Goal: Task Accomplishment & Management: Use online tool/utility

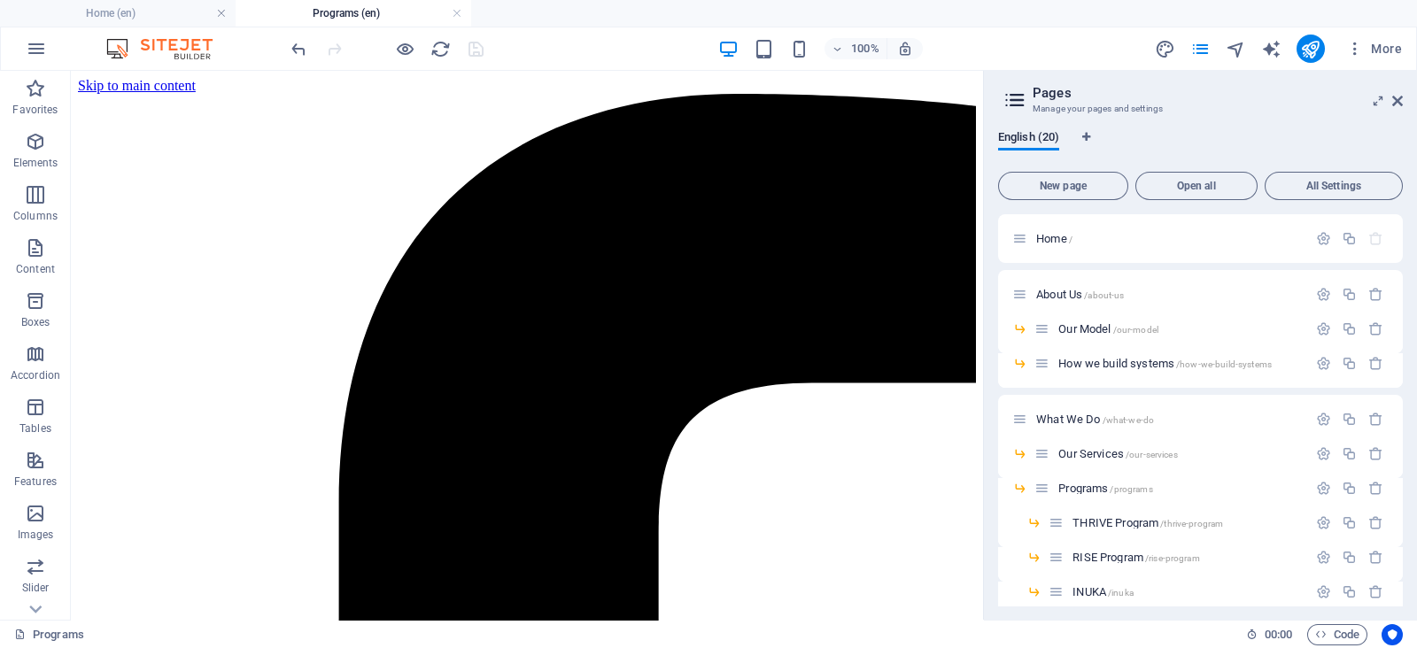
scroll to position [110, 0]
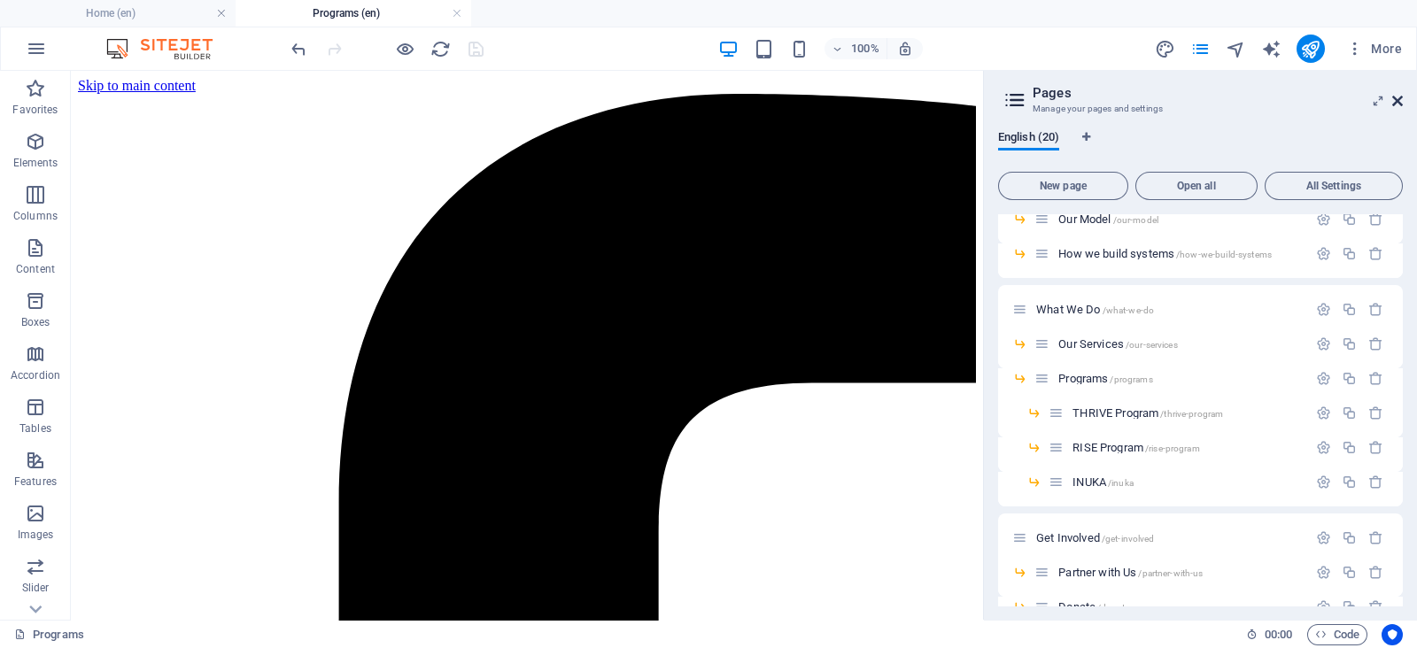
click at [1401, 105] on icon at bounding box center [1398, 101] width 11 height 14
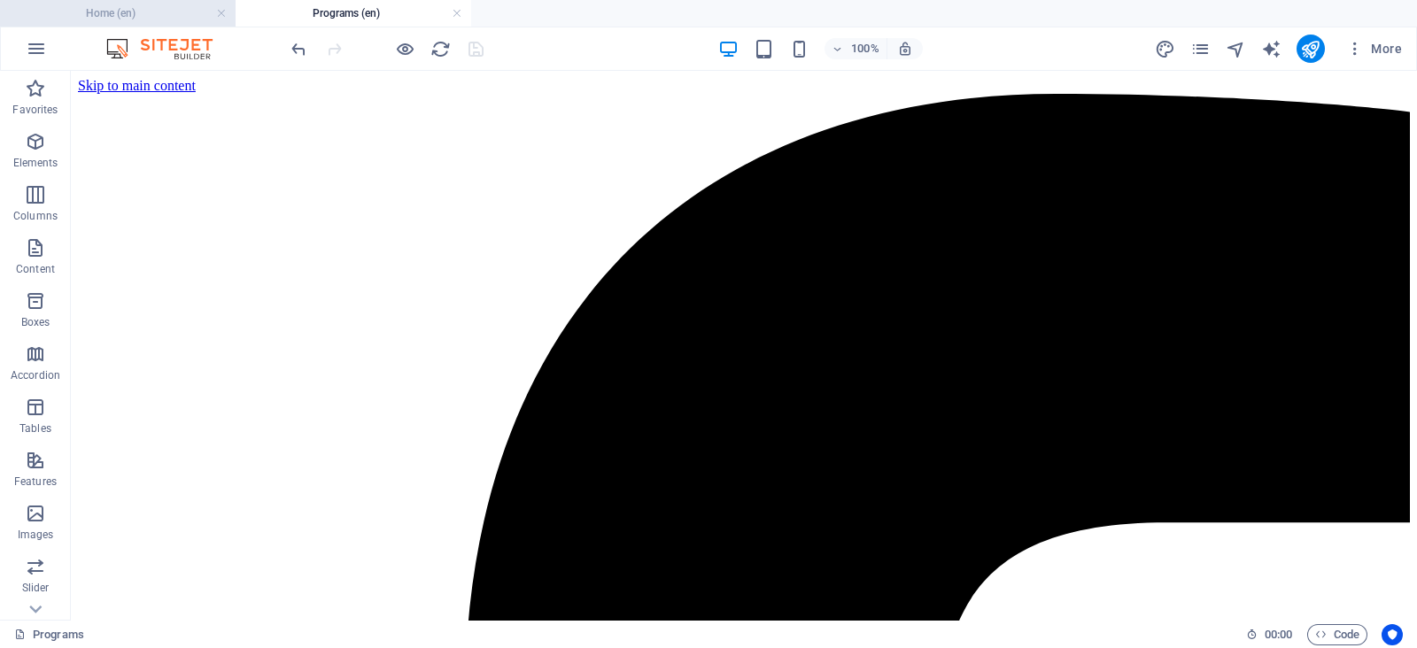
click at [131, 12] on h4 "Home (en)" at bounding box center [118, 13] width 236 height 19
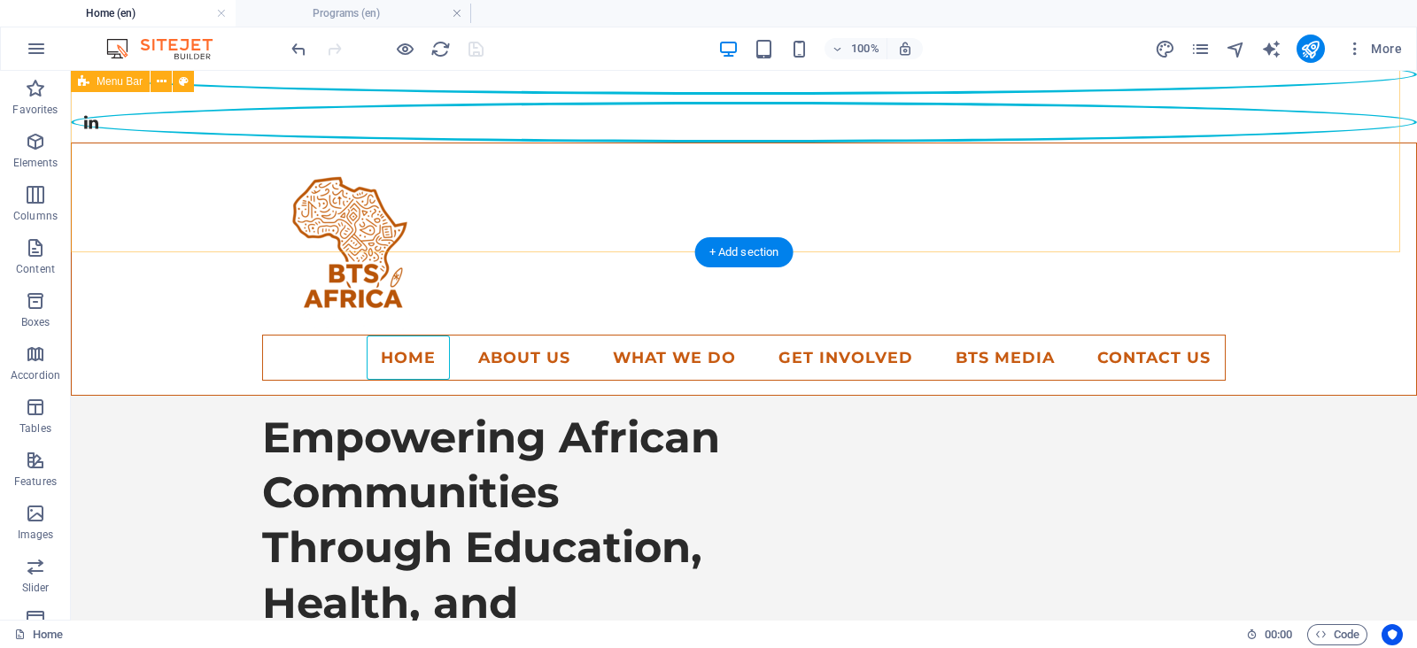
scroll to position [221, 0]
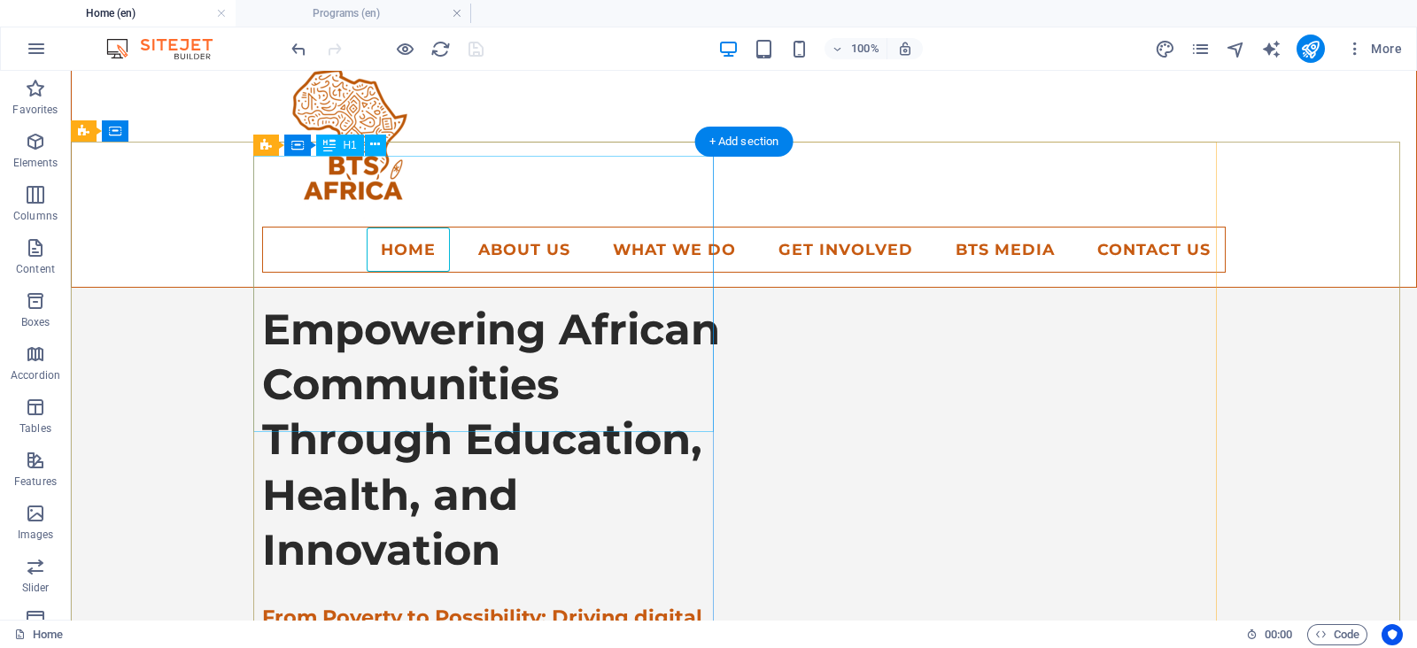
click at [509, 302] on div "Empowering African Communities Through Education, Health, and Innovation" at bounding box center [492, 440] width 461 height 276
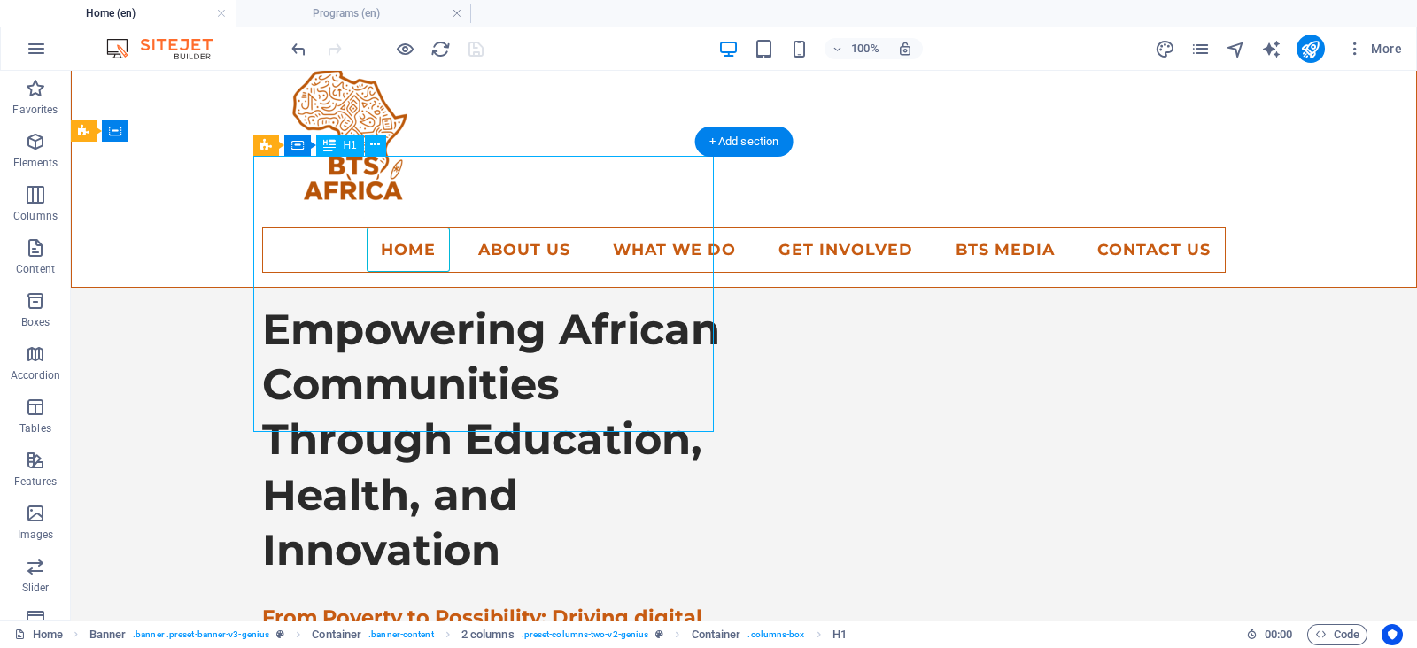
click at [513, 302] on div "Empowering African Communities Through Education, Health, and Innovation" at bounding box center [492, 440] width 461 height 276
click at [397, 605] on div "From Poverty to Possibility: Driving digital innovation and sustainable solutio…" at bounding box center [492, 657] width 461 height 104
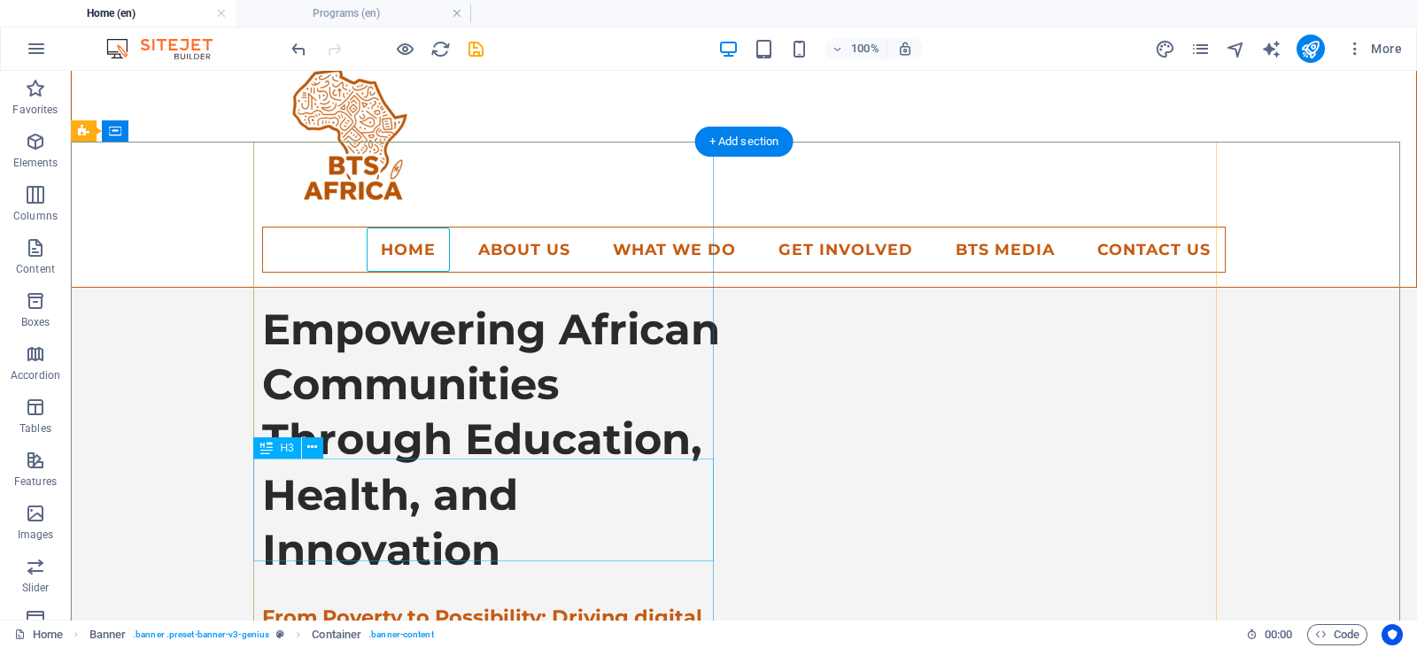
click at [431, 605] on div "From Poverty to Possibility: Driving digital innovation and sustainable solutio…" at bounding box center [492, 657] width 461 height 104
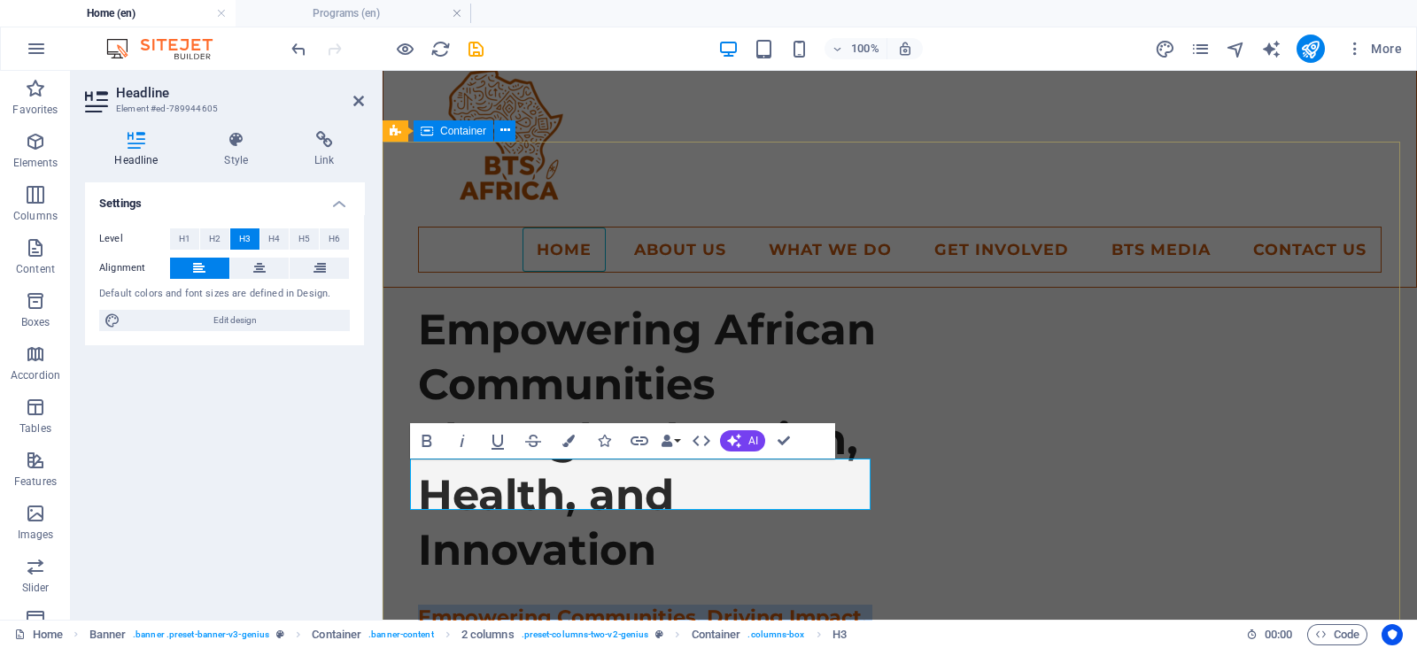
drag, startPoint x: 669, startPoint y: 498, endPoint x: 386, endPoint y: 464, distance: 284.6
copy h3 "Empowering Communities. Driving Impact. Building Better Futures."
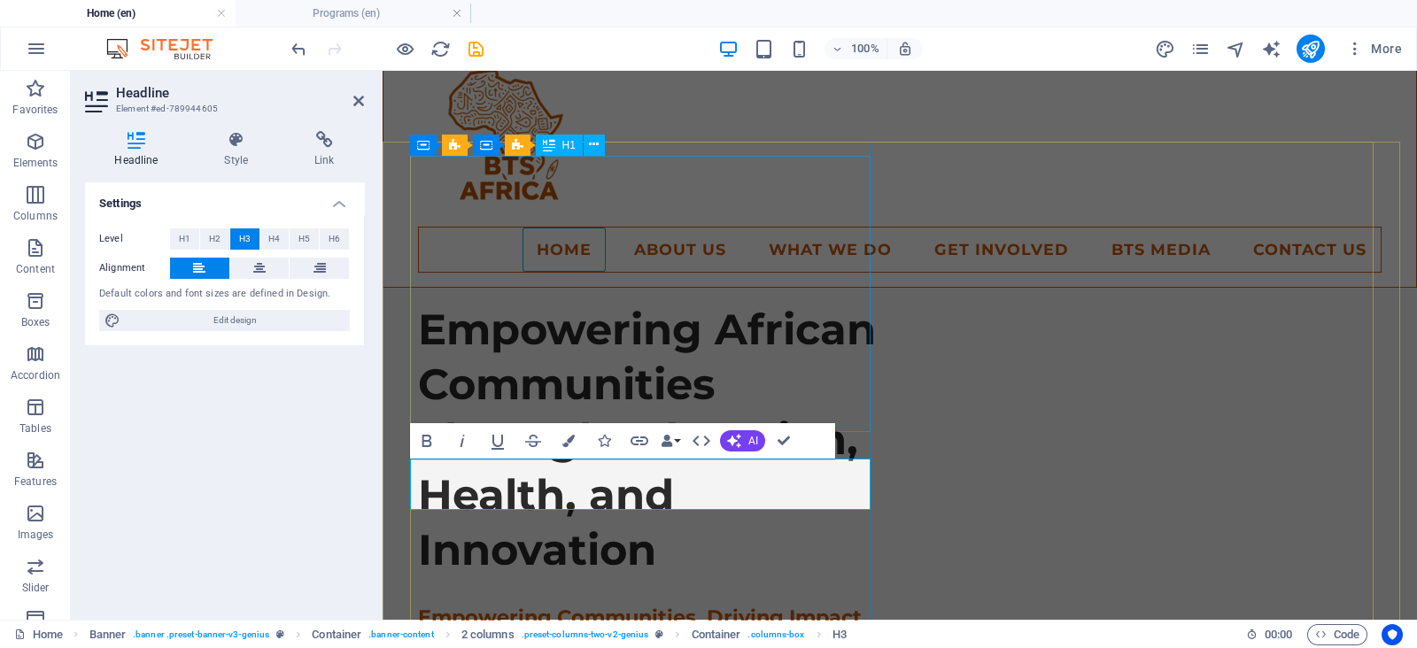
scroll to position [616, 1]
click at [809, 383] on div "Empowering African Communities Through Education, Health, and Innovation" at bounding box center [648, 440] width 461 height 276
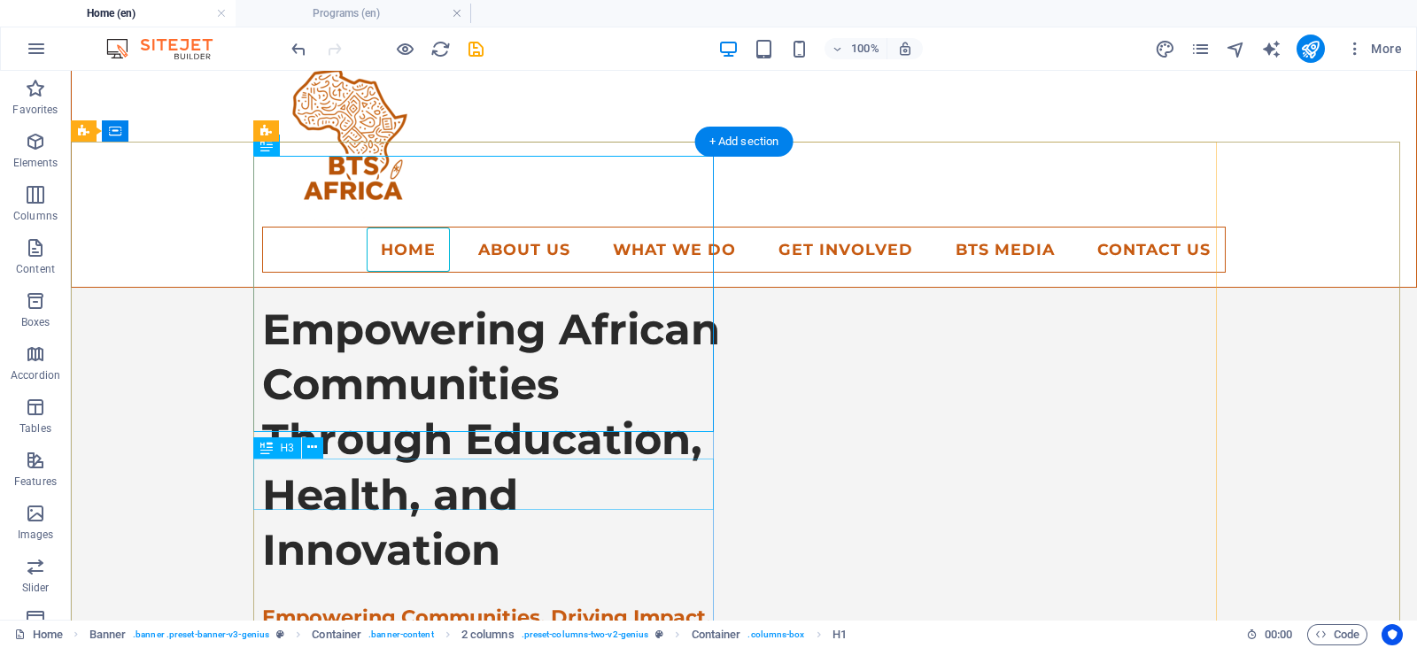
click at [531, 605] on div "Empowering Communities. Driving Impact. Building Better Futures." at bounding box center [492, 630] width 461 height 51
click at [534, 605] on div "Empowering Communities. Driving Impact. Building Better Futures." at bounding box center [492, 630] width 461 height 51
click at [549, 605] on div "Empowering Communities. Driving Impact. Building Better Futures." at bounding box center [492, 630] width 461 height 51
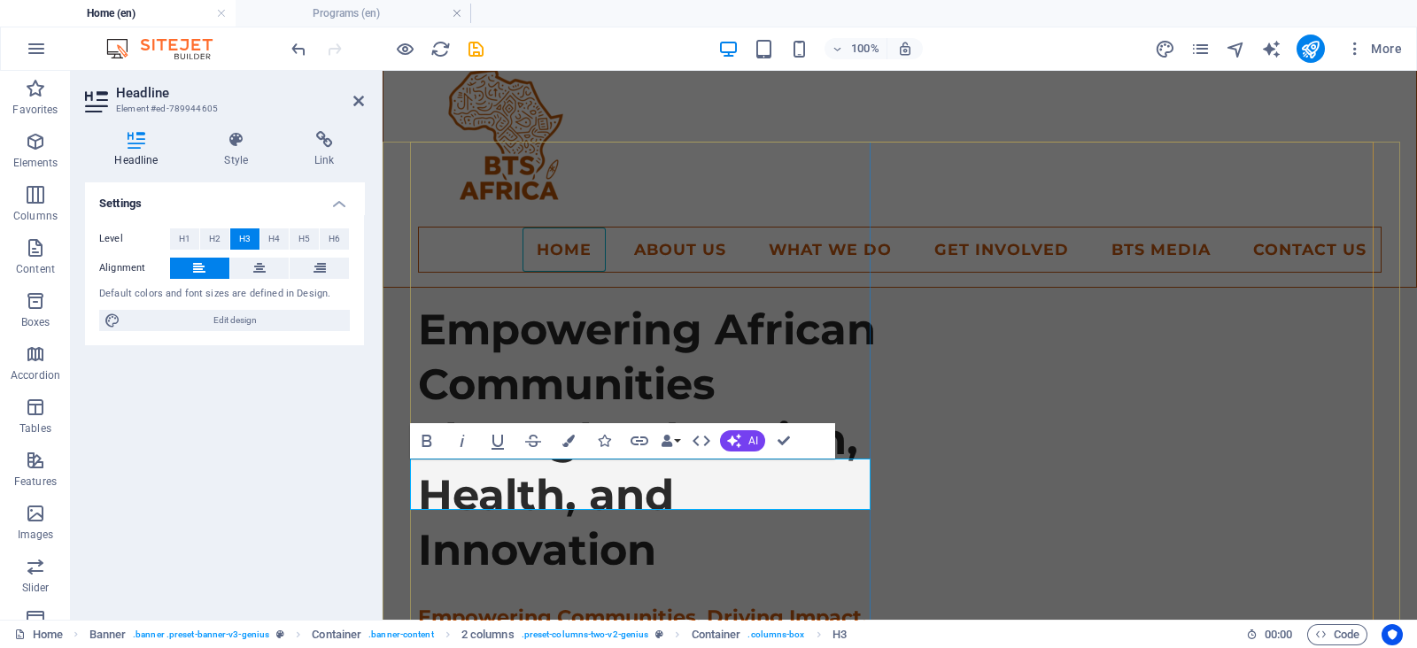
click at [600, 605] on h3 "Empowering Communities. Driving Impact. Building Better Futures." at bounding box center [648, 630] width 461 height 51
click at [571, 328] on div "Empowering African Communities Through Education, Health, and Innovation" at bounding box center [648, 440] width 461 height 276
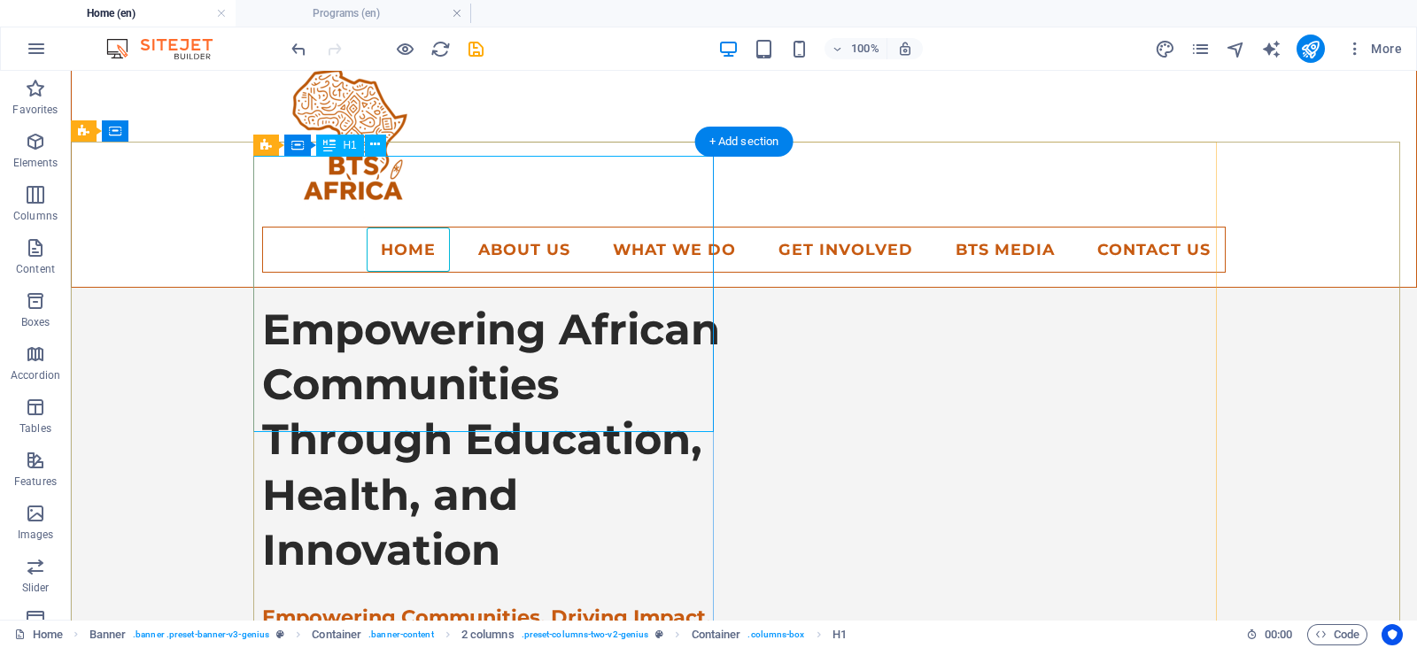
click at [438, 302] on div "Empowering African Communities Through Education, Health, and Innovation" at bounding box center [492, 440] width 461 height 276
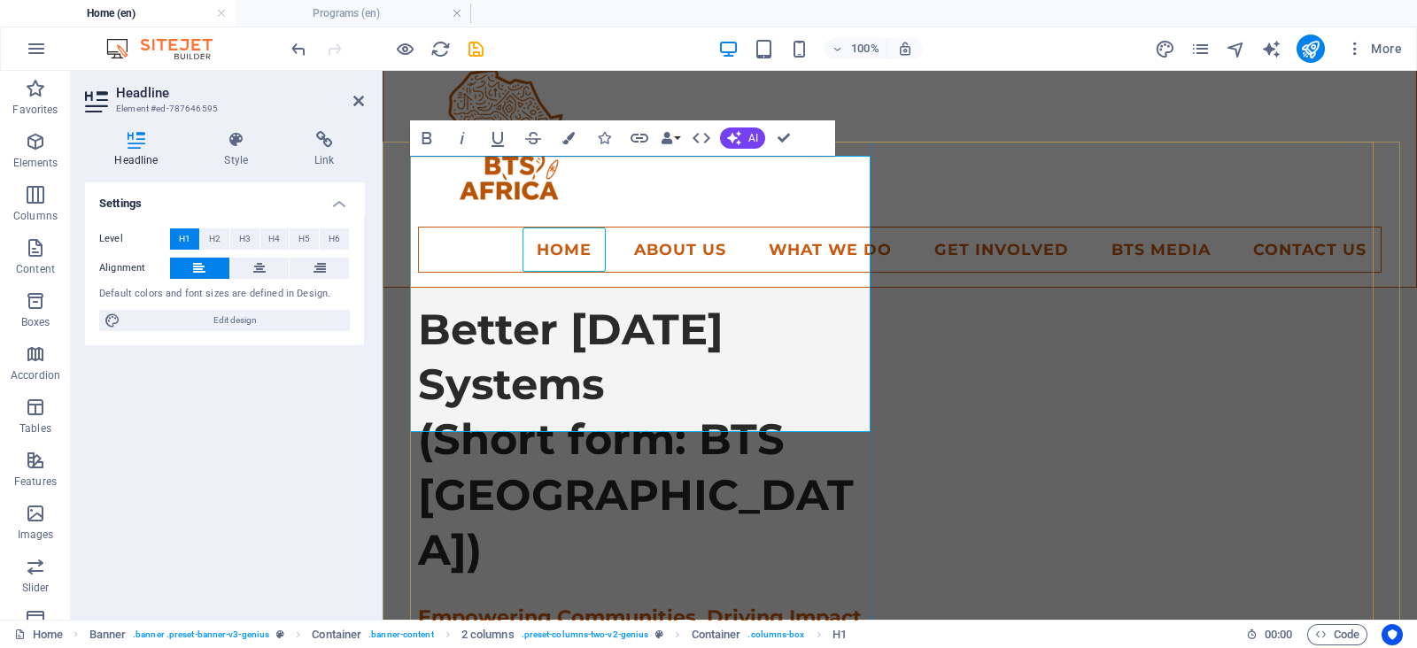
scroll to position [319, 3]
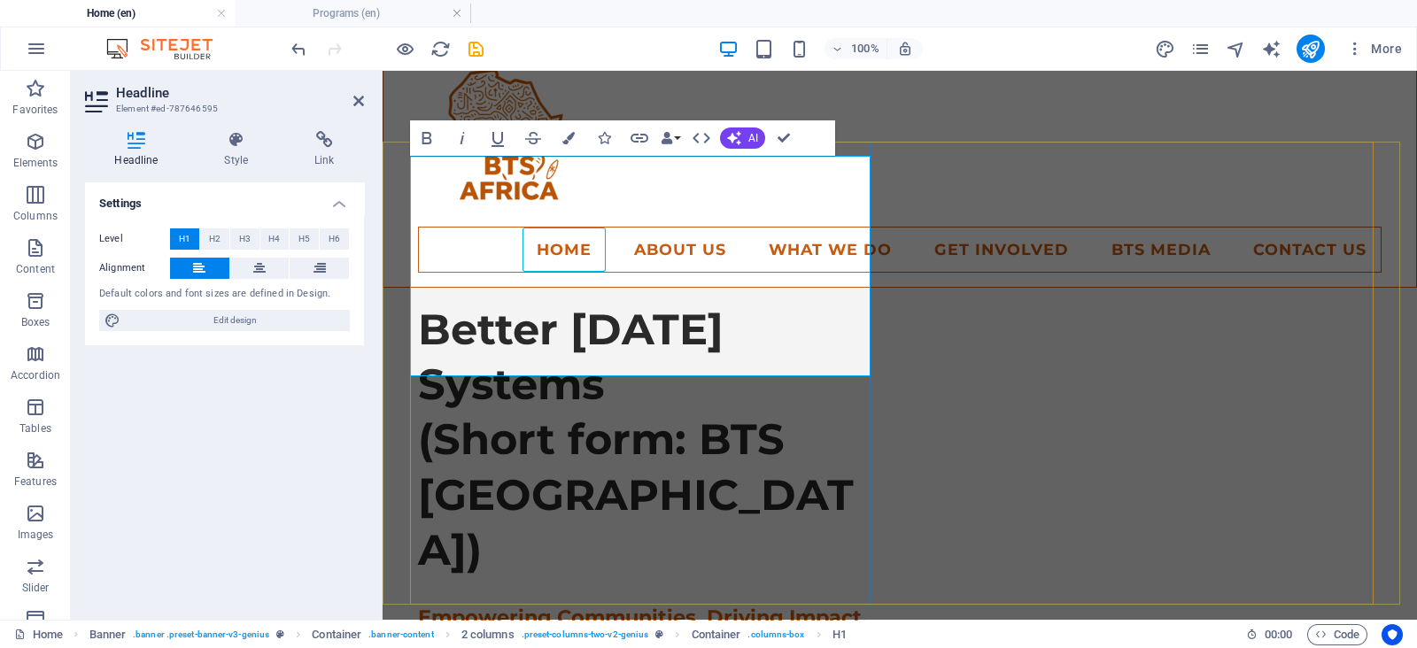
click at [686, 302] on h1 "Better [DATE] Systems (Short form: BTS [GEOGRAPHIC_DATA])" at bounding box center [648, 440] width 461 height 276
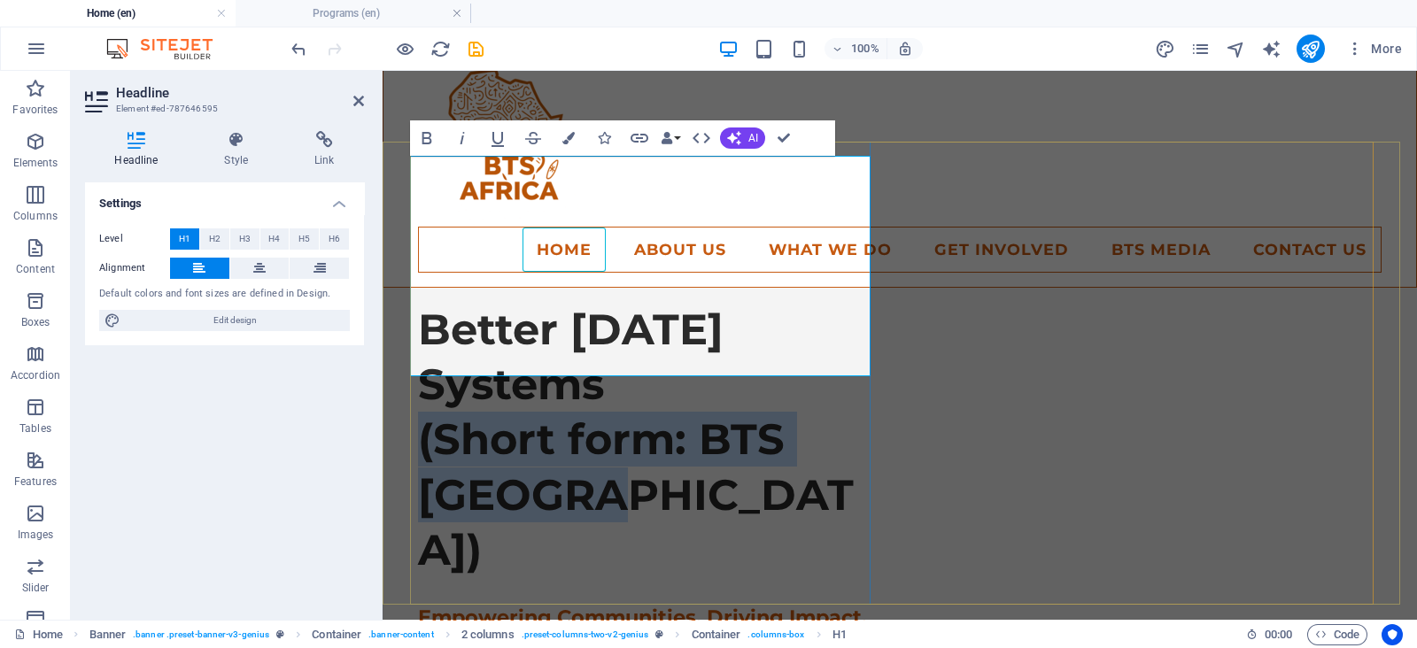
drag, startPoint x: 570, startPoint y: 351, endPoint x: 412, endPoint y: 299, distance: 165.8
click at [418, 302] on h1 "Better [DATE] Systems (Short form: BTS [GEOGRAPHIC_DATA])" at bounding box center [648, 440] width 461 height 276
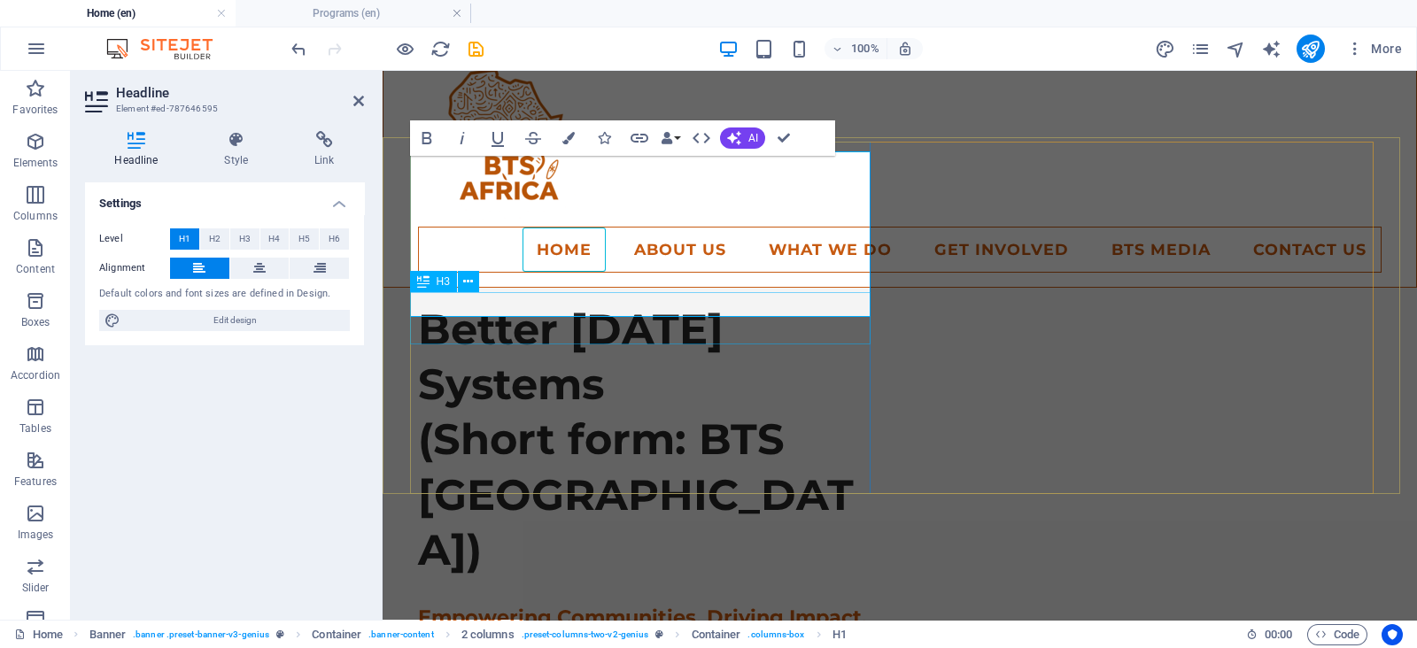
scroll to position [225, 0]
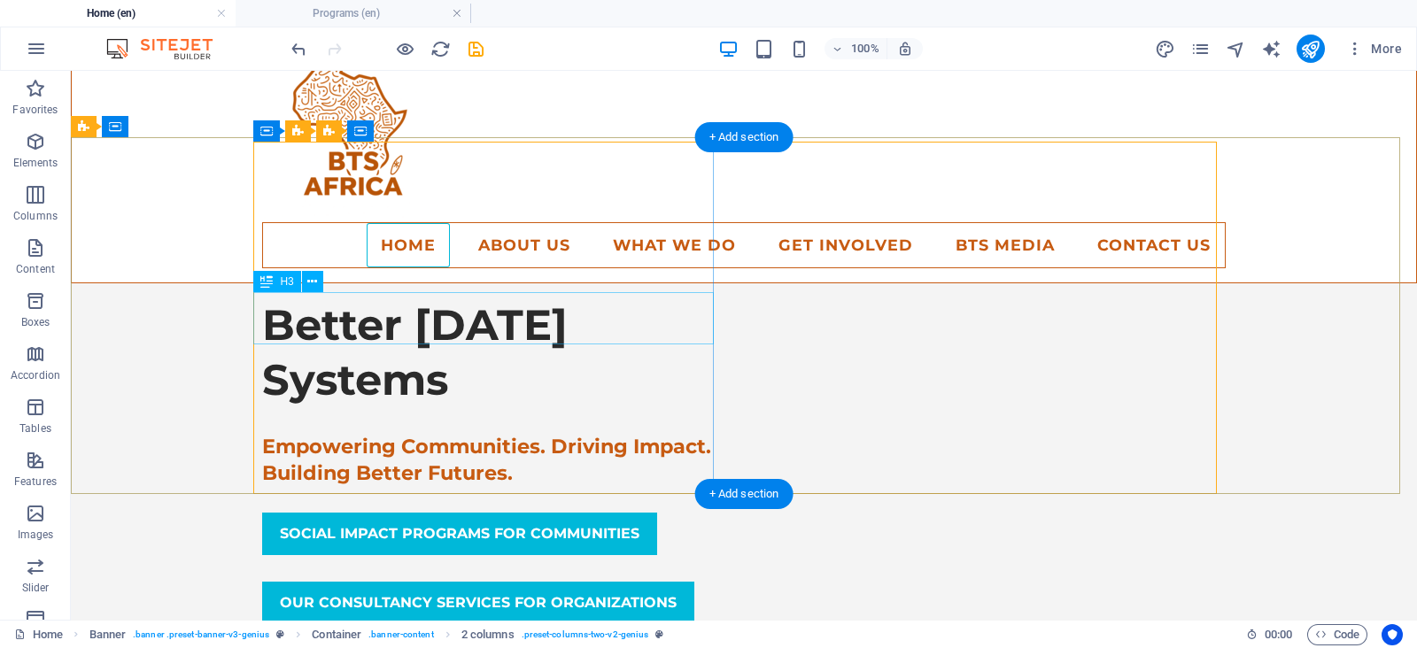
click at [500, 434] on div "Empowering Communities. Driving Impact. Building Better Futures." at bounding box center [492, 459] width 461 height 51
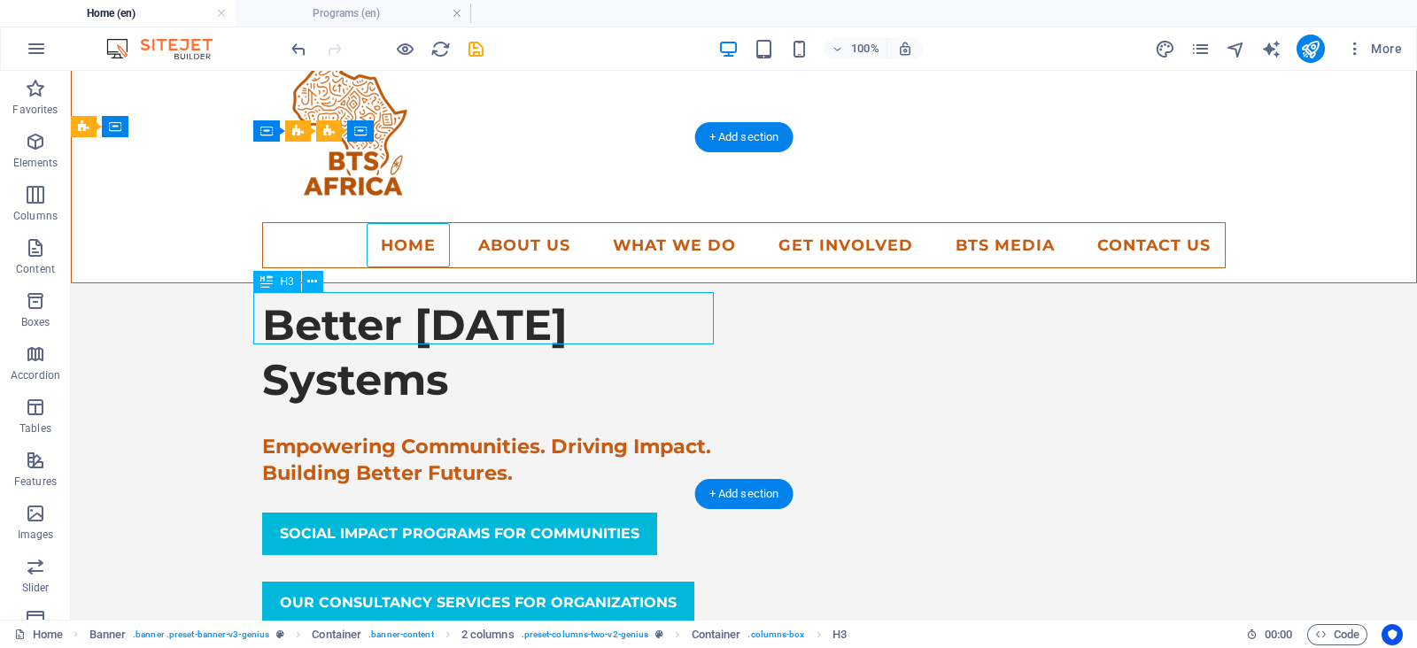
click at [500, 434] on div "Empowering Communities. Driving Impact. Building Better Futures." at bounding box center [492, 459] width 461 height 51
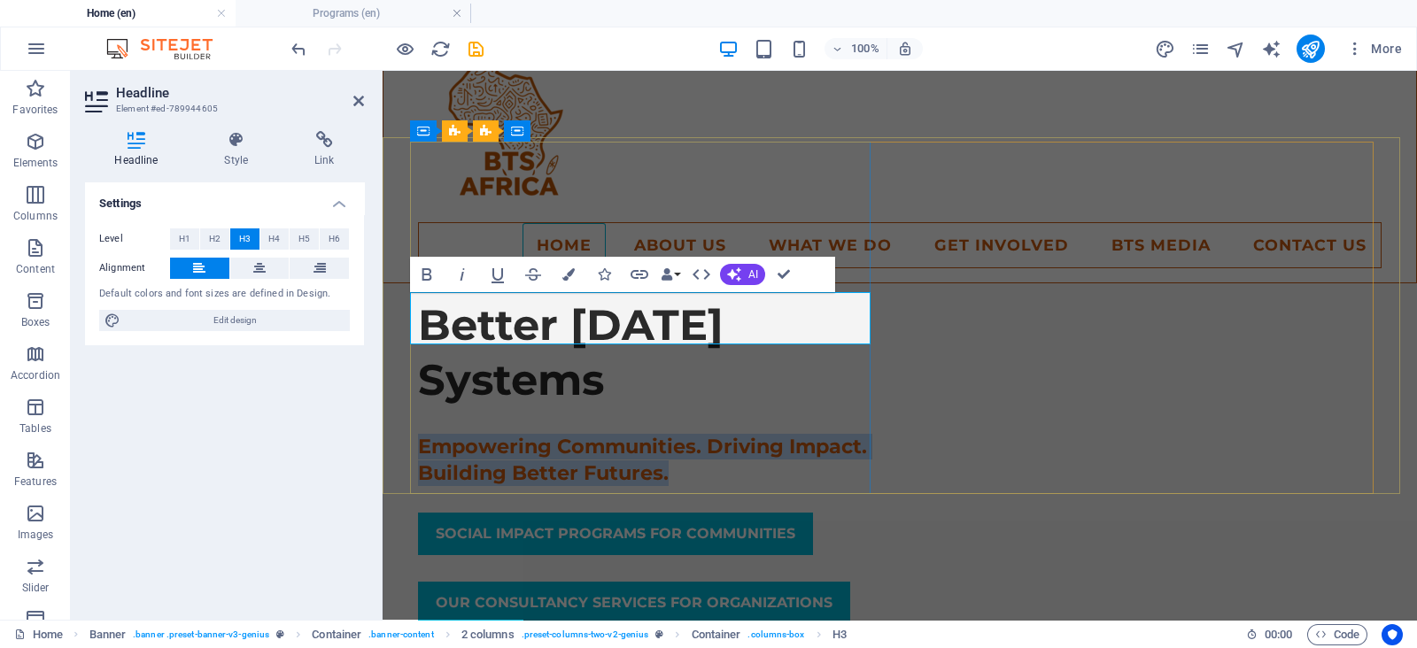
click at [698, 434] on h3 "Empowering Communities. Driving Impact. Building Better Futures." at bounding box center [648, 459] width 461 height 51
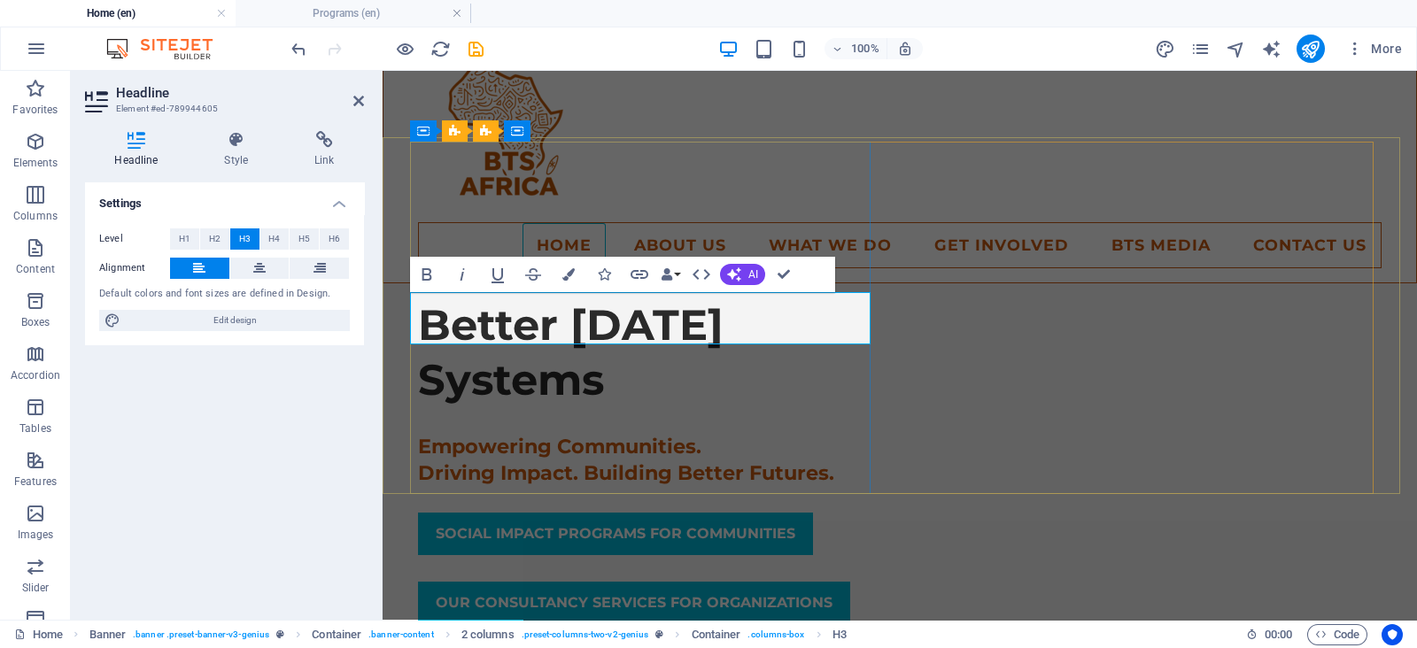
drag, startPoint x: 412, startPoint y: 325, endPoint x: 420, endPoint y: 330, distance: 9.1
click at [418, 434] on h3 "Empowering Communities. ‌Driving Impact. Building Better Futures." at bounding box center [648, 459] width 461 height 51
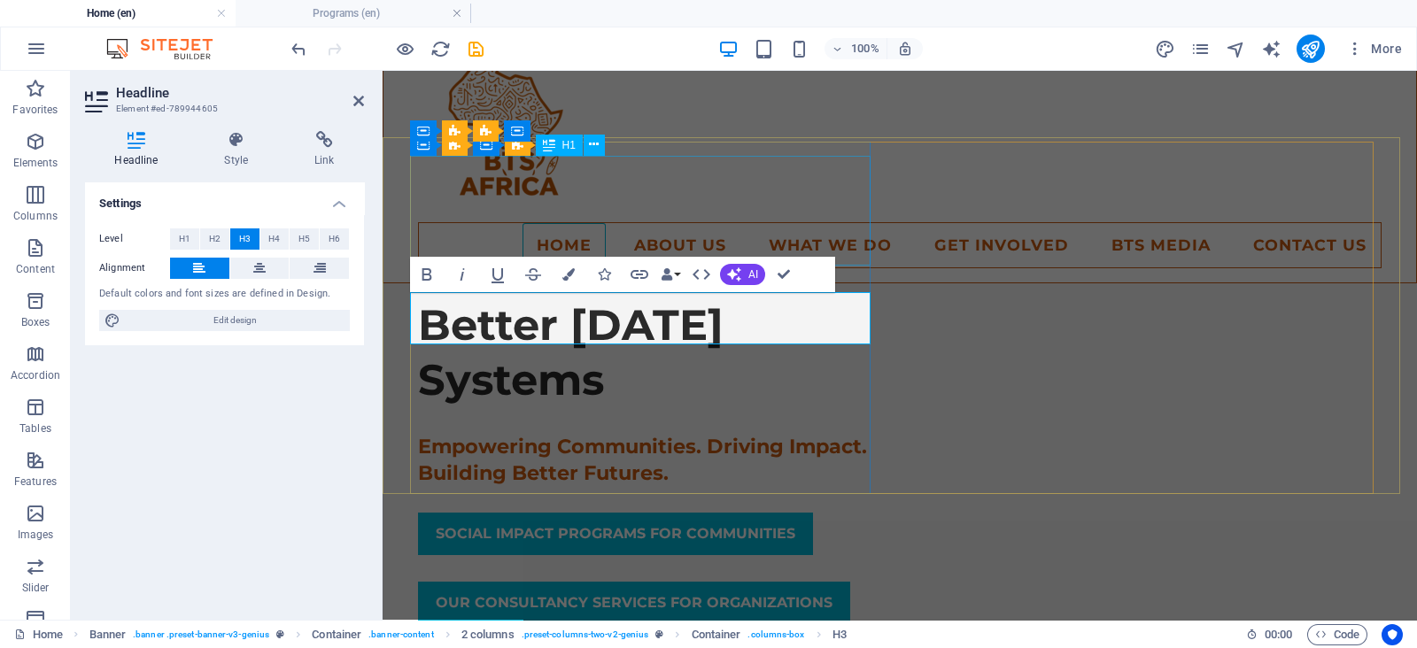
click at [645, 298] on div "Better [DATE] Systems" at bounding box center [648, 353] width 461 height 111
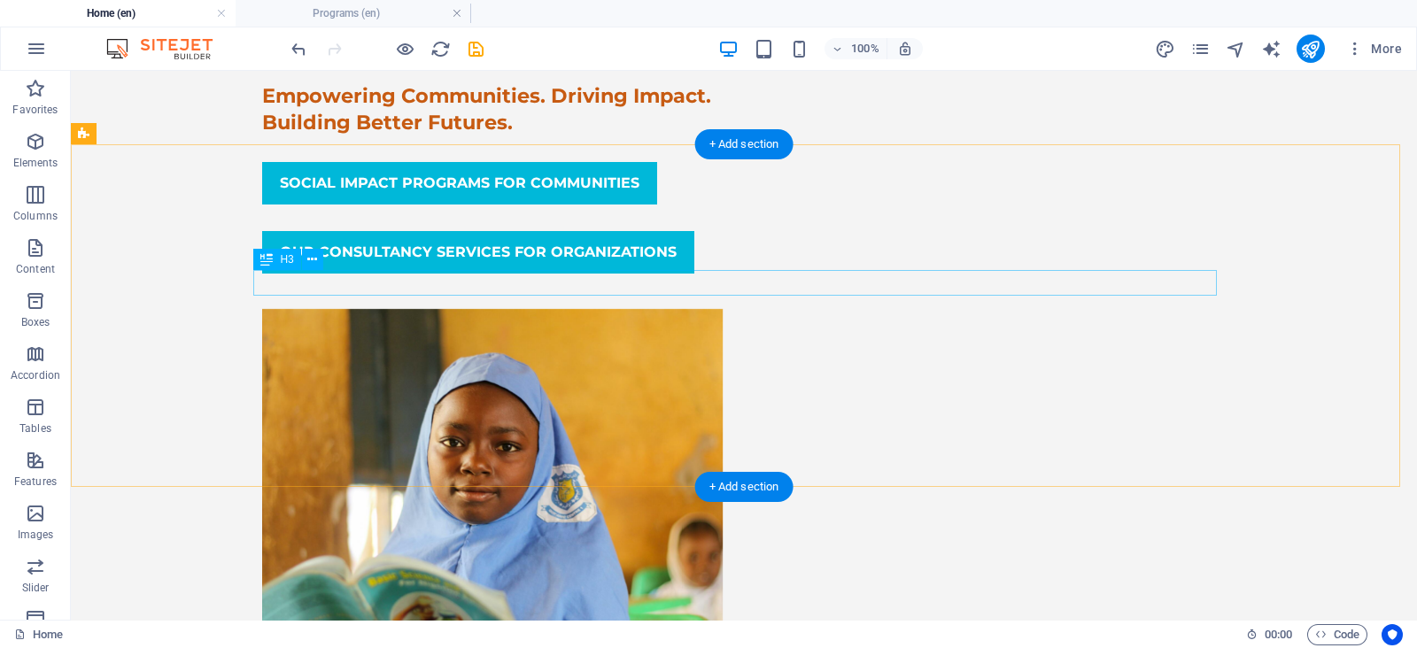
scroll to position [669, 0]
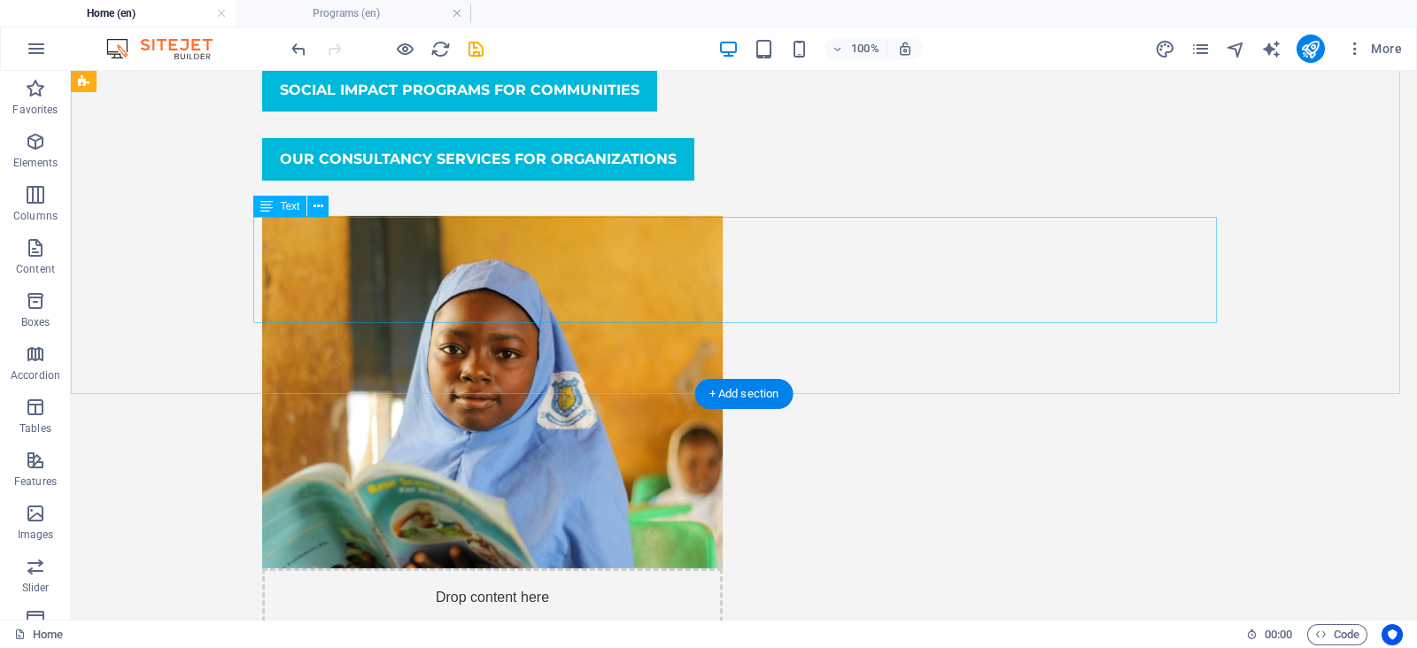
drag, startPoint x: 543, startPoint y: 292, endPoint x: 229, endPoint y: 291, distance: 313.6
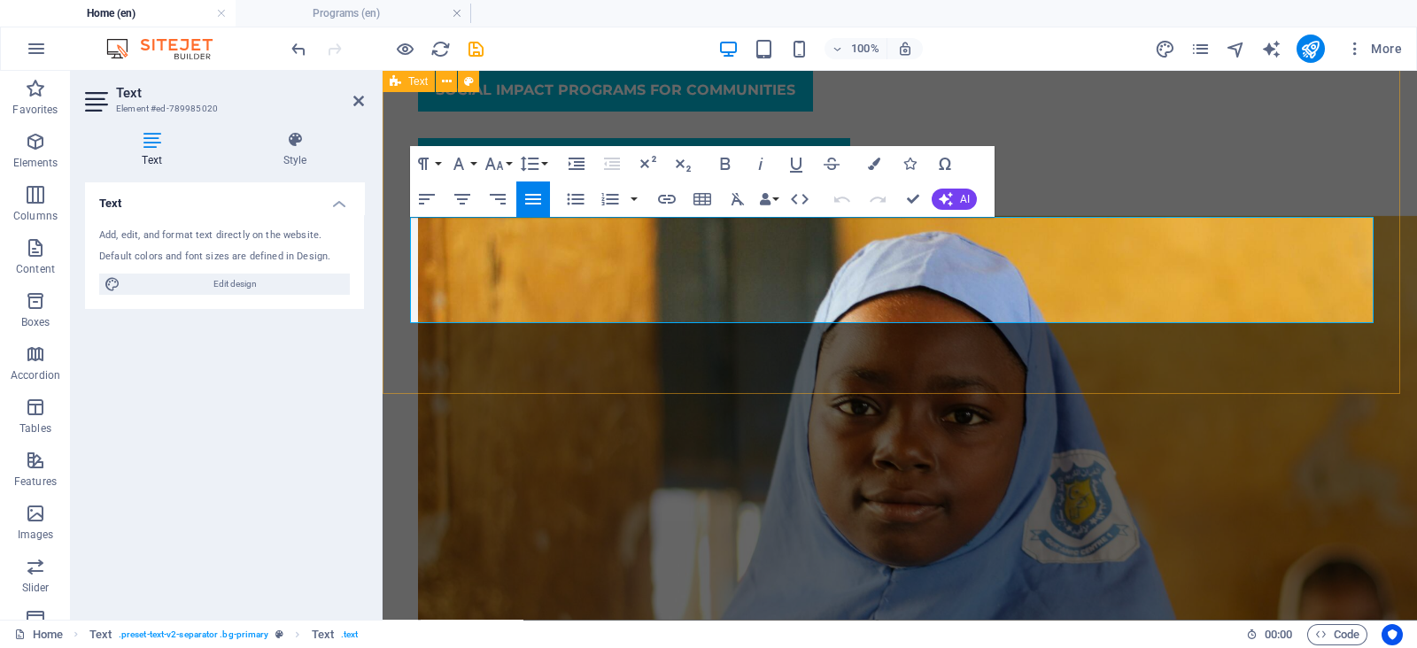
drag, startPoint x: 765, startPoint y: 245, endPoint x: 405, endPoint y: 229, distance: 360.9
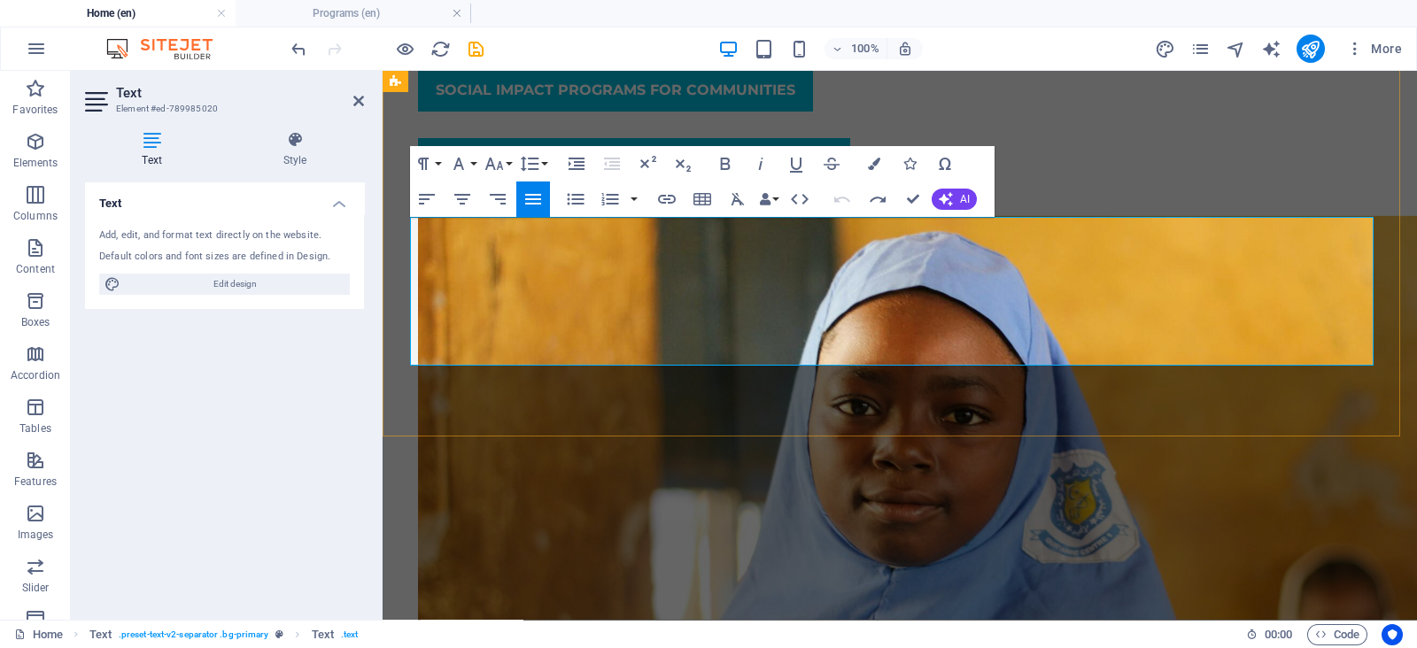
scroll to position [5080, 1]
drag, startPoint x: 710, startPoint y: 229, endPoint x: 625, endPoint y: 223, distance: 84.3
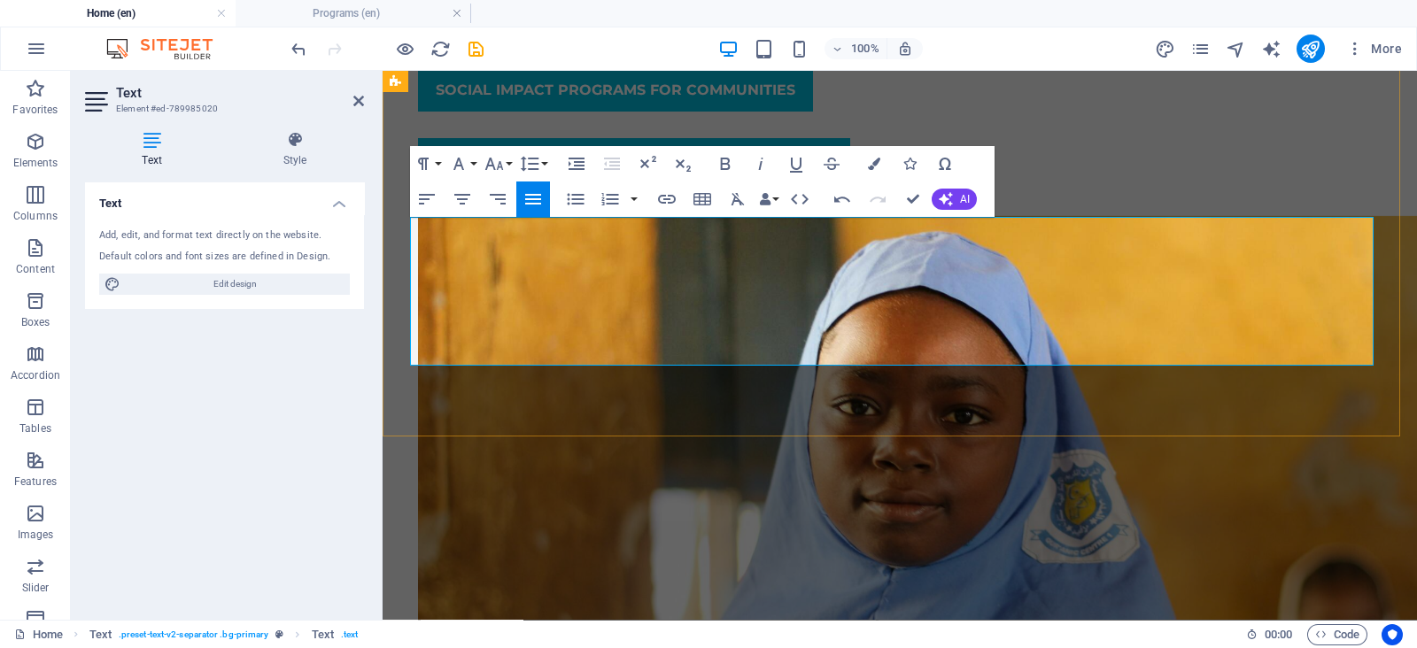
drag, startPoint x: 414, startPoint y: 331, endPoint x: 1067, endPoint y: 253, distance: 658.4
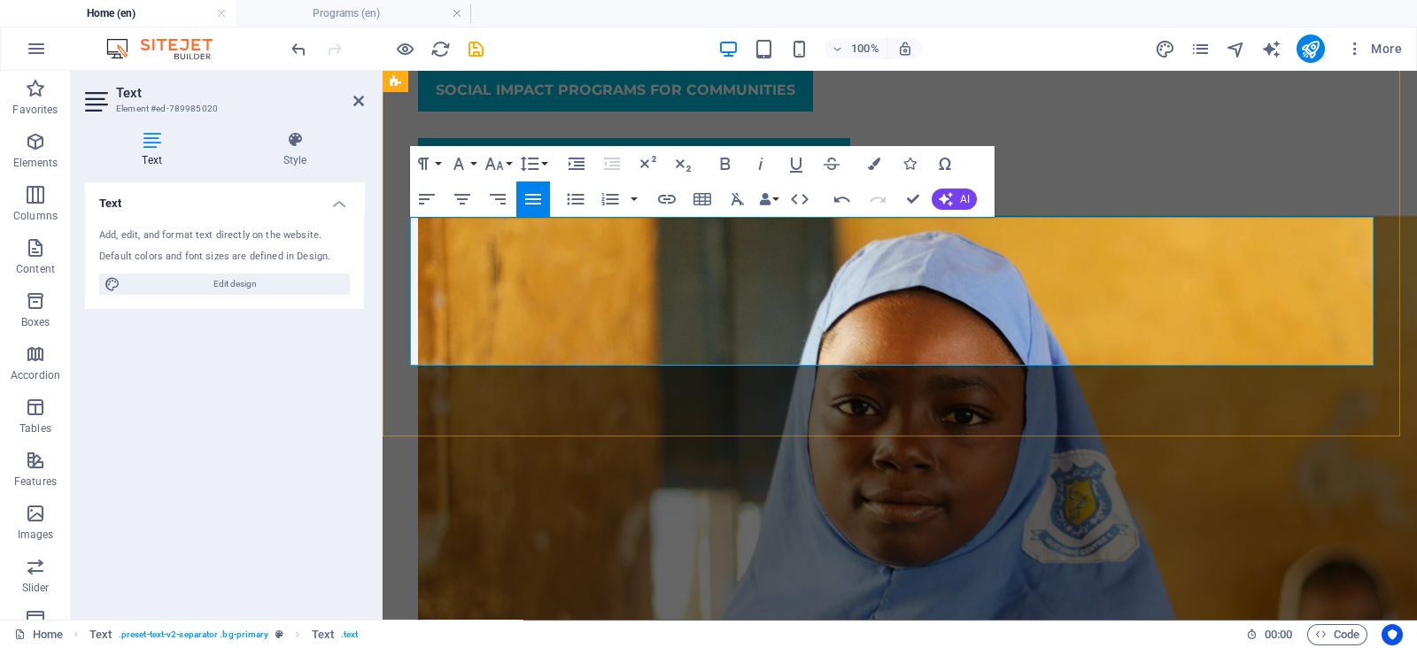
drag, startPoint x: 1363, startPoint y: 314, endPoint x: 409, endPoint y: 226, distance: 958.1
click at [473, 165] on button "Font Family" at bounding box center [463, 163] width 34 height 35
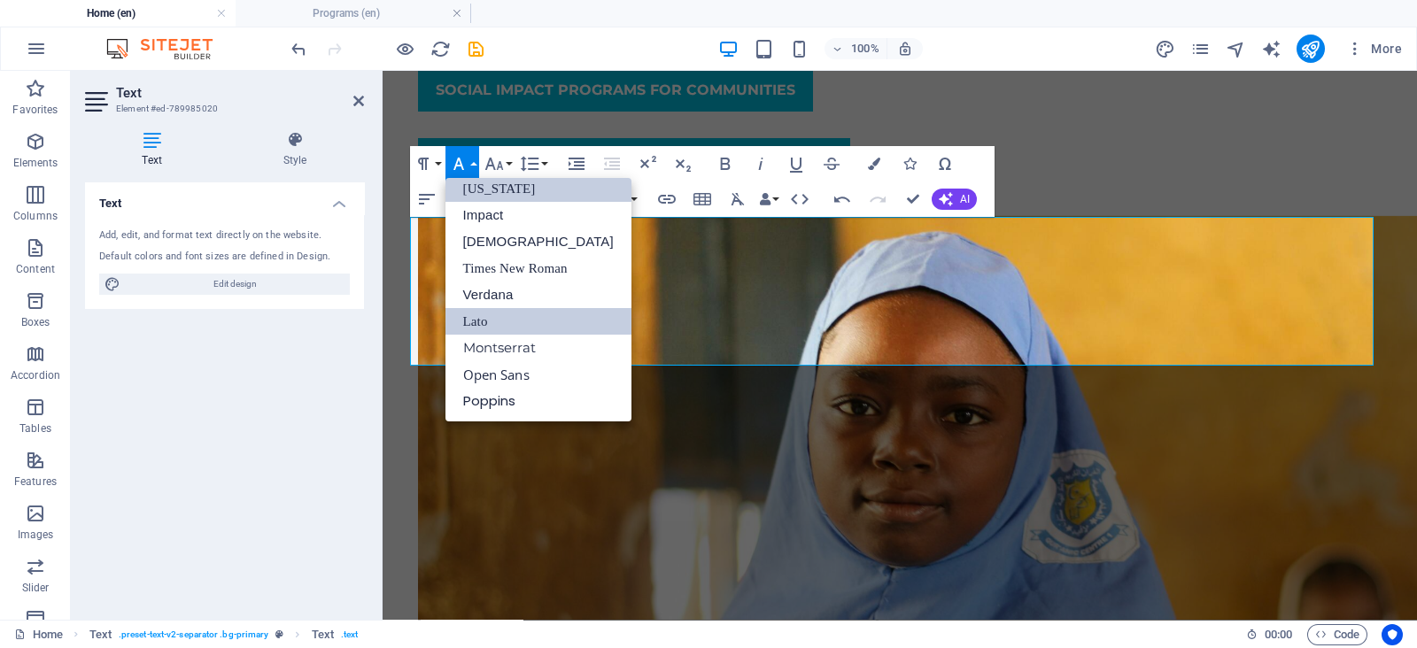
scroll to position [35, 0]
click at [478, 321] on link "Lato" at bounding box center [539, 322] width 186 height 27
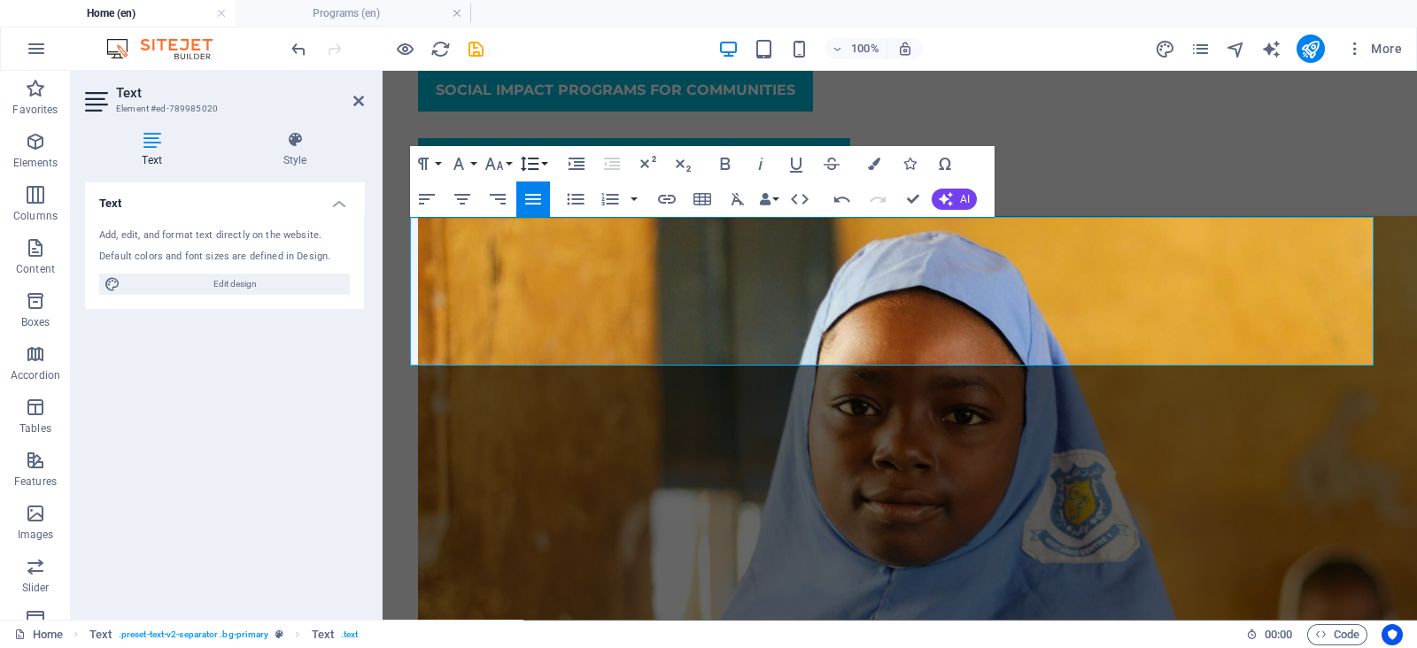
click at [535, 166] on icon "button" at bounding box center [529, 163] width 21 height 21
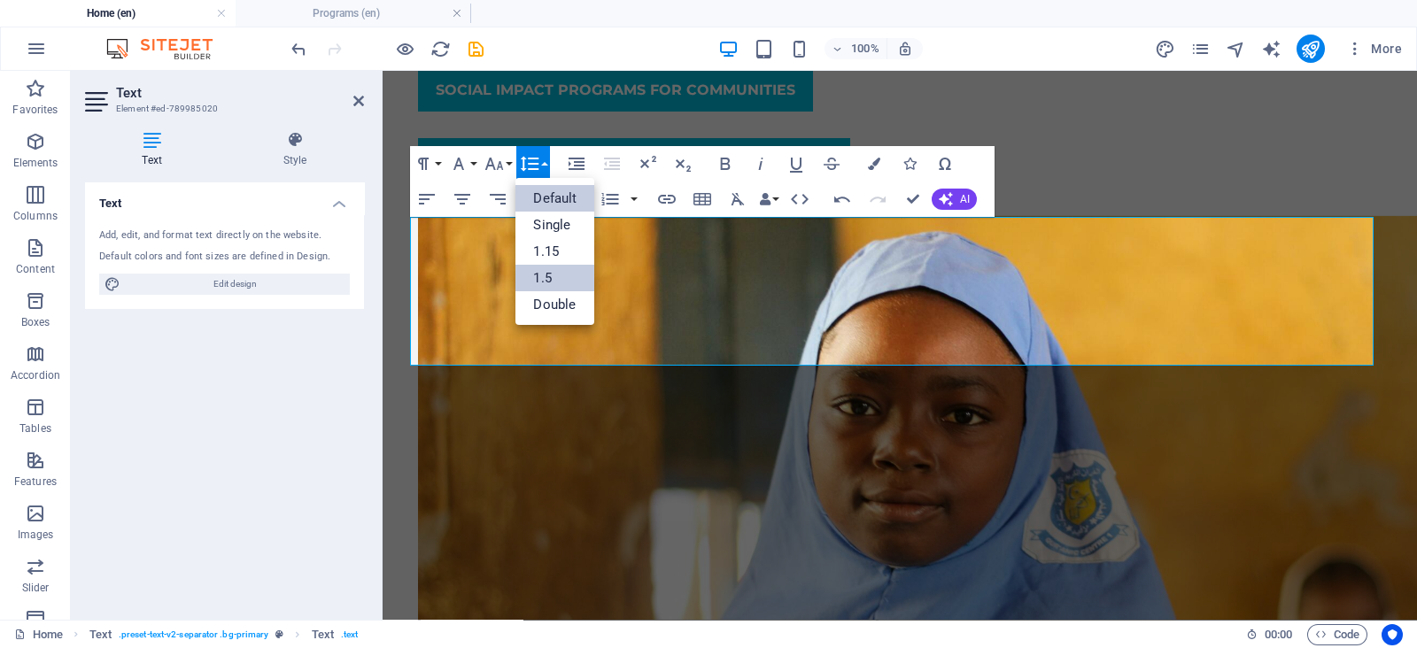
scroll to position [0, 0]
click at [551, 275] on link "1.5" at bounding box center [555, 278] width 79 height 27
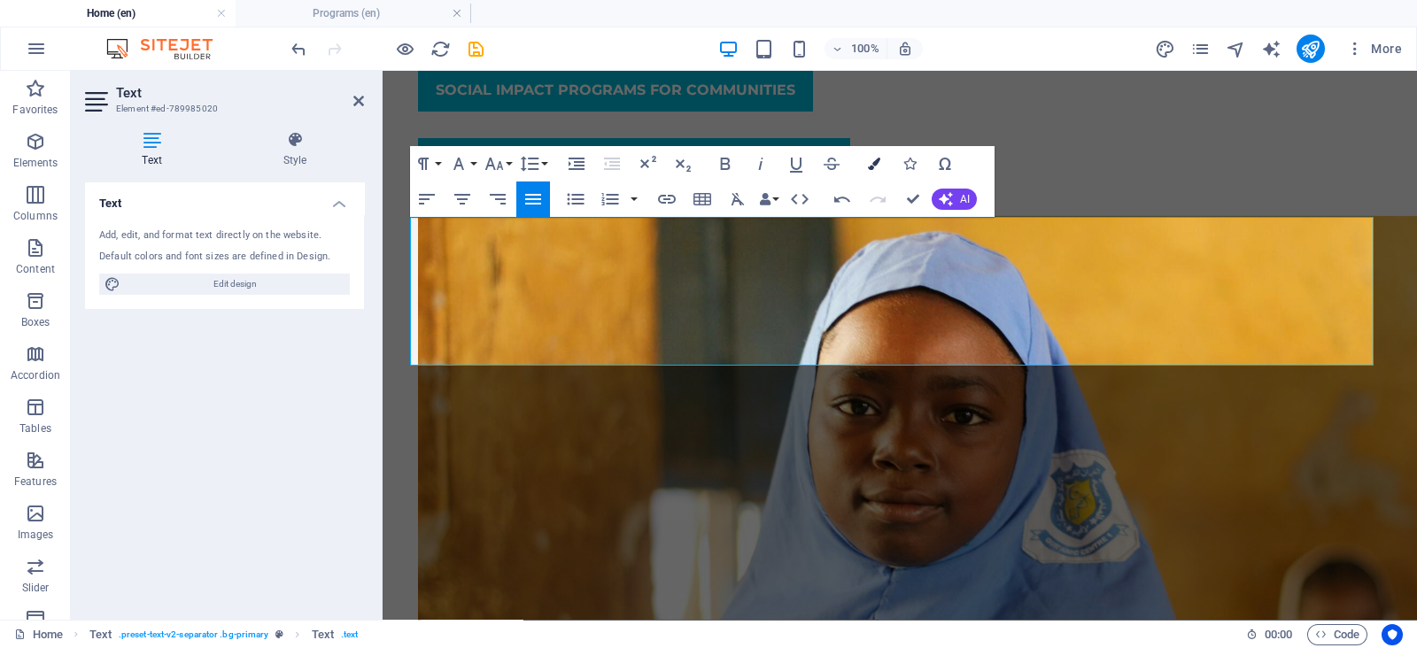
click at [877, 161] on icon "button" at bounding box center [874, 164] width 12 height 12
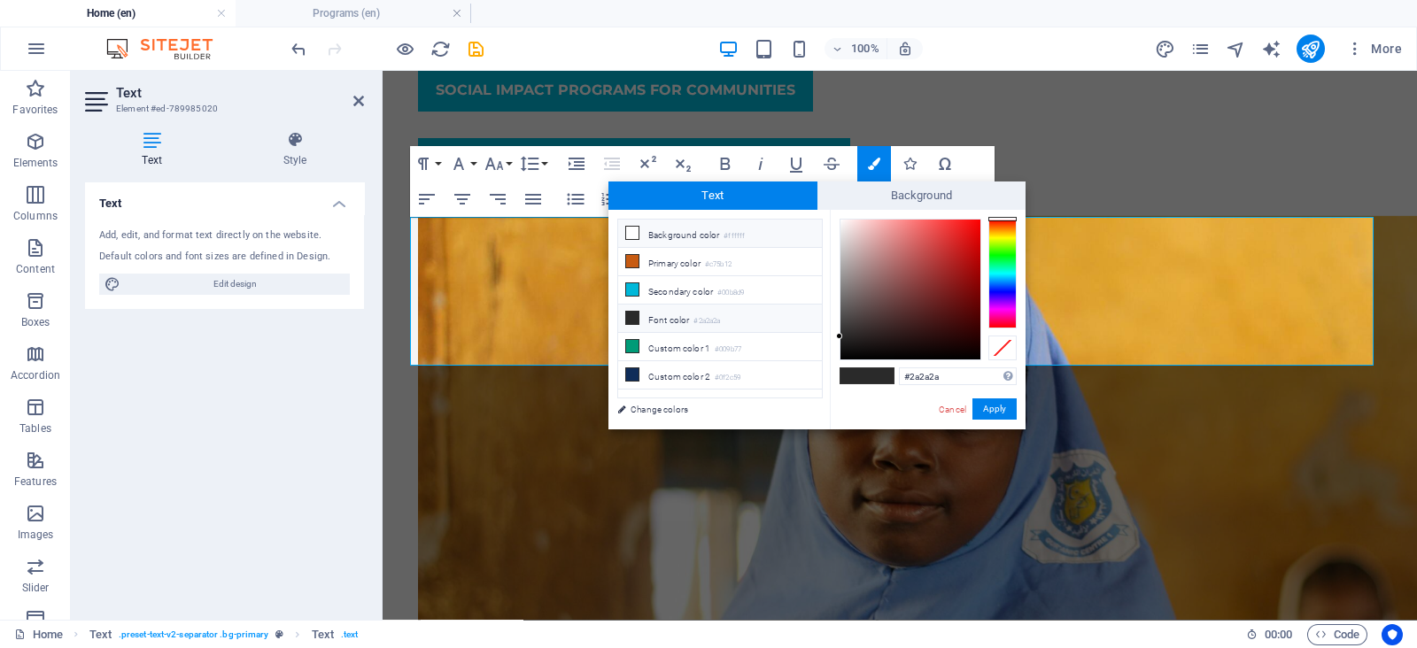
click at [735, 237] on small "#ffffff" at bounding box center [734, 236] width 21 height 12
click at [1012, 411] on button "Apply" at bounding box center [995, 409] width 44 height 21
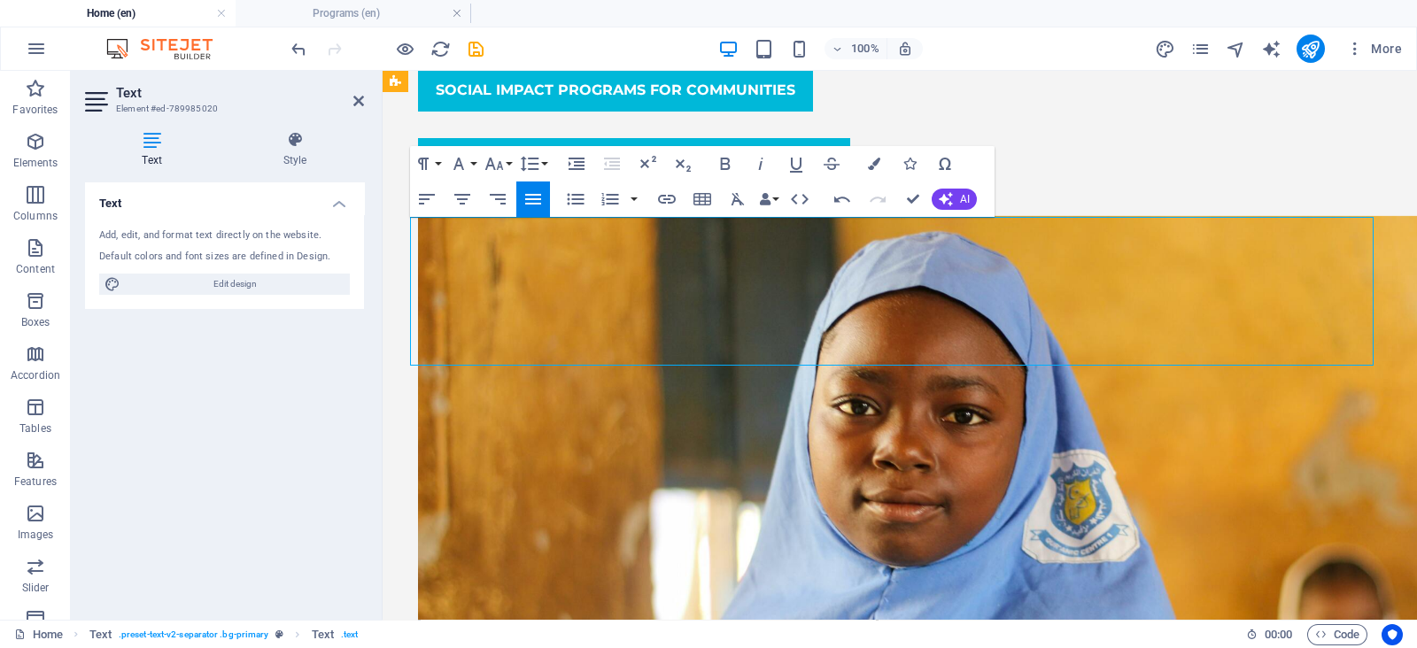
drag, startPoint x: 1361, startPoint y: 308, endPoint x: 409, endPoint y: 225, distance: 955.0
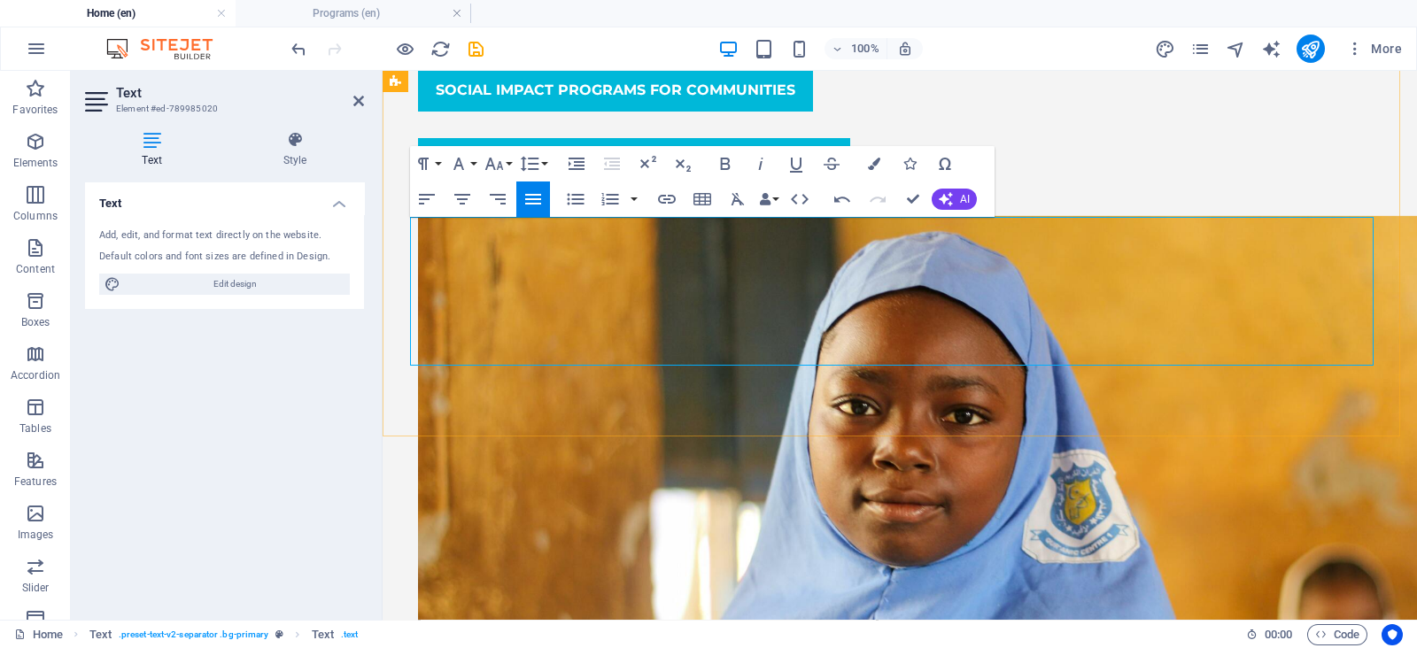
click at [868, 167] on icon "button" at bounding box center [874, 164] width 12 height 12
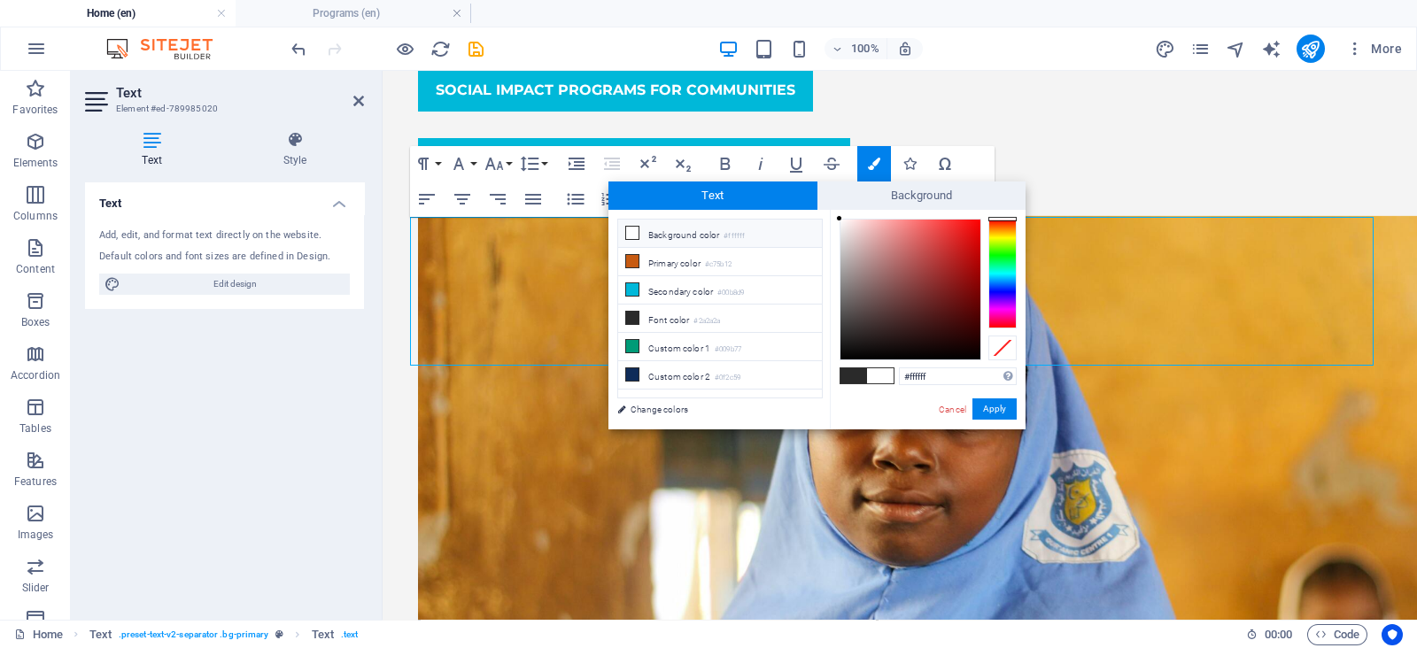
click at [734, 231] on small "#ffffff" at bounding box center [734, 236] width 21 height 12
click at [695, 235] on li "Background color #ffffff" at bounding box center [720, 234] width 204 height 28
click at [669, 232] on li "Background color #ffffff" at bounding box center [720, 234] width 204 height 28
click at [634, 236] on icon at bounding box center [632, 233] width 12 height 12
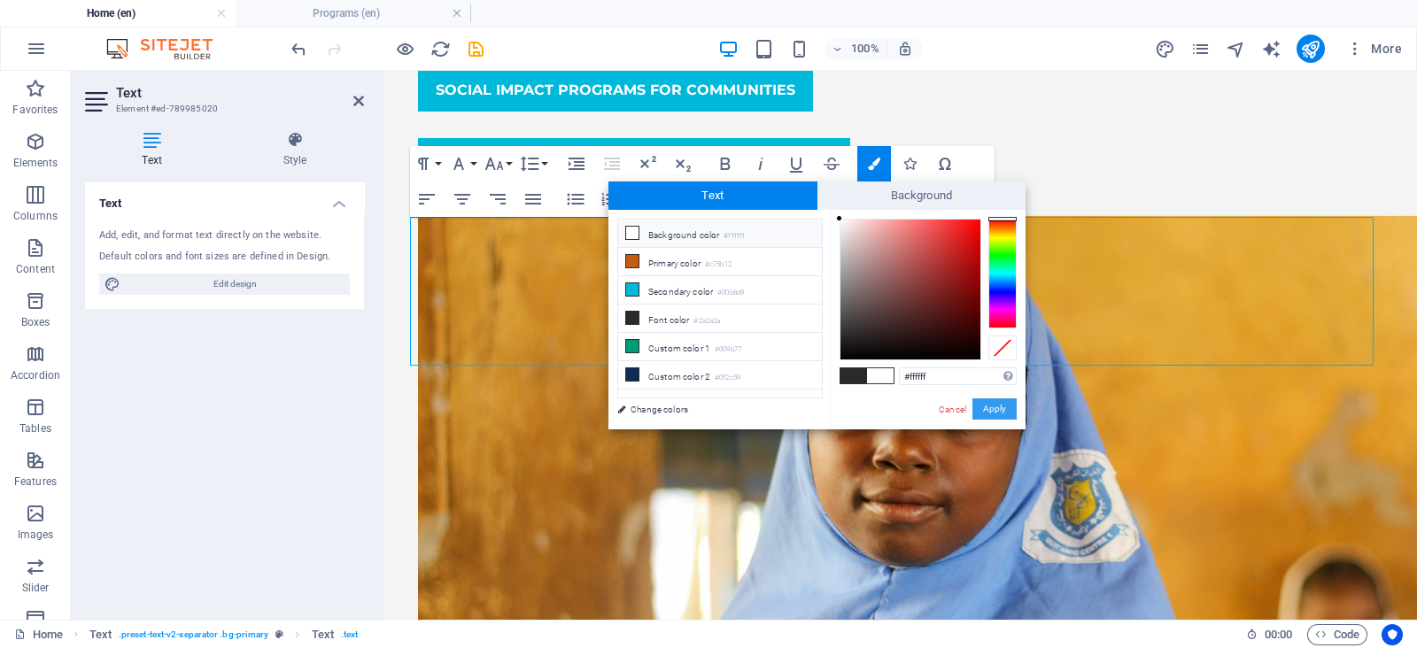
click at [981, 410] on button "Apply" at bounding box center [995, 409] width 44 height 21
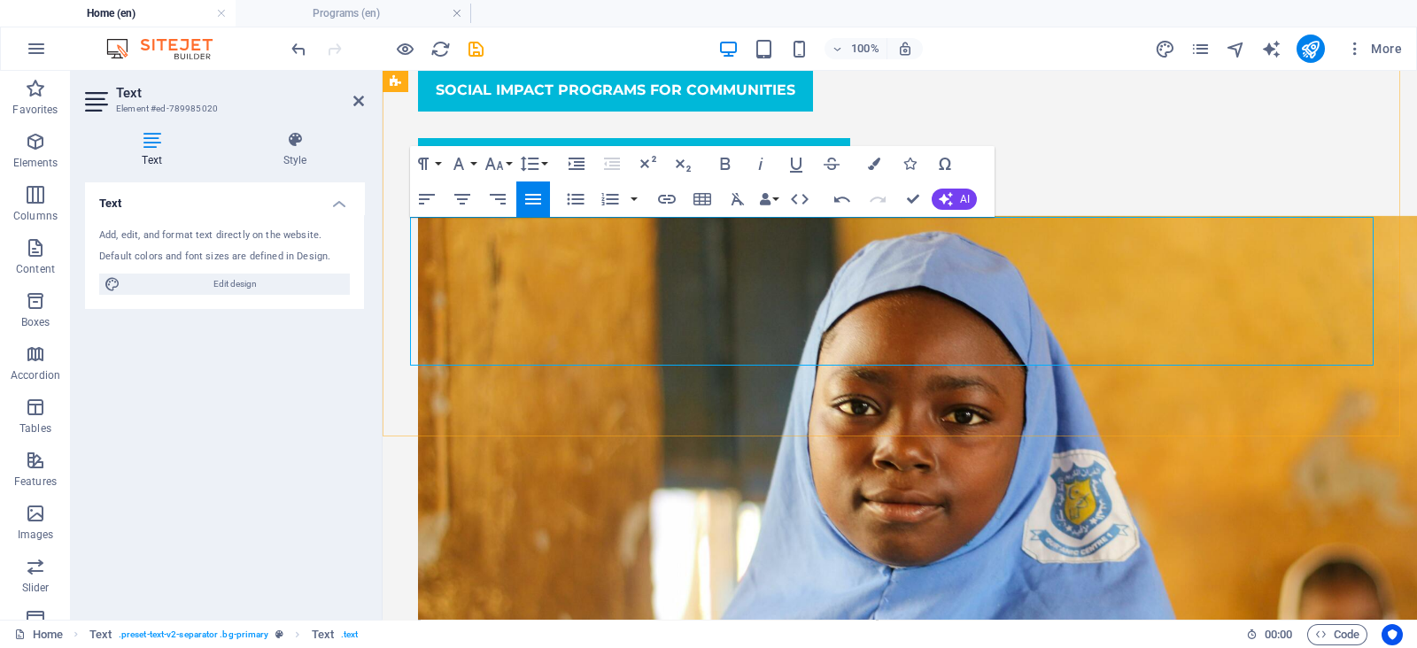
drag, startPoint x: 1102, startPoint y: 248, endPoint x: 407, endPoint y: 223, distance: 694.9
click at [875, 162] on icon "button" at bounding box center [874, 164] width 12 height 12
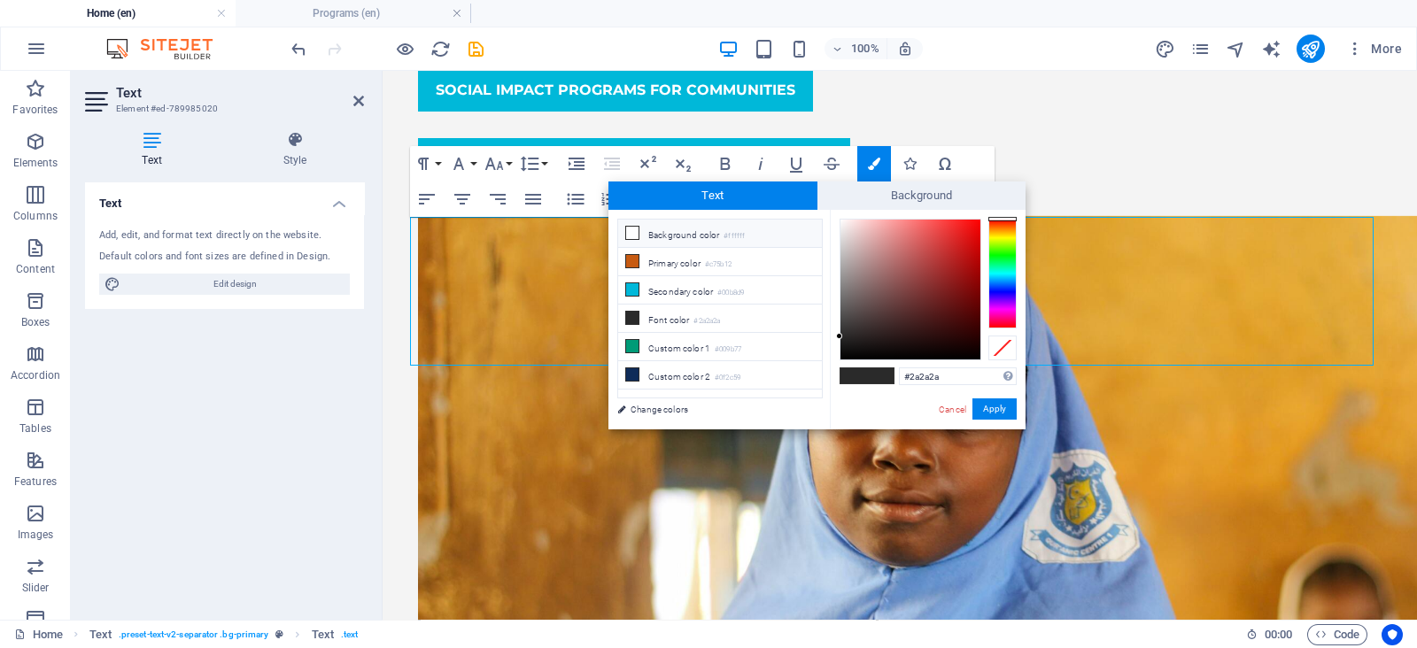
click at [780, 238] on li "Background color #ffffff" at bounding box center [720, 234] width 204 height 28
type input "#ffffff"
click at [992, 415] on button "Apply" at bounding box center [995, 409] width 44 height 21
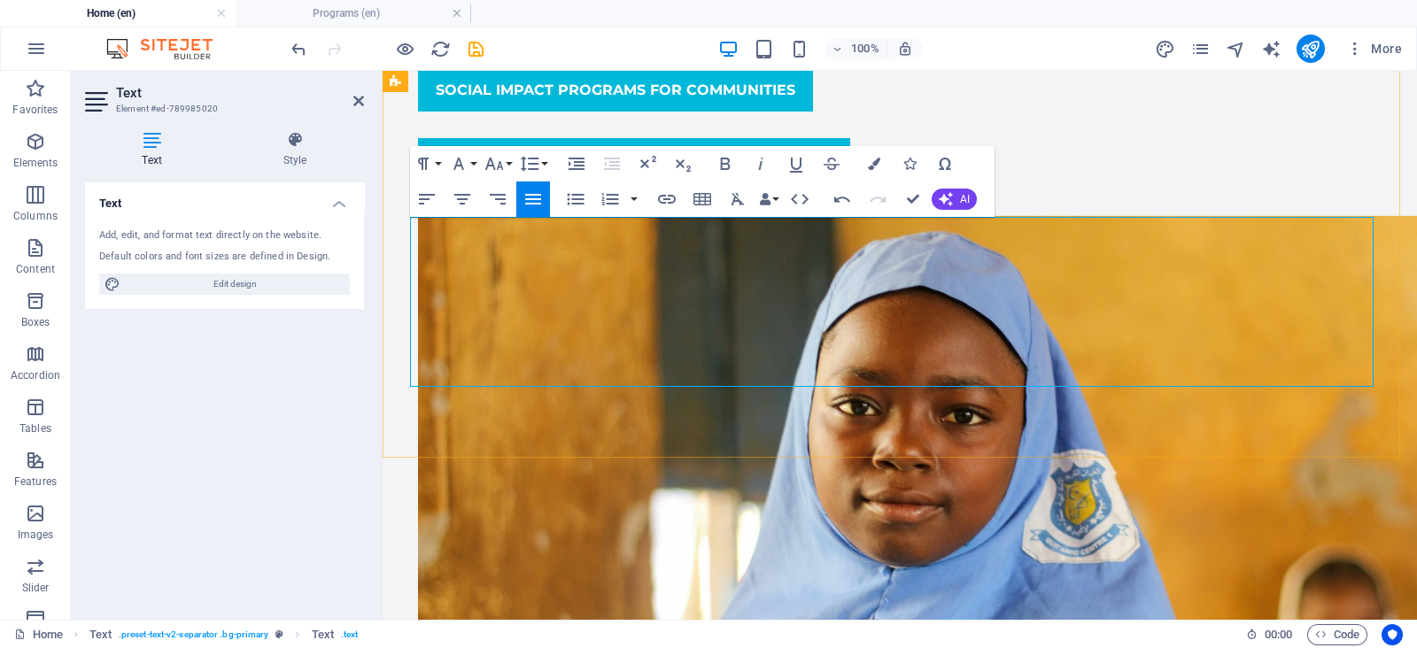
drag, startPoint x: 983, startPoint y: 329, endPoint x: 1043, endPoint y: 329, distance: 59.4
click at [762, 160] on icon "button" at bounding box center [760, 163] width 21 height 21
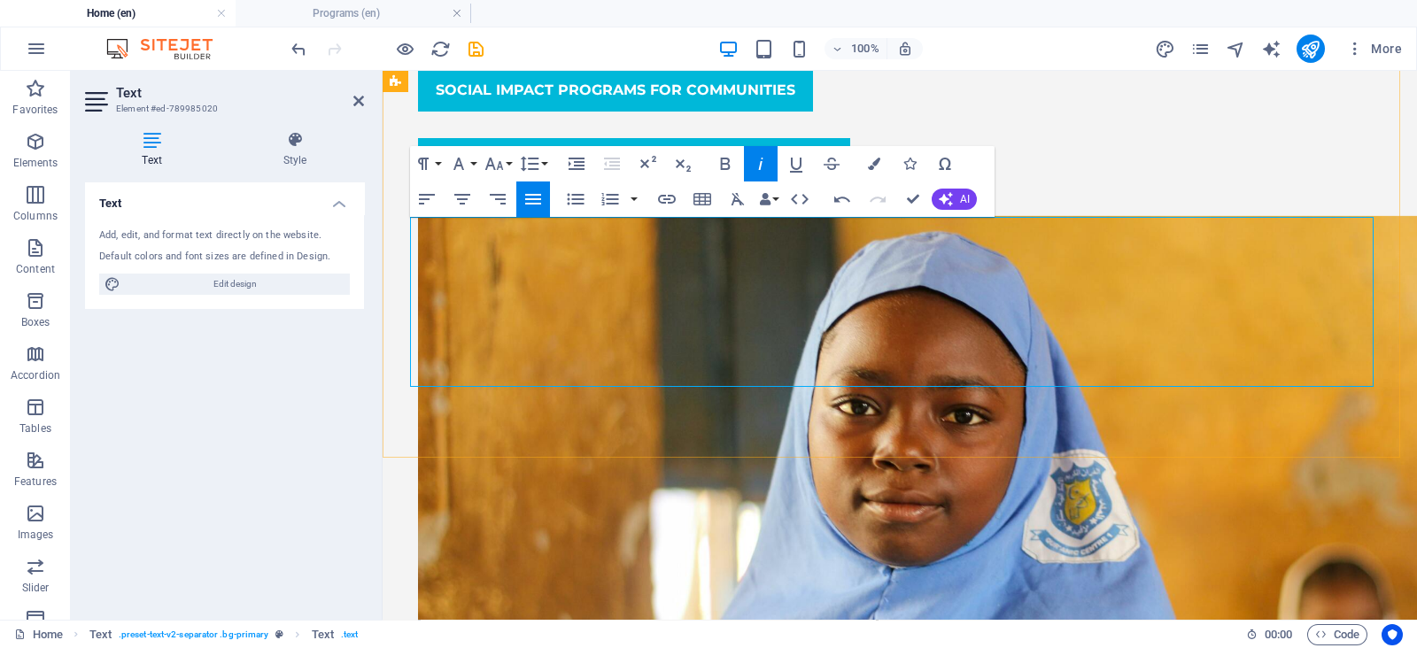
drag, startPoint x: 1014, startPoint y: 350, endPoint x: 1178, endPoint y: 358, distance: 164.1
click at [763, 165] on icon "button" at bounding box center [760, 163] width 21 height 21
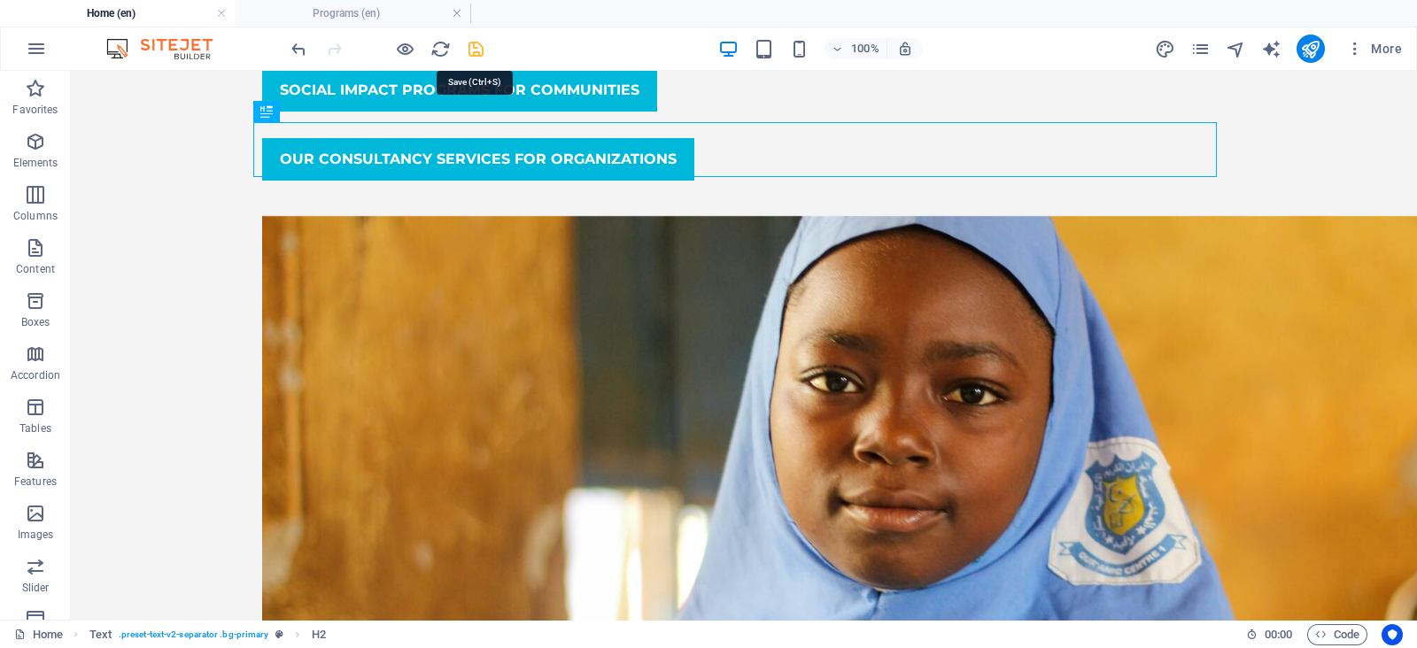
click at [469, 41] on icon "save" at bounding box center [476, 49] width 20 height 20
checkbox input "false"
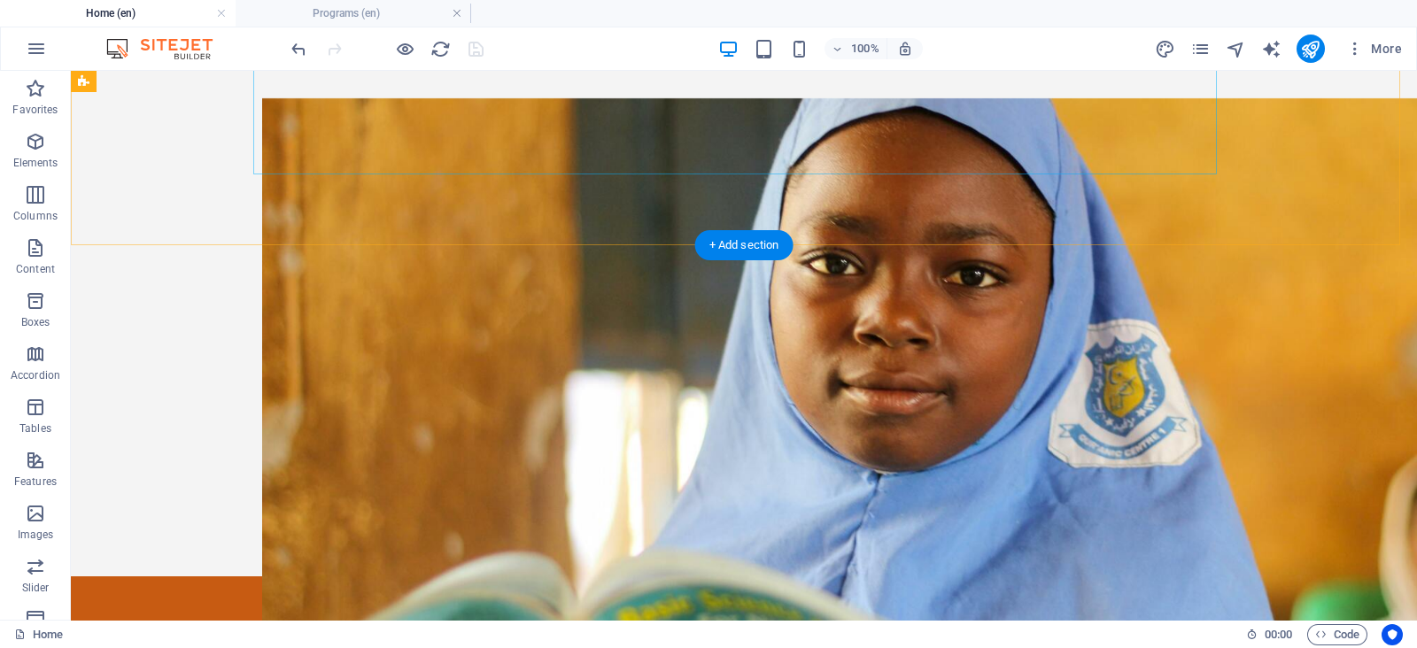
scroll to position [889, 0]
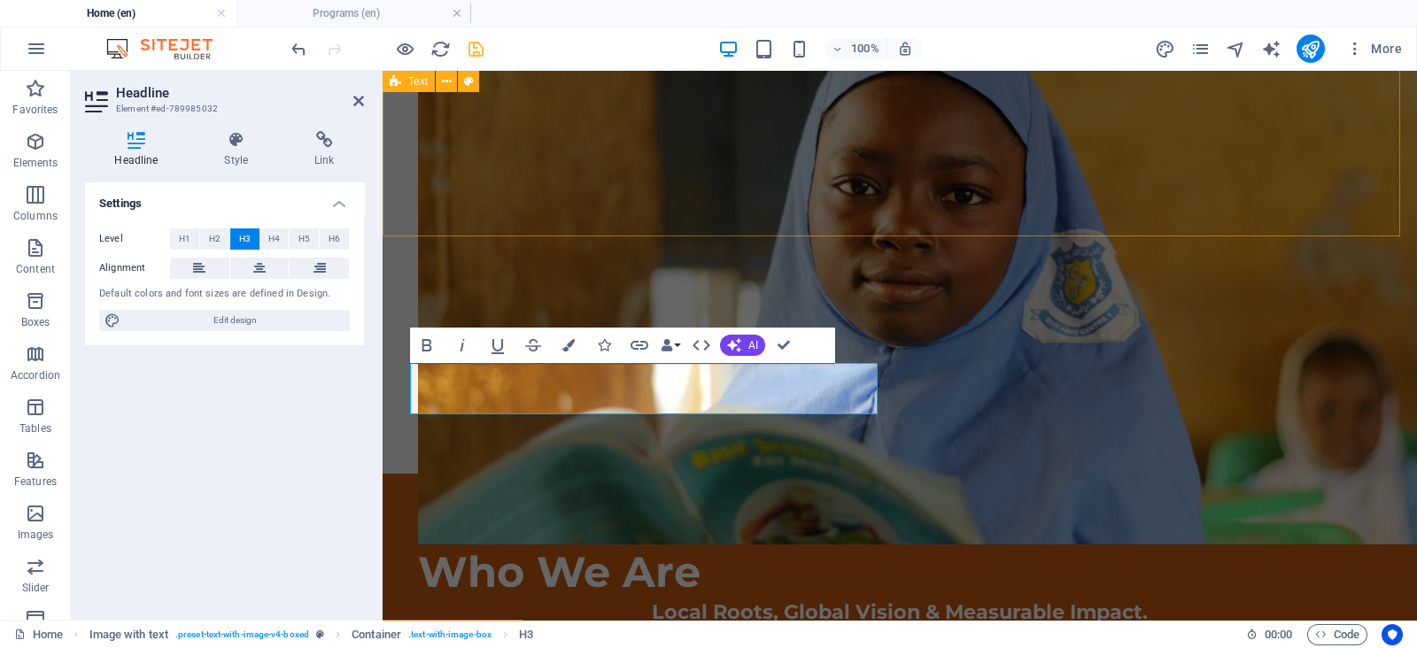
scroll to position [537, 2]
drag, startPoint x: 825, startPoint y: 446, endPoint x: 1086, endPoint y: 111, distance: 424.7
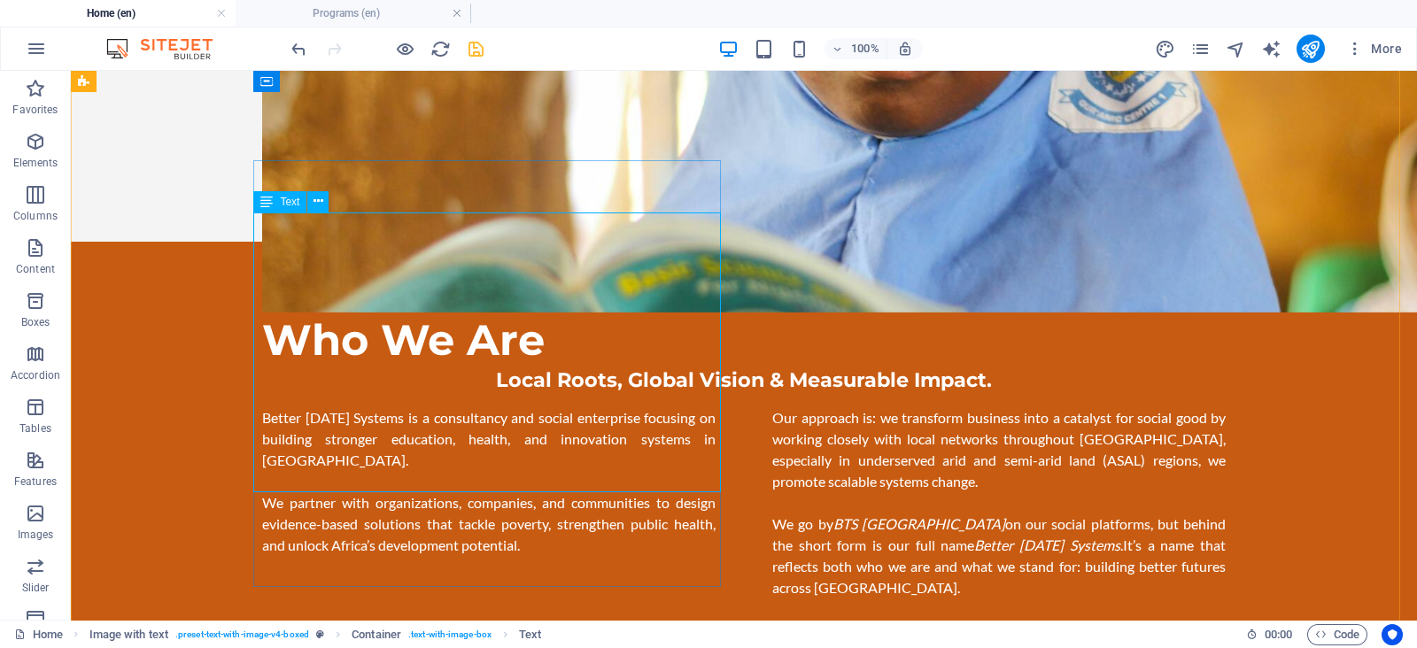
scroll to position [1001, 0]
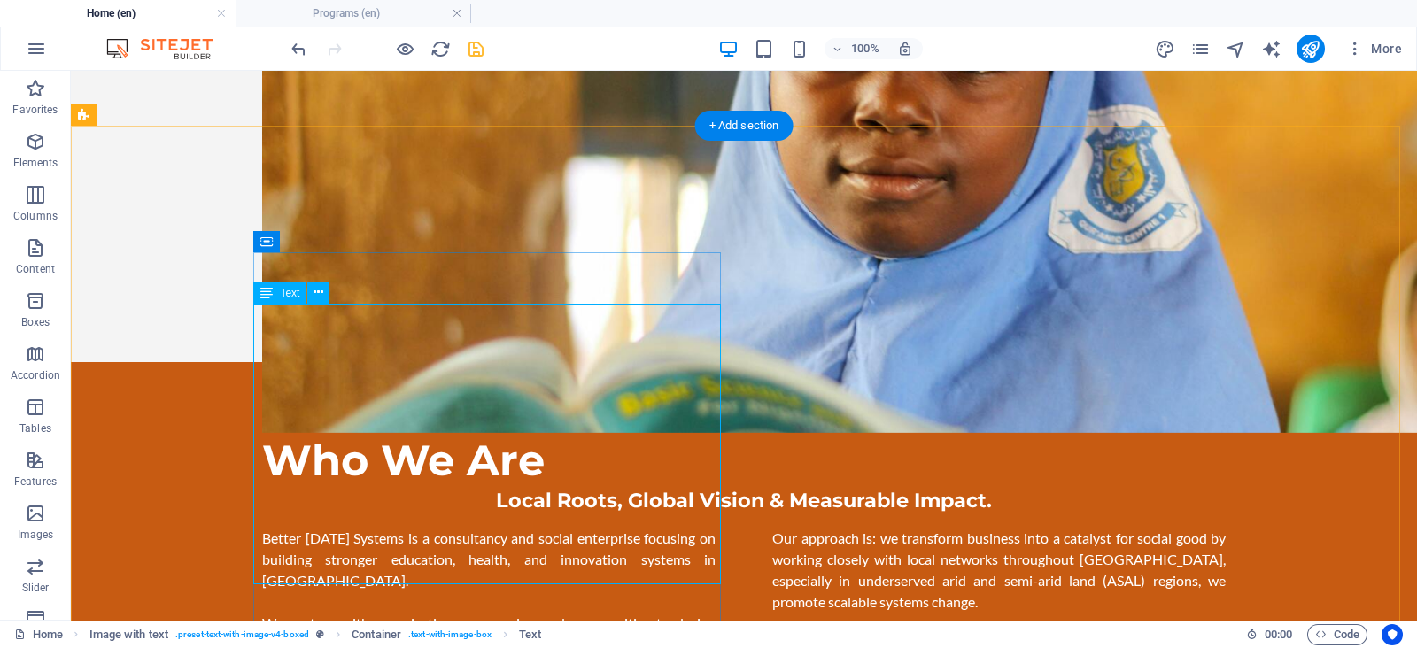
click at [315, 290] on icon at bounding box center [319, 292] width 10 height 19
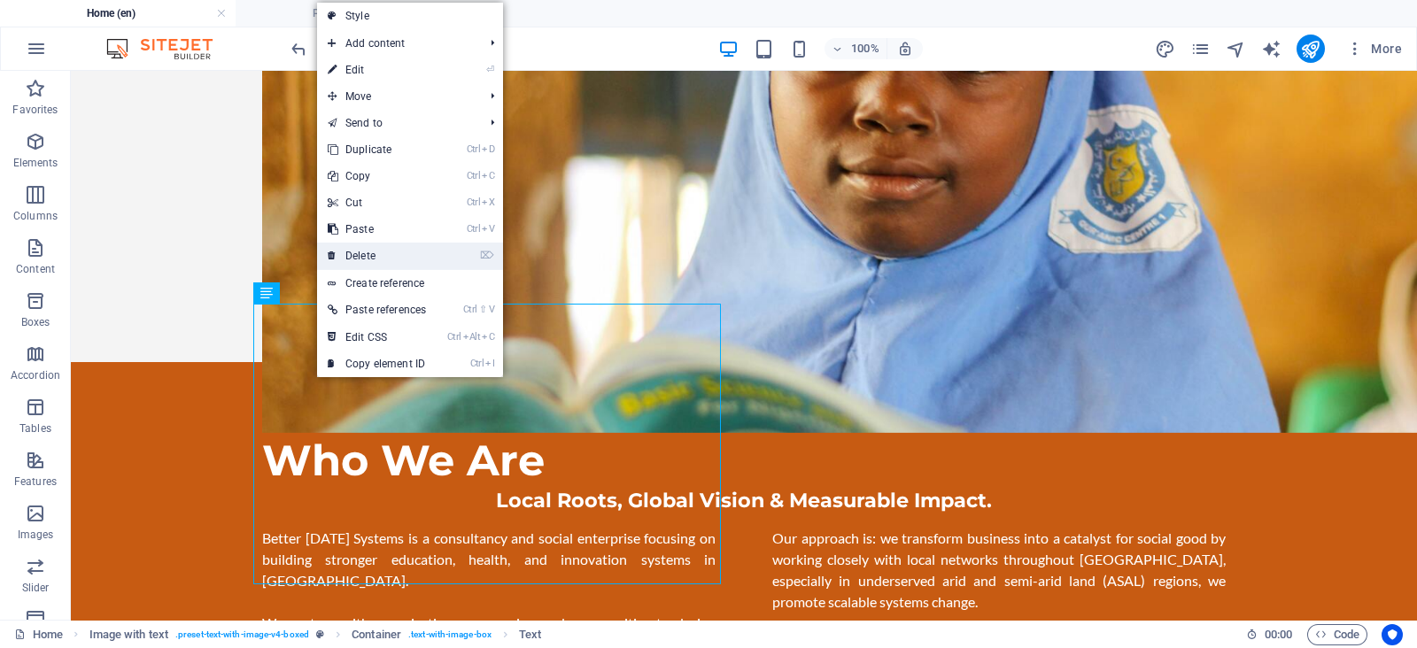
click at [365, 254] on link "⌦ Delete" at bounding box center [377, 256] width 120 height 27
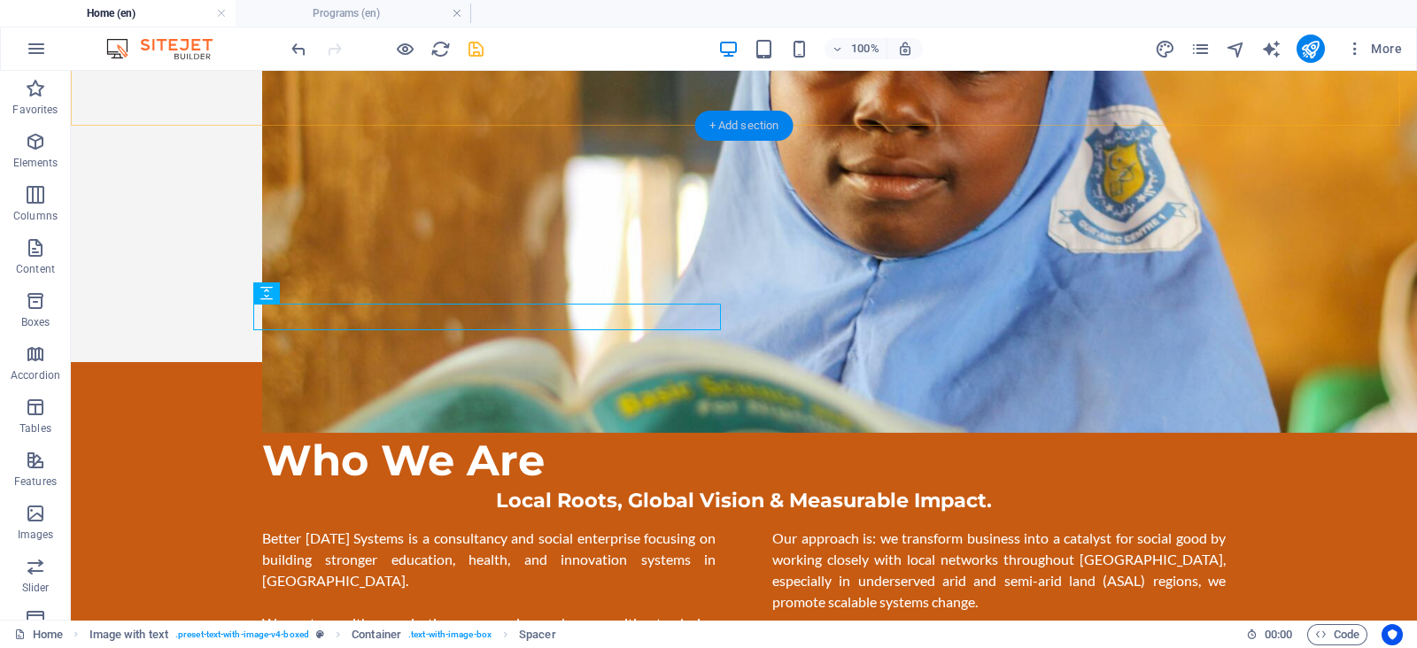
click at [718, 133] on div "+ Add section" at bounding box center [744, 126] width 98 height 30
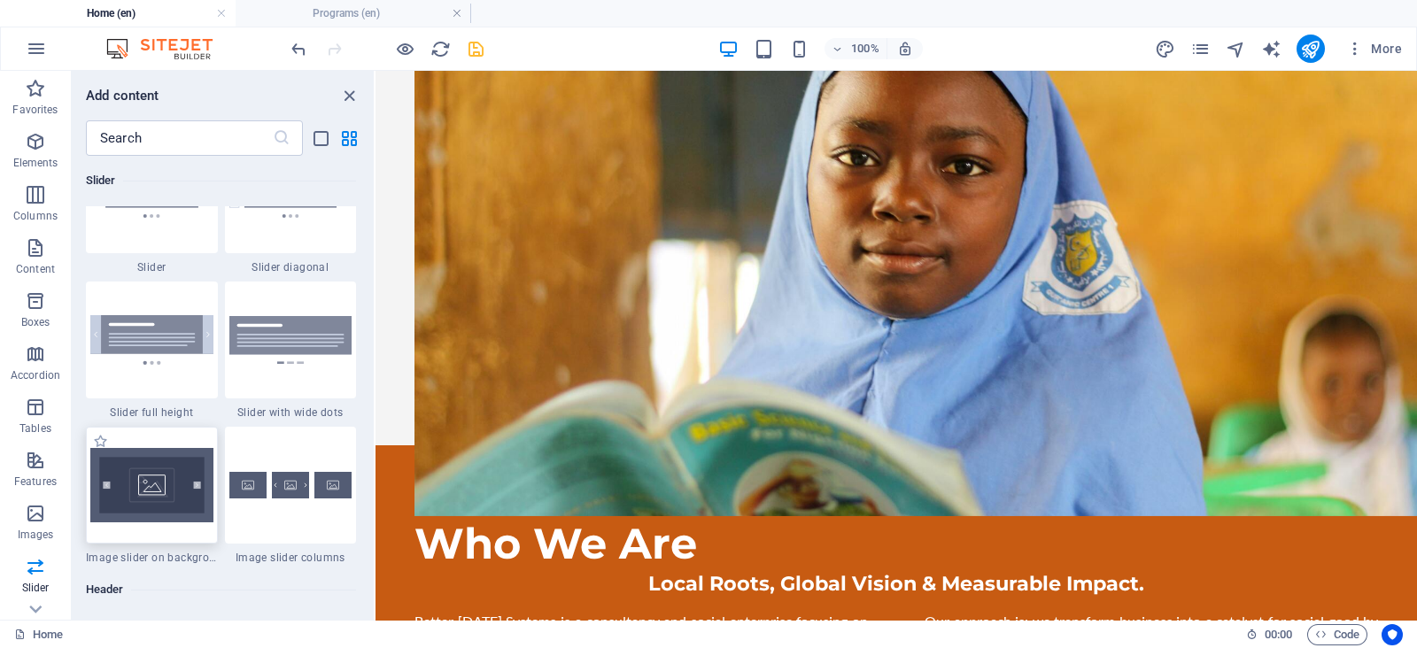
scroll to position [10186, 0]
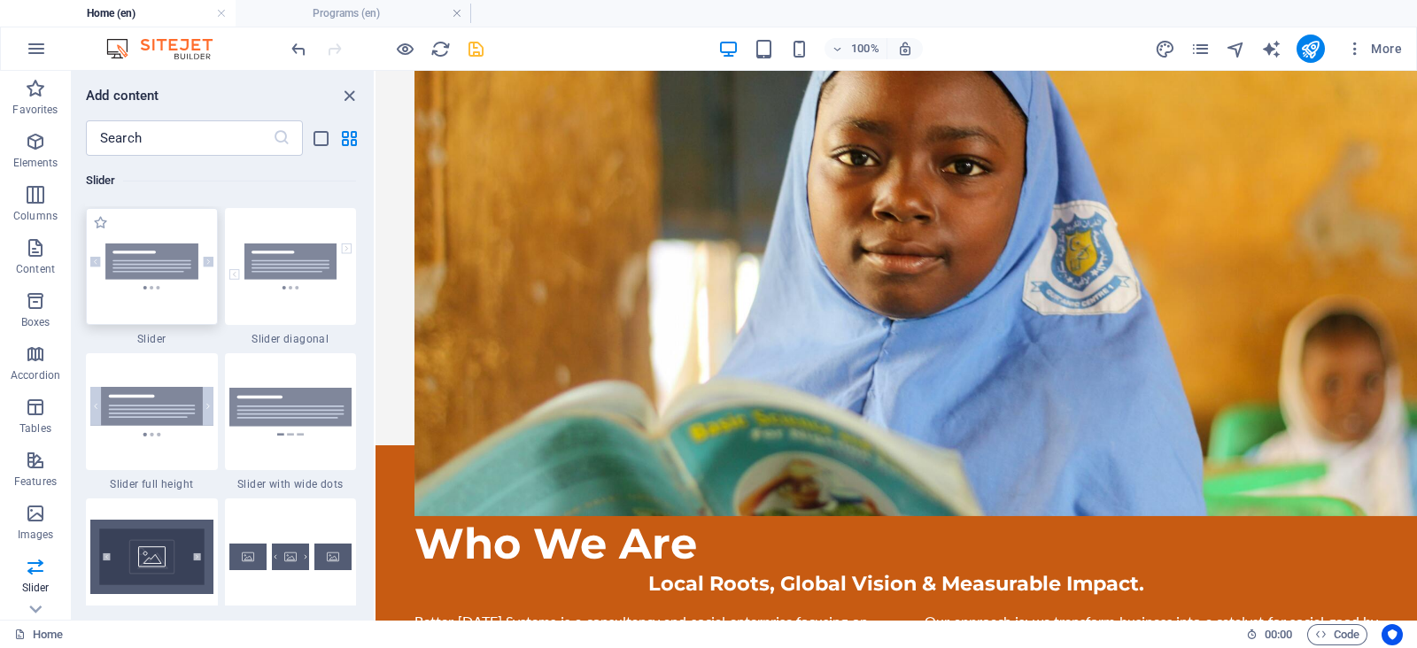
click at [183, 299] on div at bounding box center [152, 266] width 132 height 117
drag, startPoint x: 164, startPoint y: 267, endPoint x: 59, endPoint y: 83, distance: 211.1
click at [164, 267] on img at bounding box center [151, 267] width 123 height 46
click at [167, 275] on img at bounding box center [151, 267] width 123 height 46
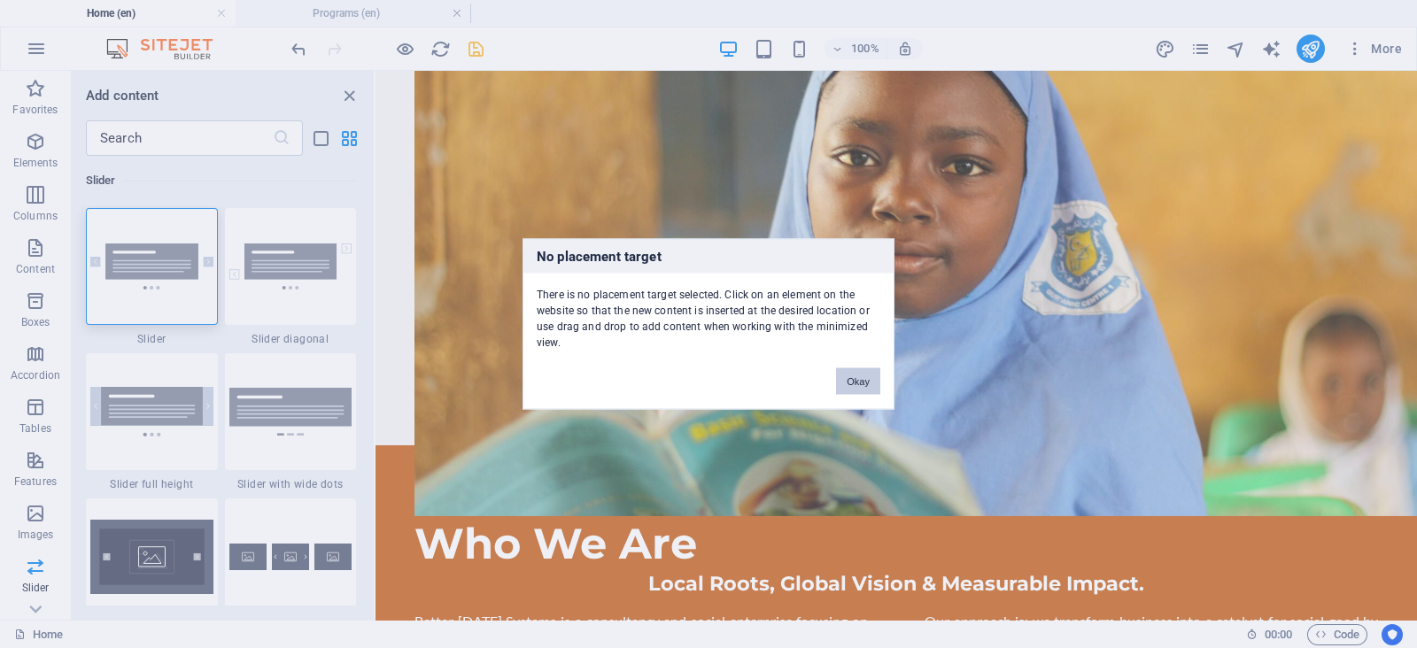
click at [836, 386] on button "Okay" at bounding box center [858, 382] width 44 height 27
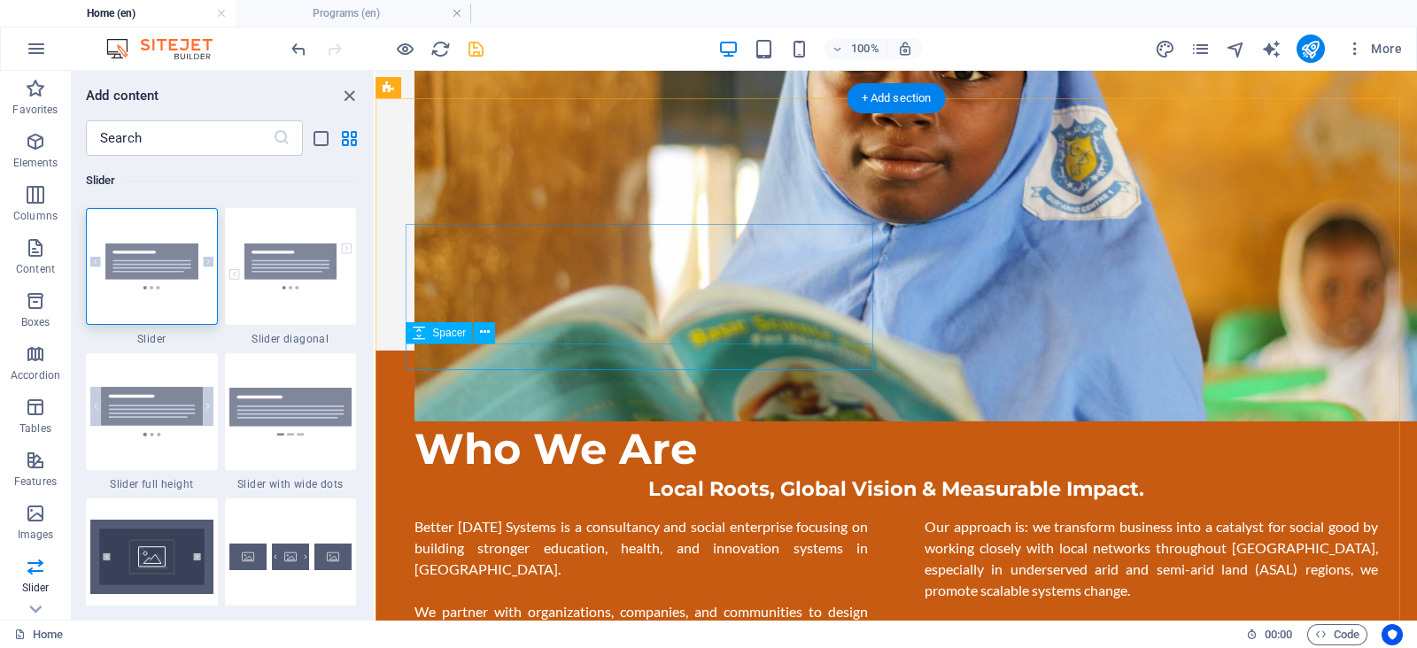
scroll to position [1028, 0]
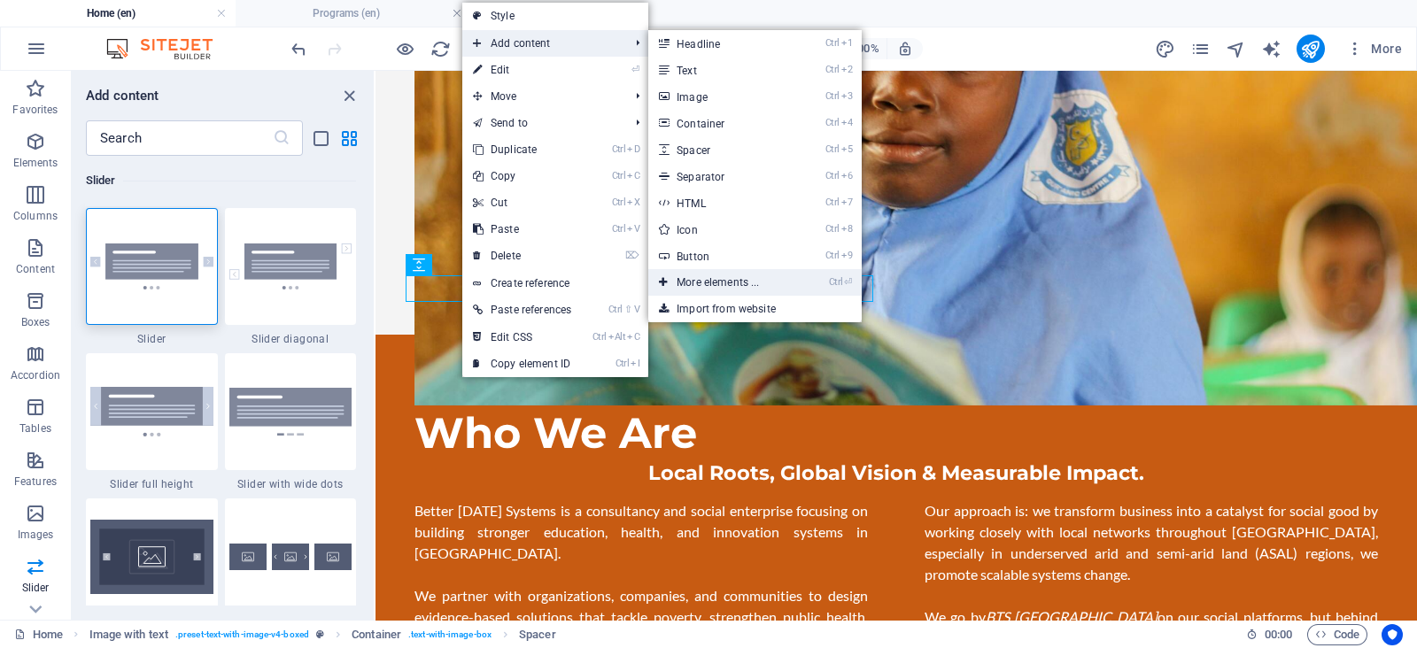
click at [685, 282] on link "Ctrl ⏎ More elements ..." at bounding box center [721, 282] width 146 height 27
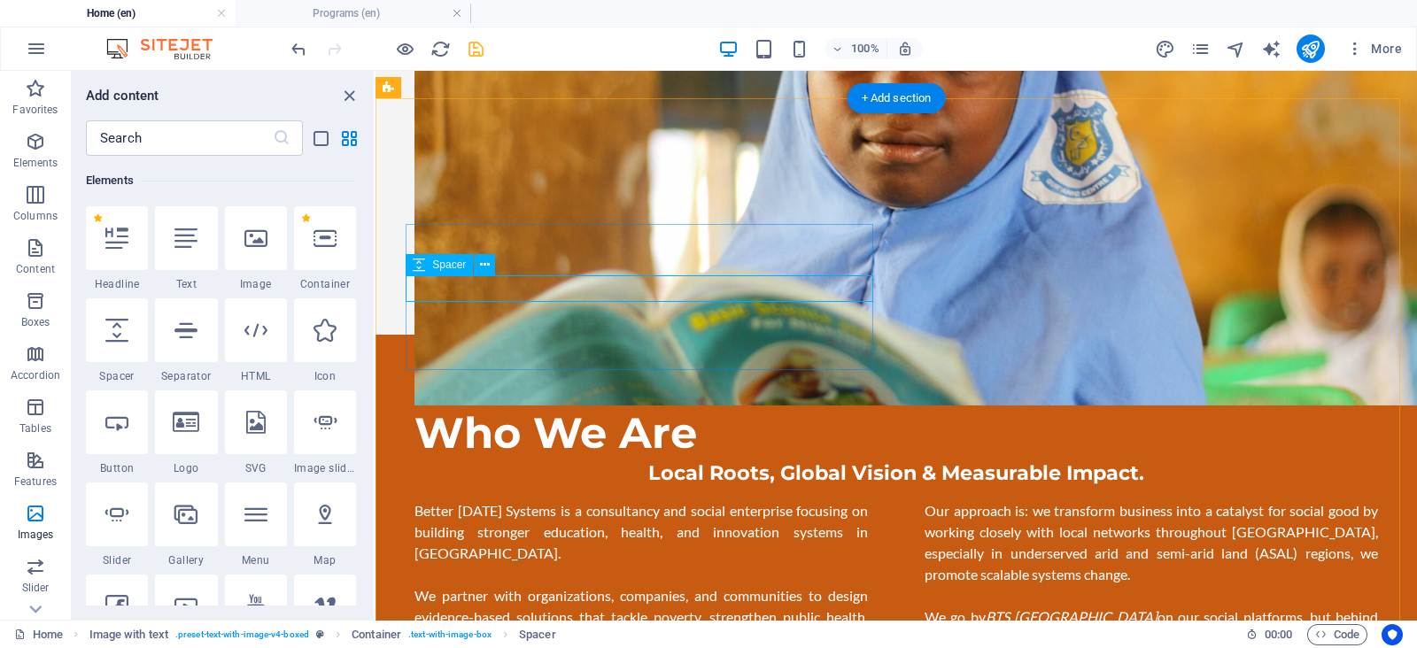
scroll to position [189, 0]
click at [855, 96] on div "+ Add section" at bounding box center [897, 98] width 98 height 30
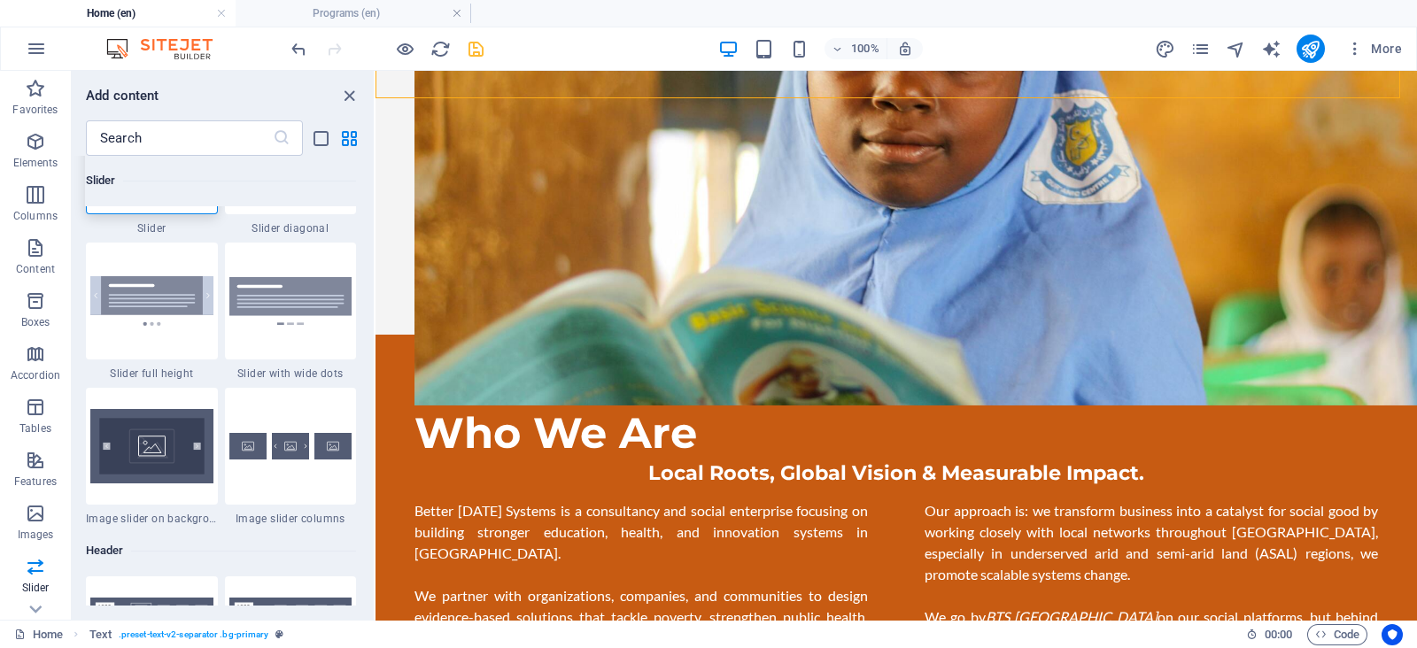
scroll to position [10186, 0]
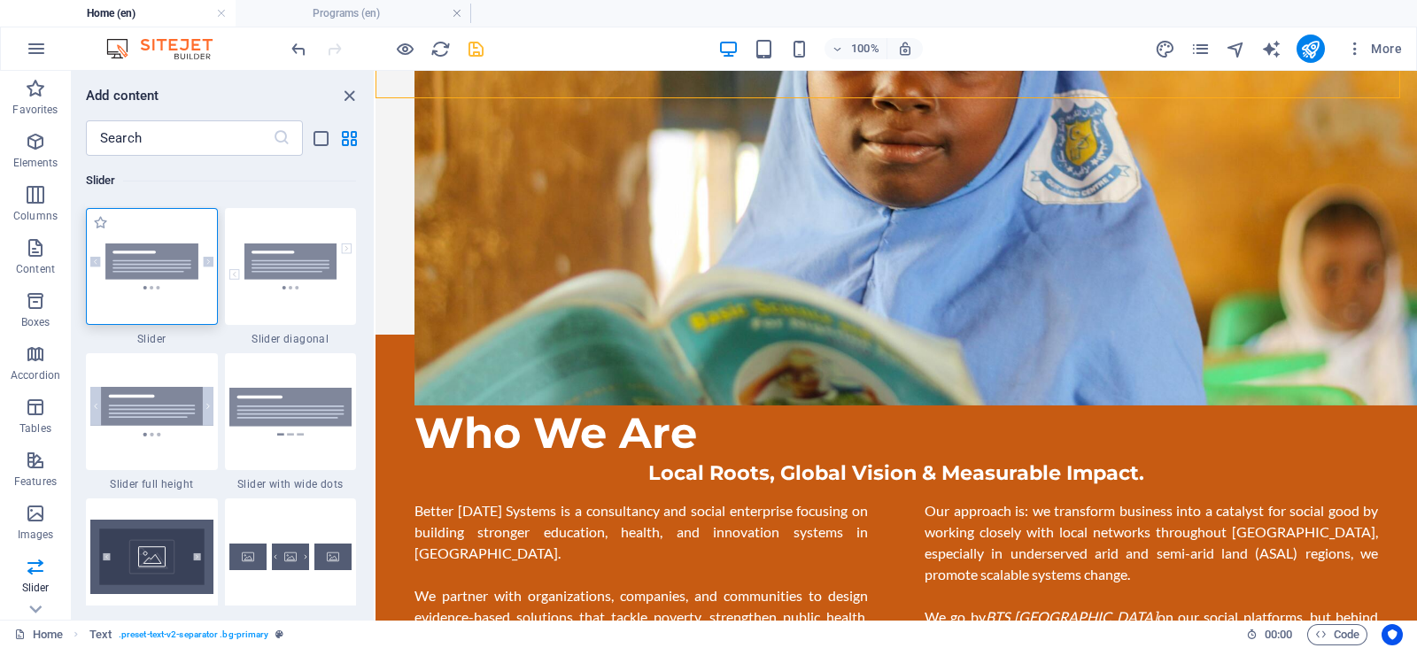
click at [168, 269] on img at bounding box center [151, 267] width 123 height 46
click at [376, 269] on div "H1 Banner Banner Container 2 columns 2 columns Container Social Media Icons Men…" at bounding box center [897, 345] width 1042 height 549
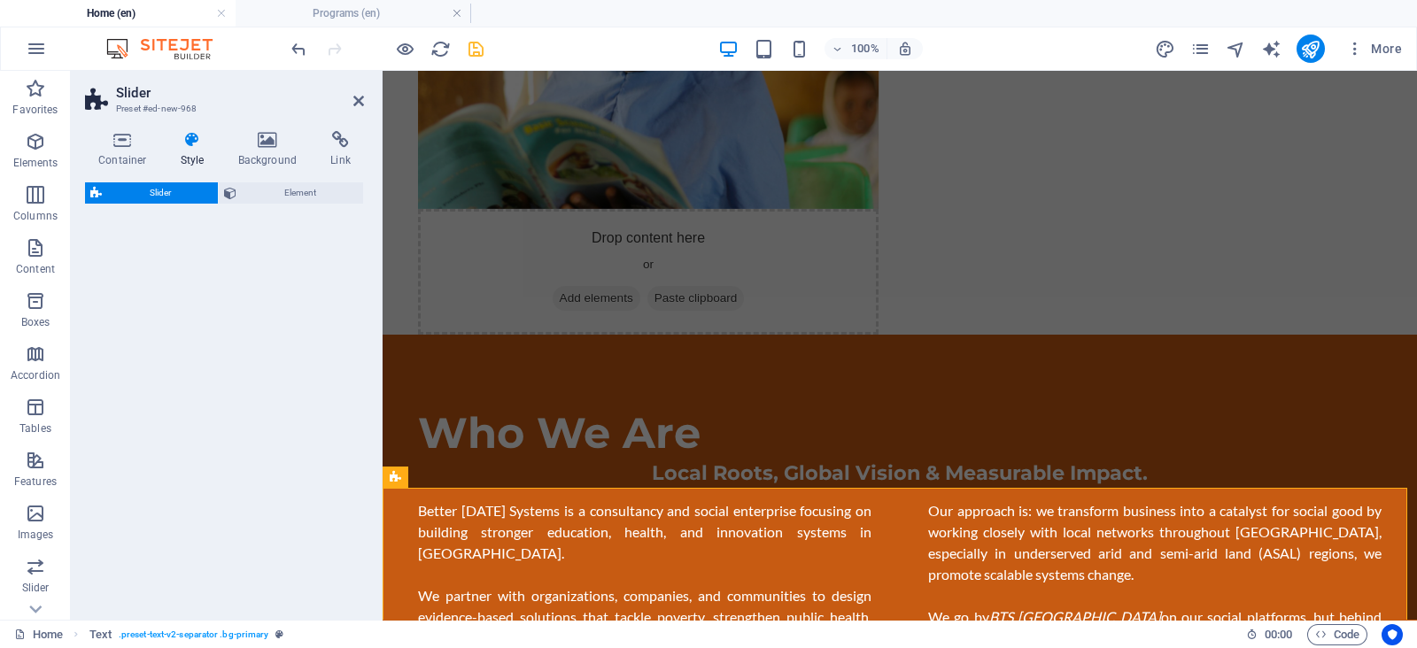
select select "rem"
select select "px"
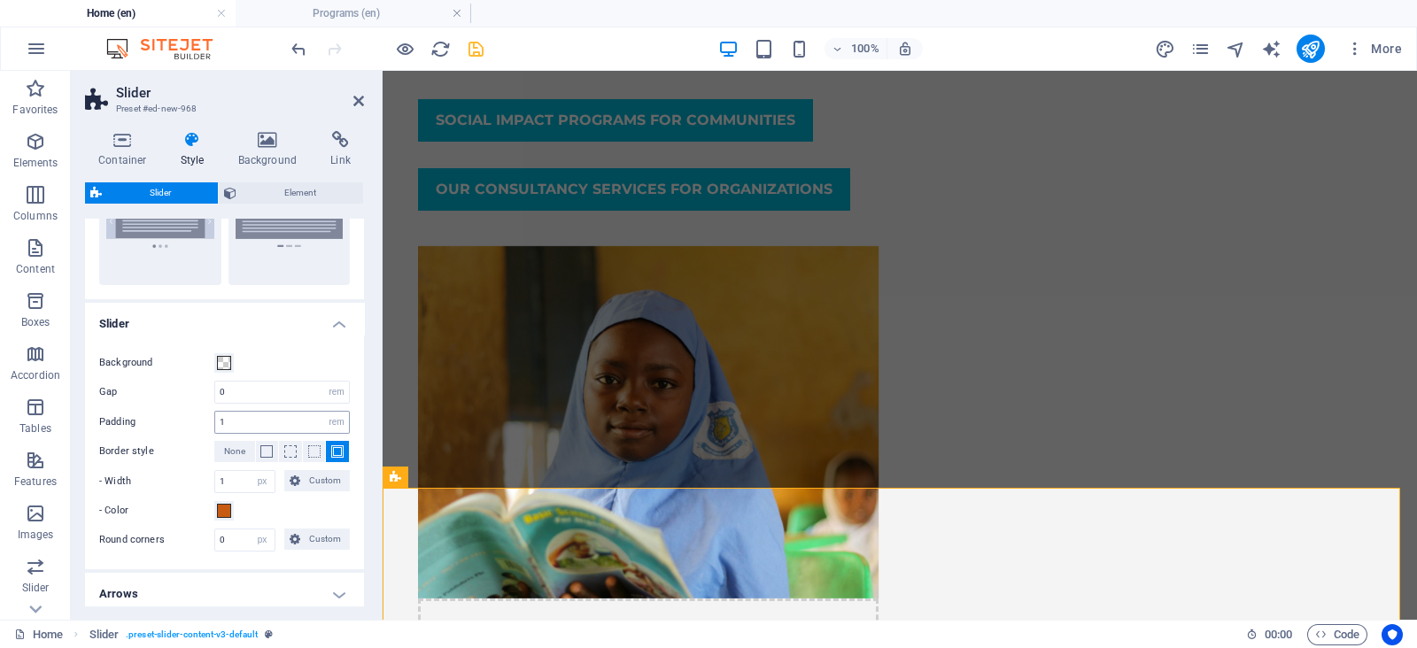
scroll to position [345, 0]
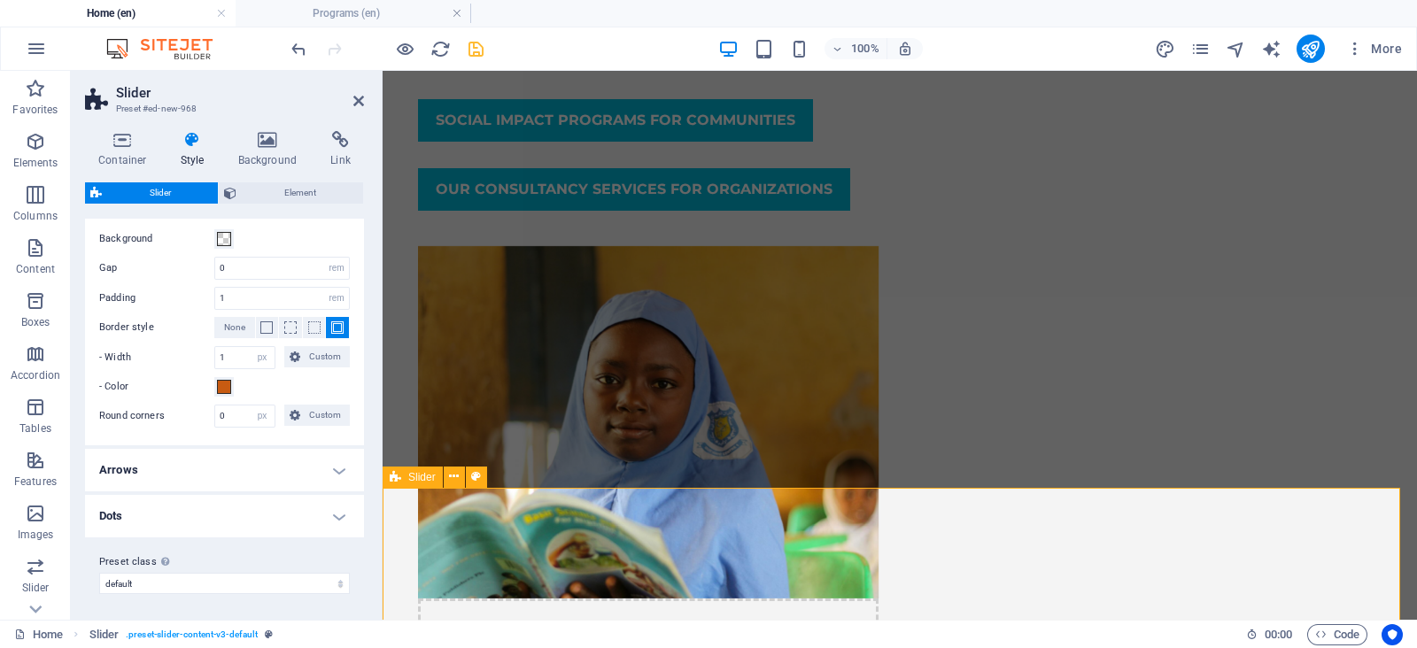
click at [359, 107] on icon at bounding box center [358, 101] width 11 height 14
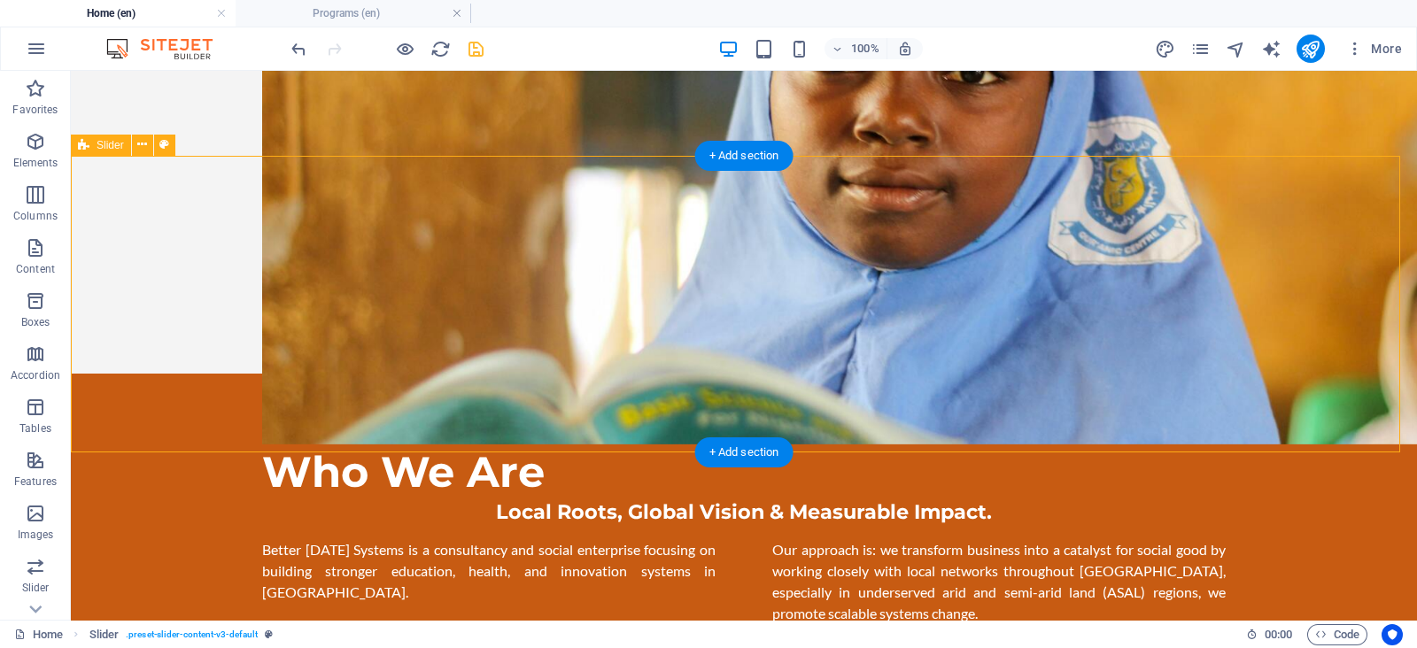
scroll to position [971, 0]
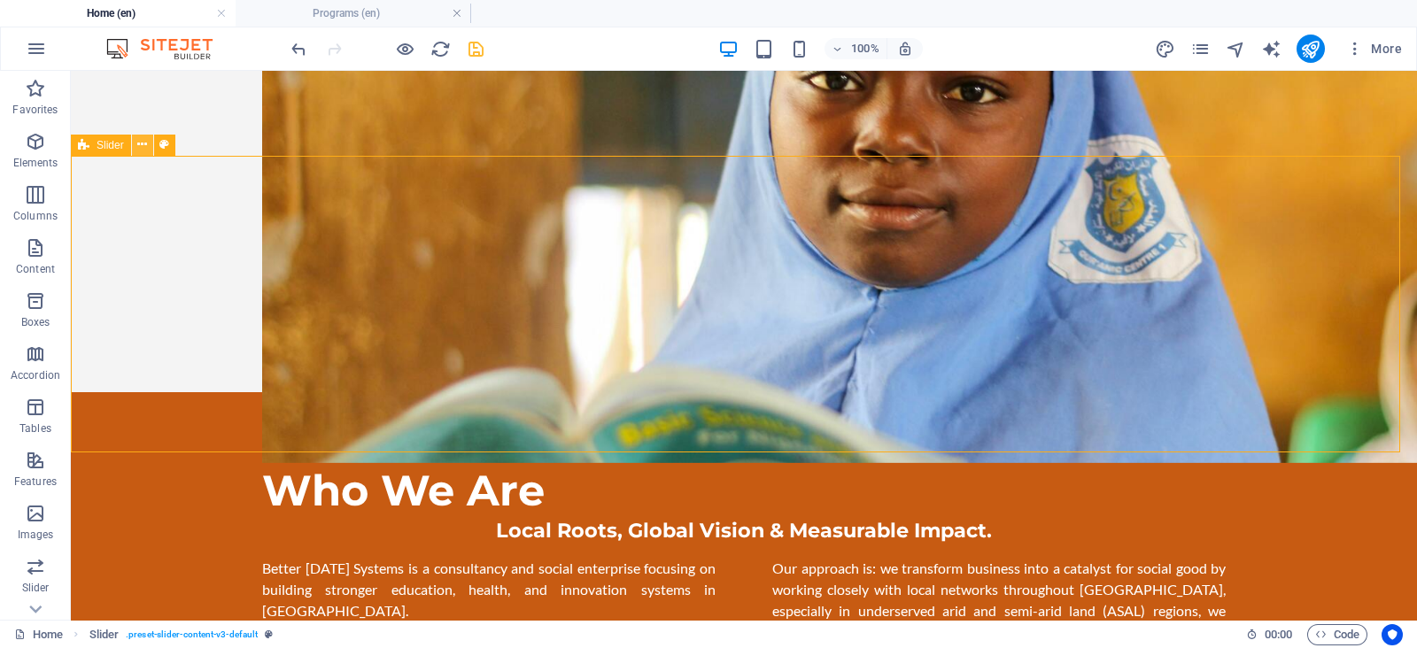
click at [144, 142] on icon at bounding box center [142, 145] width 10 height 19
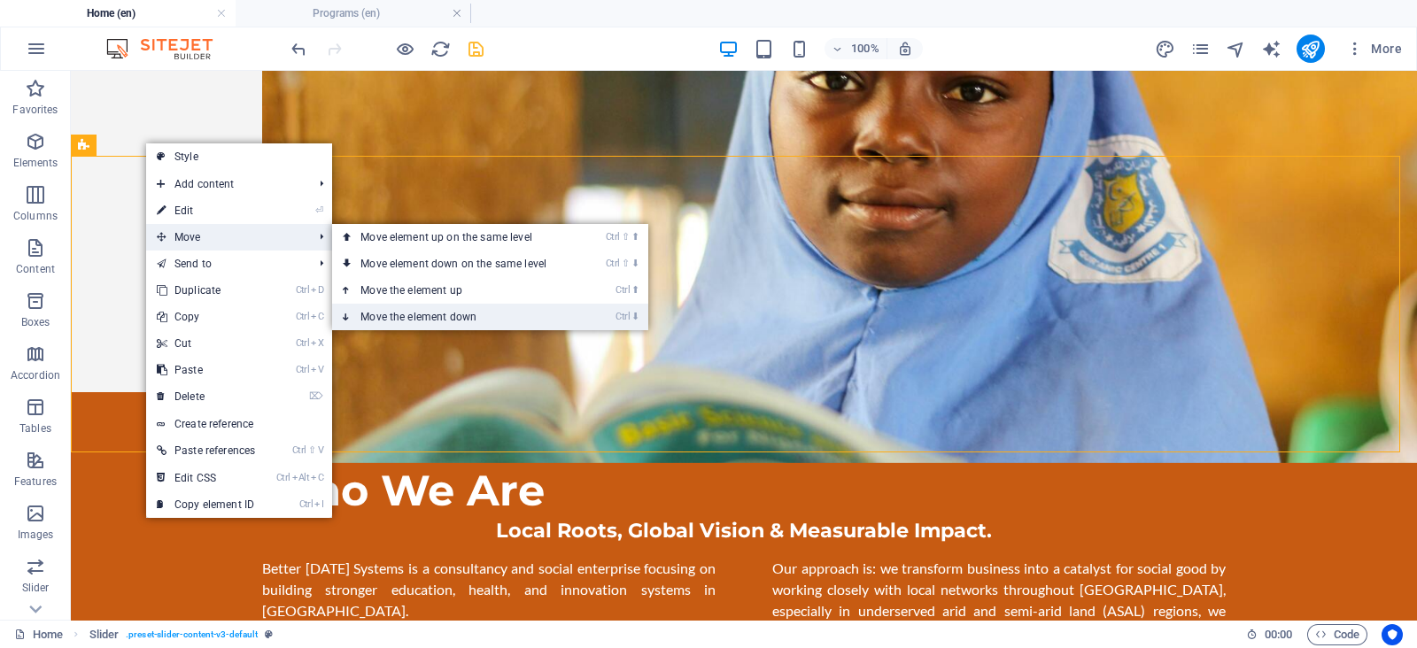
click at [383, 321] on link "Ctrl ⬇ Move the element down" at bounding box center [457, 317] width 250 height 27
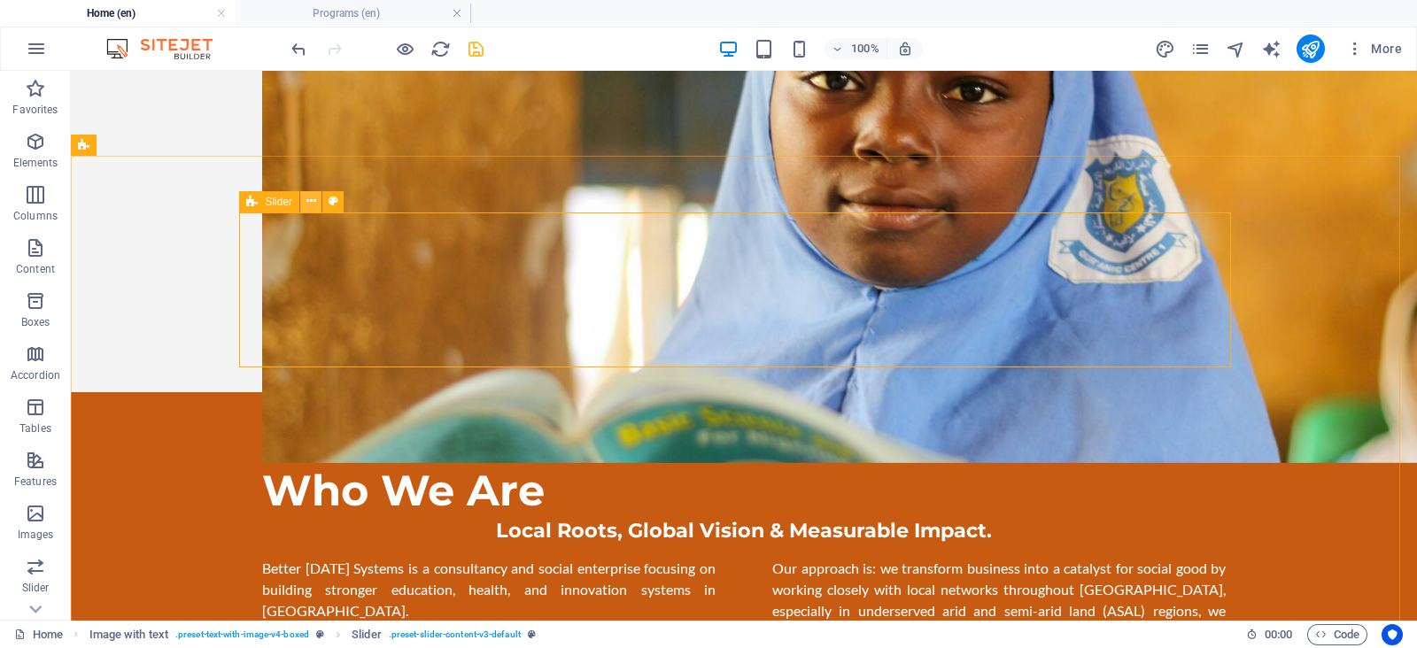
click at [306, 197] on icon at bounding box center [311, 201] width 10 height 19
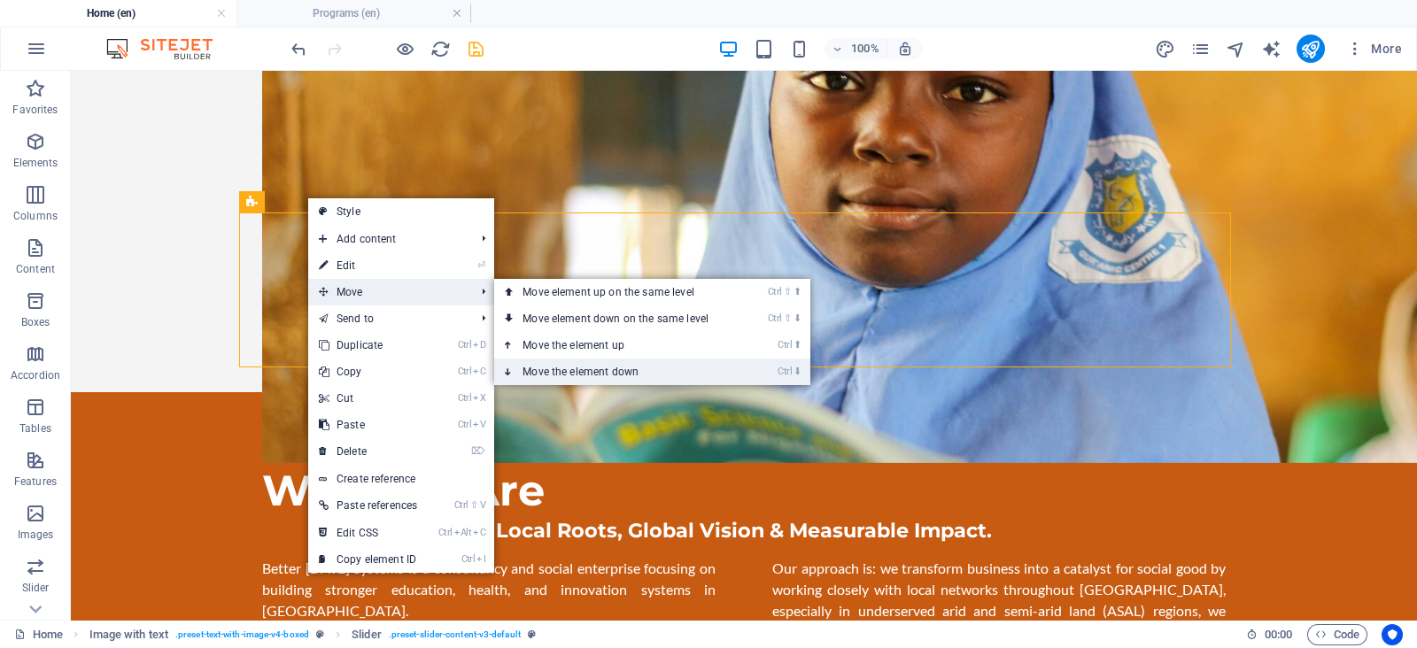
click at [586, 361] on link "Ctrl ⬇ Move the element down" at bounding box center [619, 372] width 250 height 27
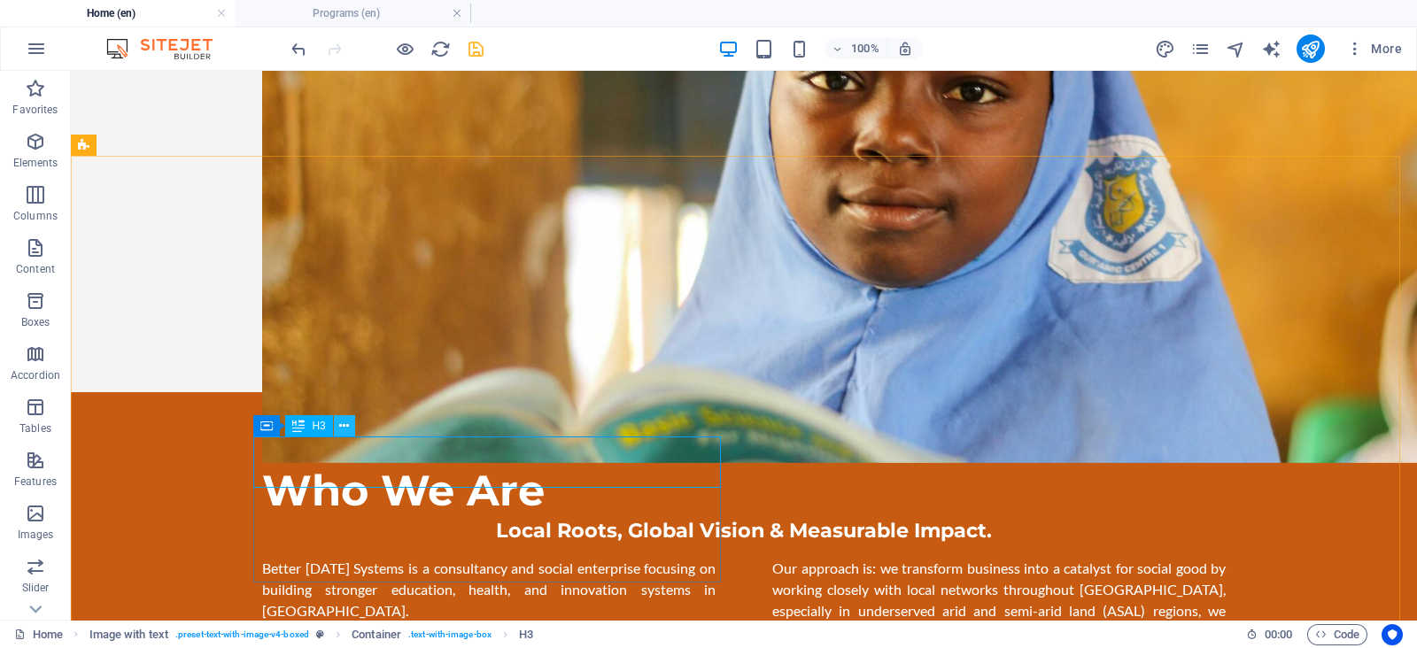
click at [342, 425] on icon at bounding box center [344, 426] width 10 height 19
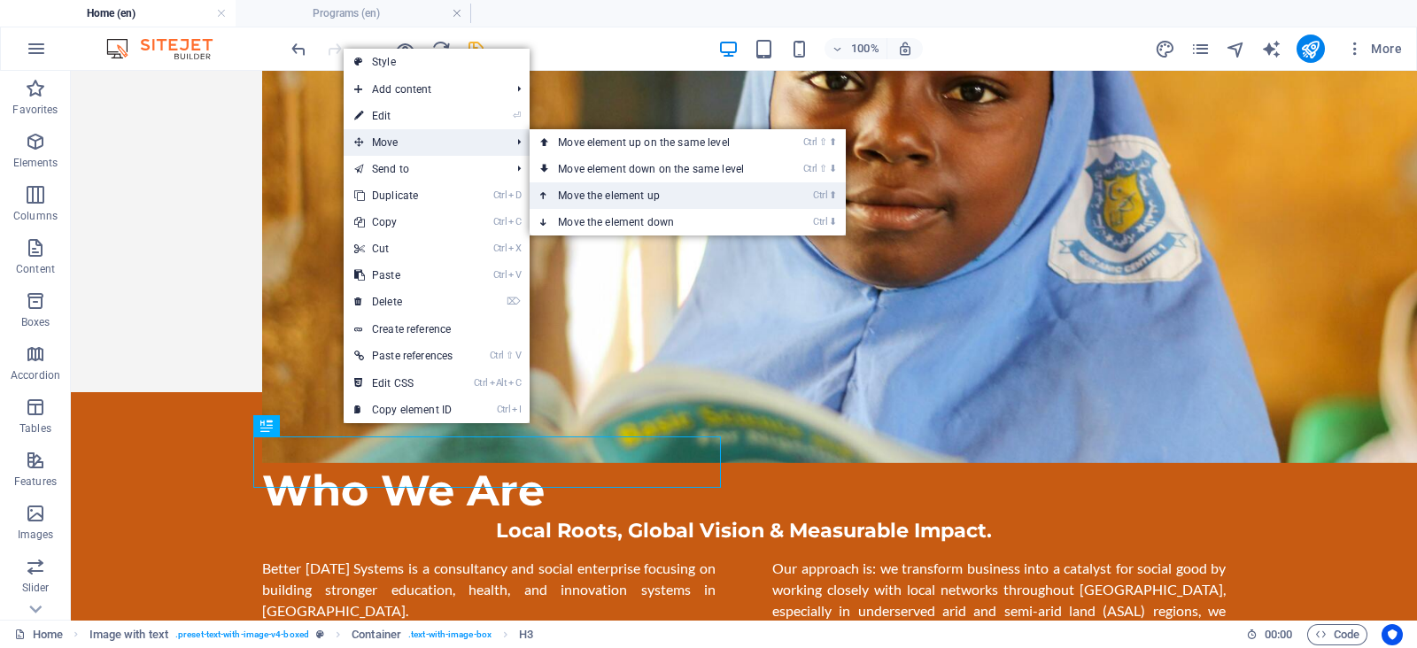
click at [567, 192] on link "Ctrl ⬆ Move the element up" at bounding box center [655, 195] width 250 height 27
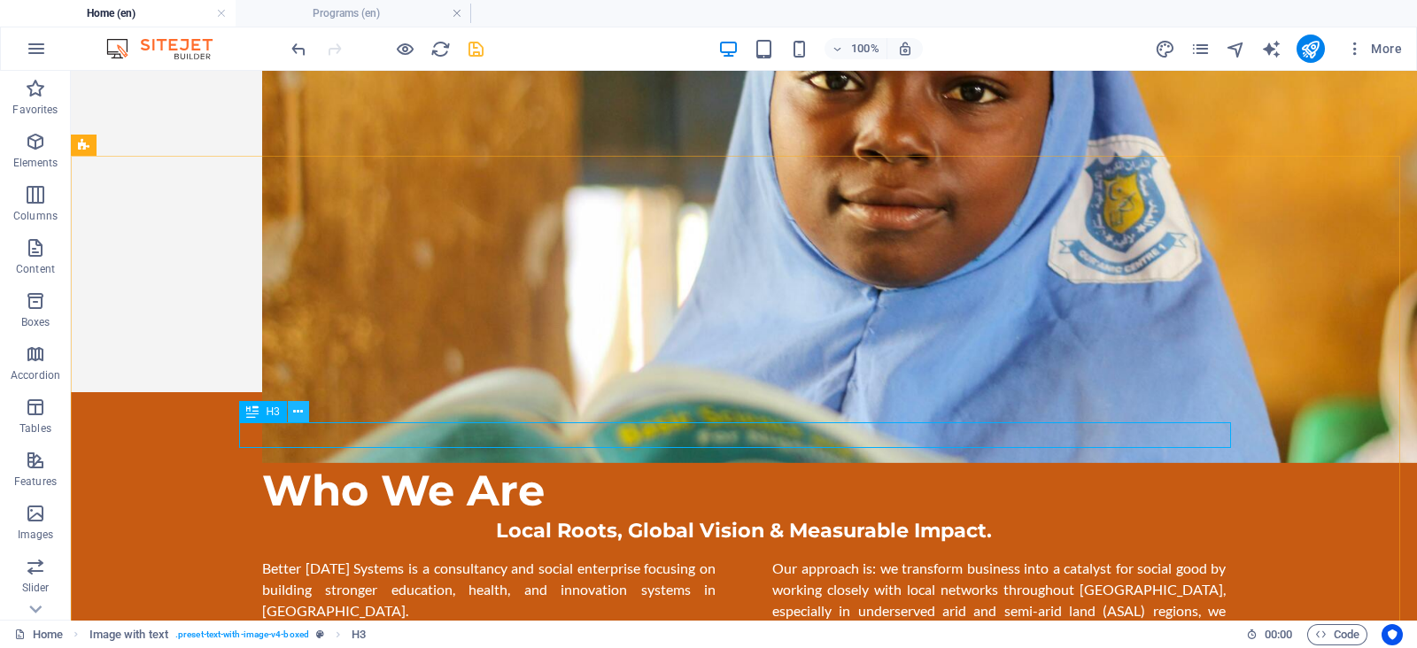
click at [295, 407] on icon at bounding box center [298, 412] width 10 height 19
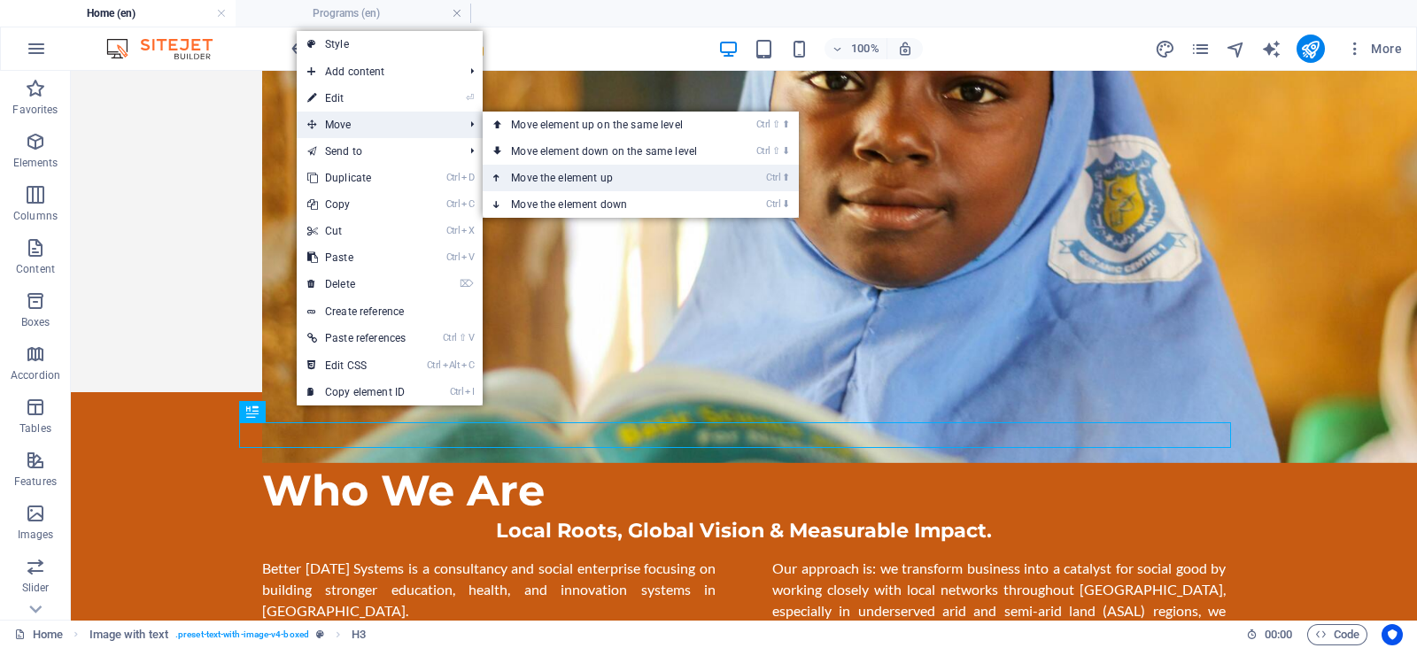
click at [527, 183] on link "Ctrl ⬆ Move the element up" at bounding box center [608, 178] width 250 height 27
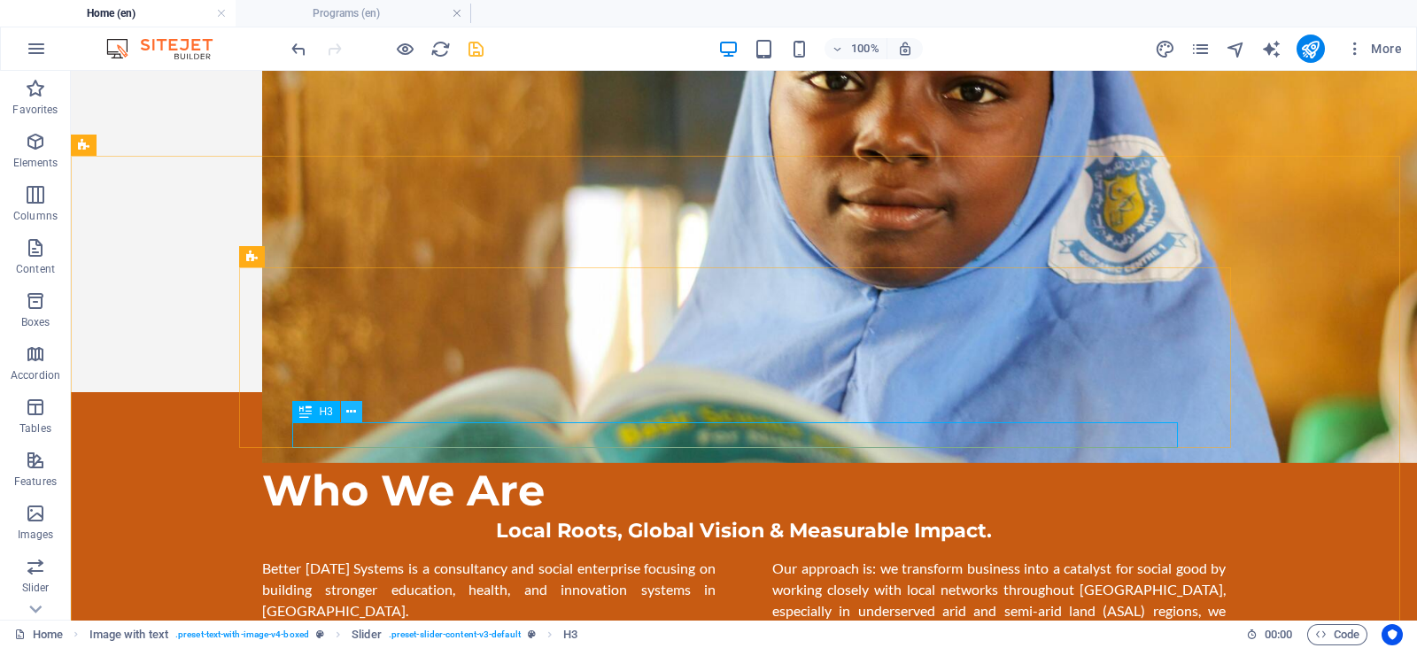
click at [351, 415] on icon at bounding box center [351, 412] width 10 height 19
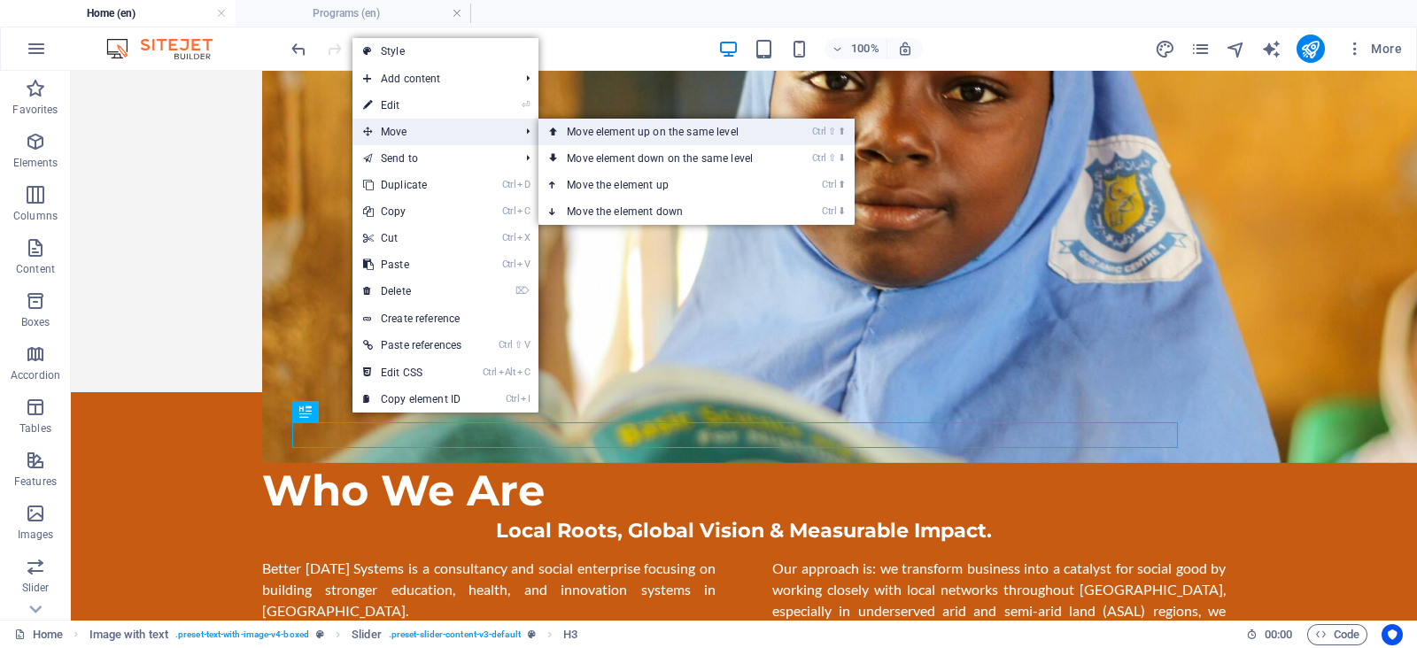
click at [585, 138] on link "Ctrl ⇧ ⬆ Move element up on the same level" at bounding box center [664, 132] width 250 height 27
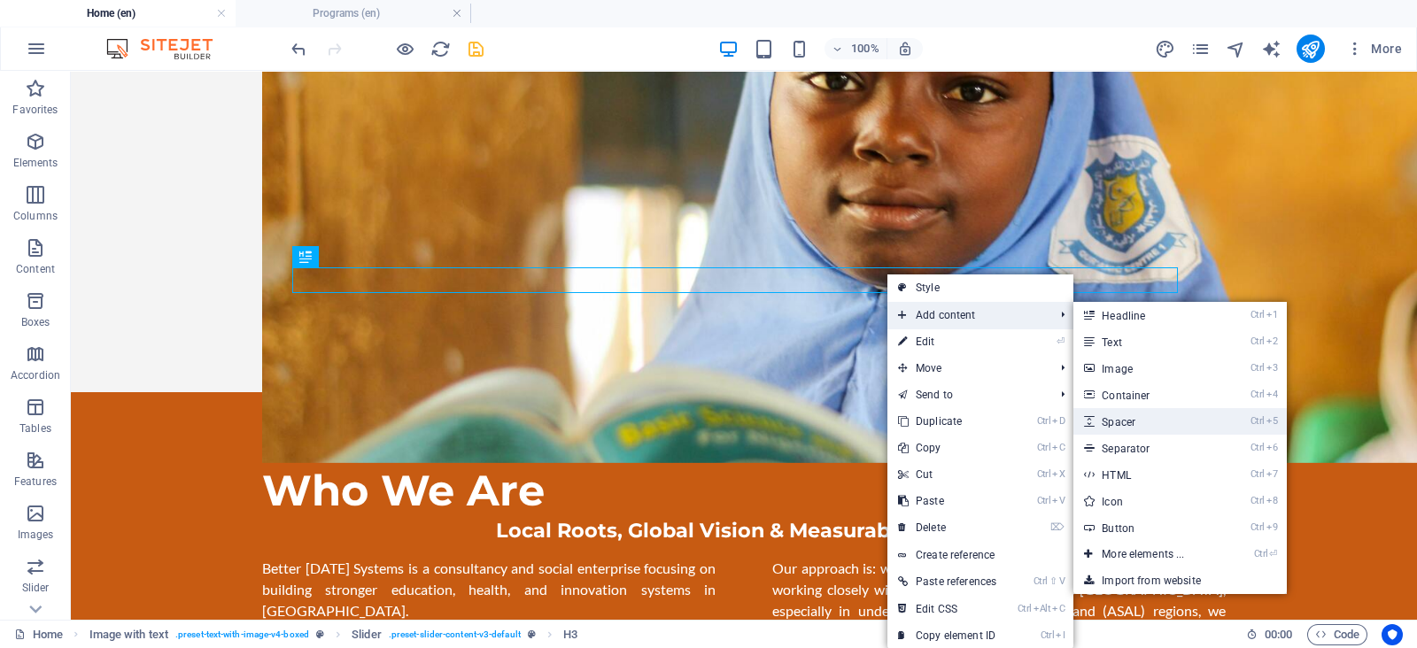
click at [1109, 428] on link "Ctrl 5 Spacer" at bounding box center [1147, 421] width 146 height 27
select select "px"
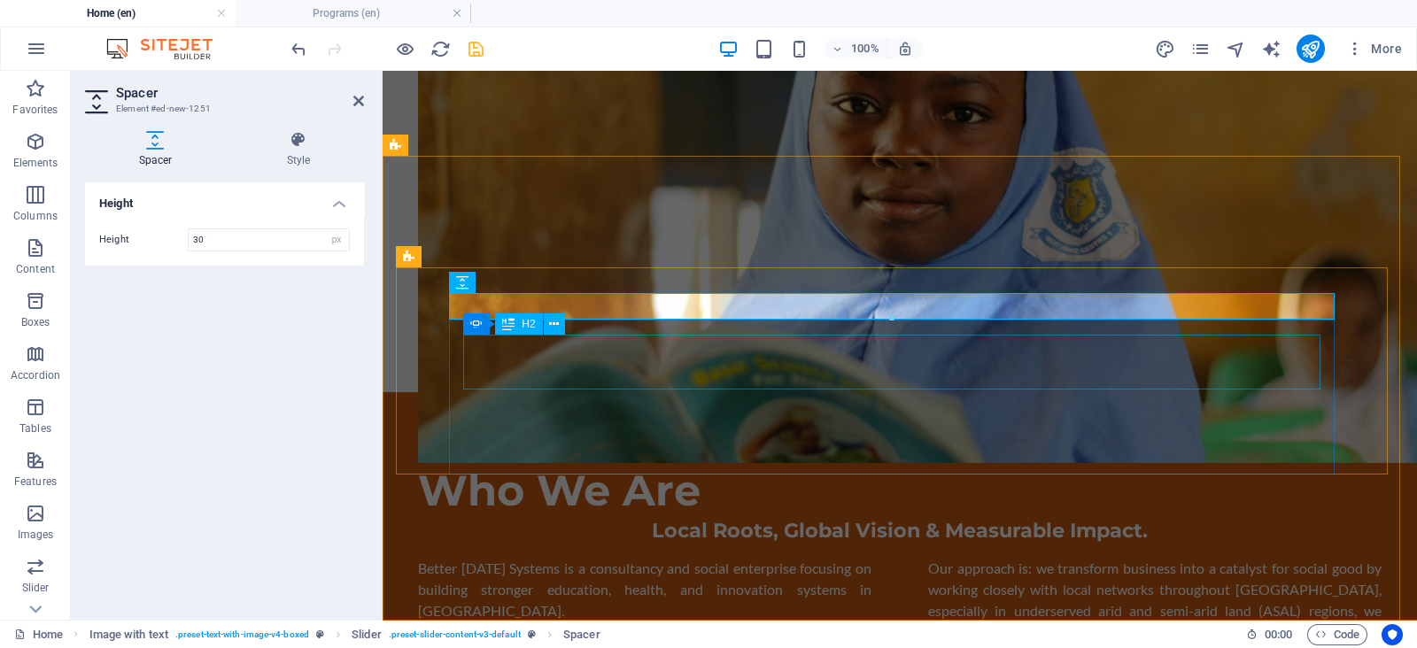
type input "30"
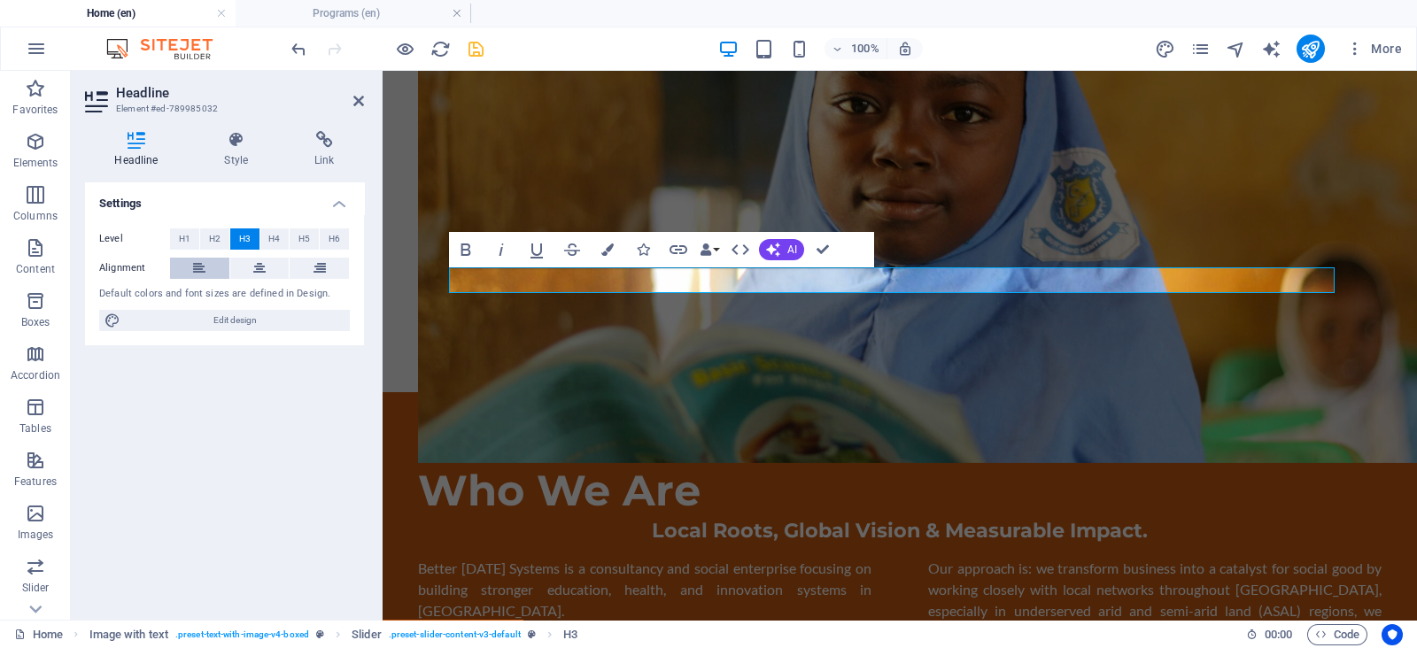
click at [208, 268] on button at bounding box center [199, 268] width 59 height 21
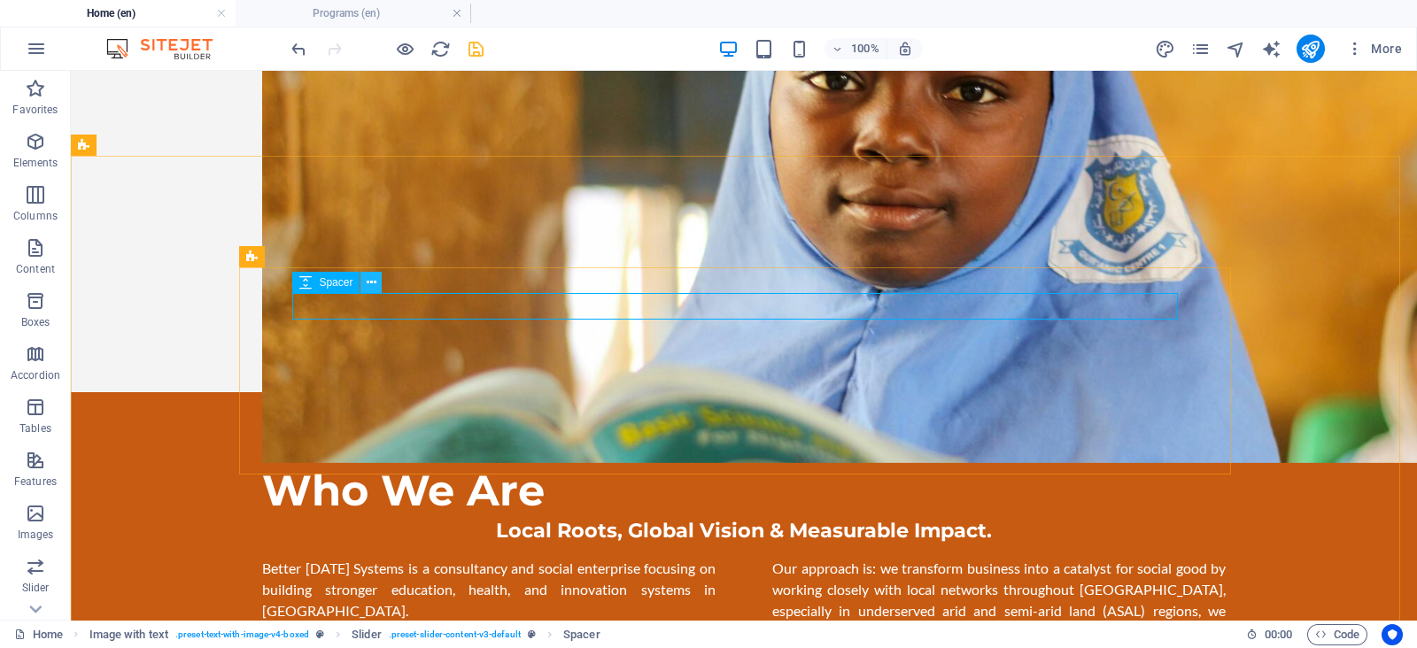
click at [368, 284] on icon at bounding box center [372, 283] width 10 height 19
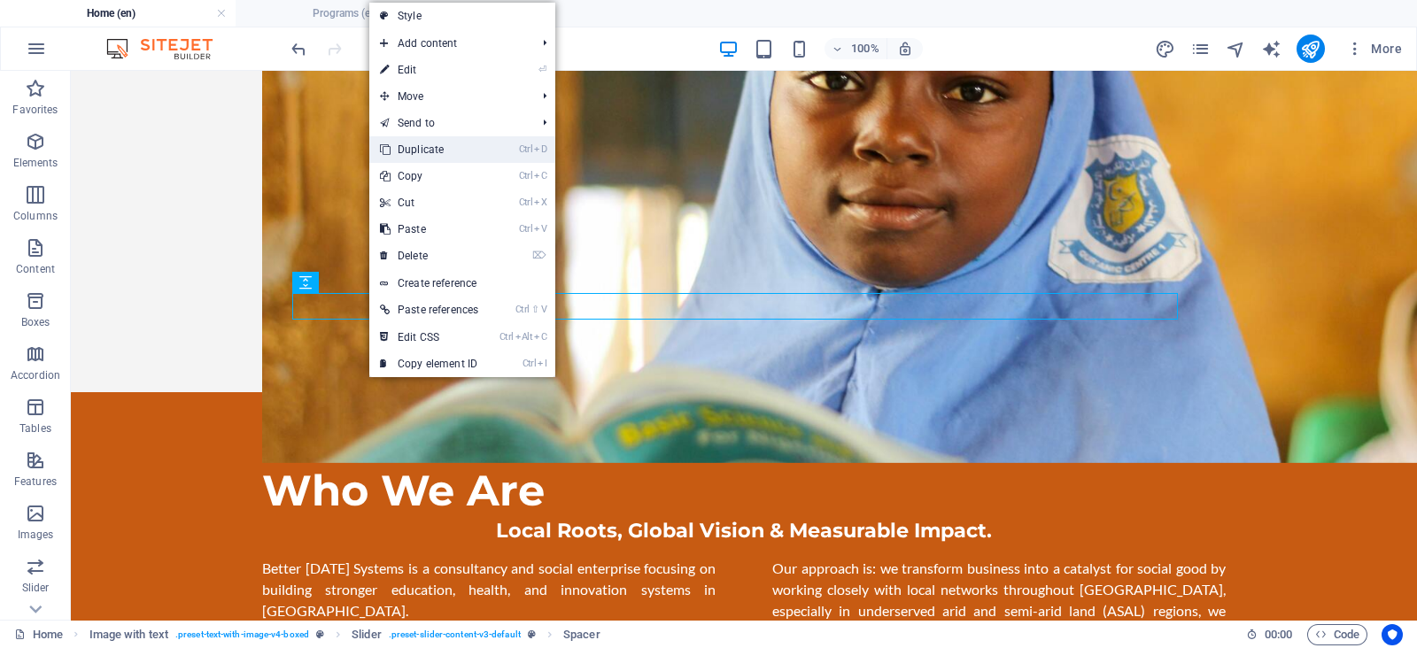
click at [428, 155] on link "Ctrl D Duplicate" at bounding box center [429, 149] width 120 height 27
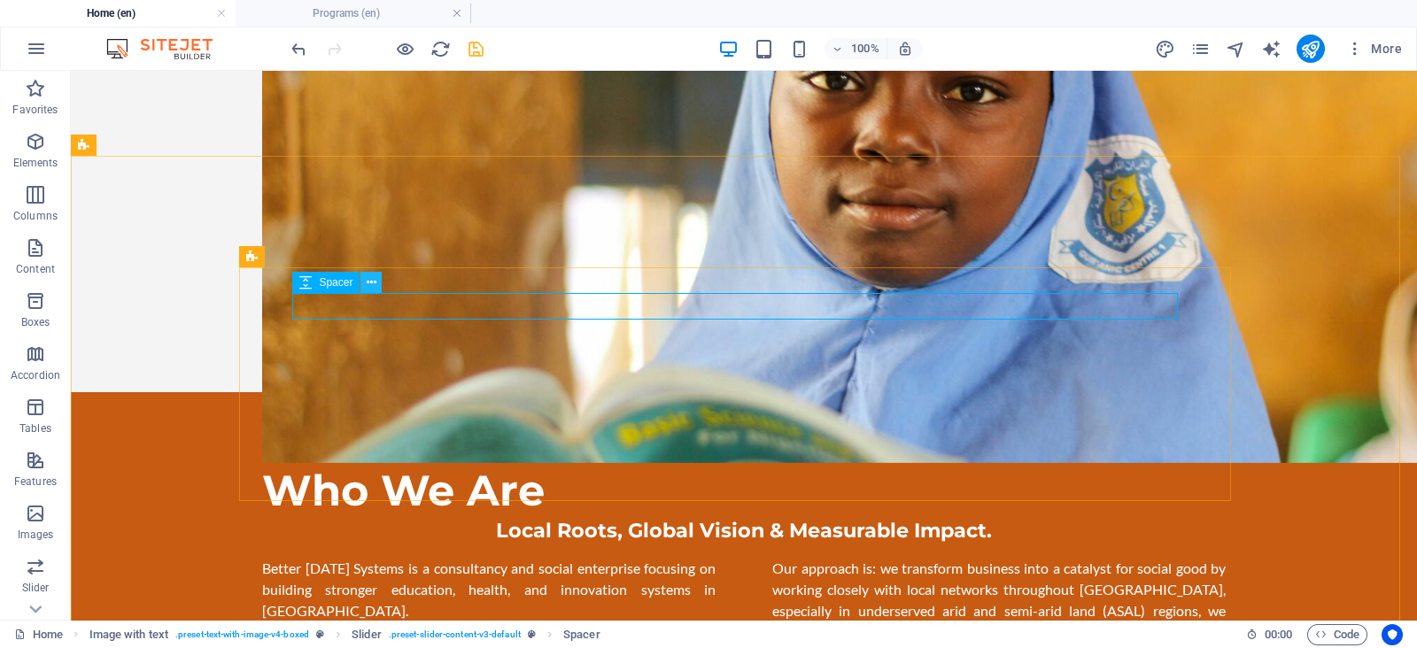
click at [368, 285] on icon at bounding box center [372, 283] width 10 height 19
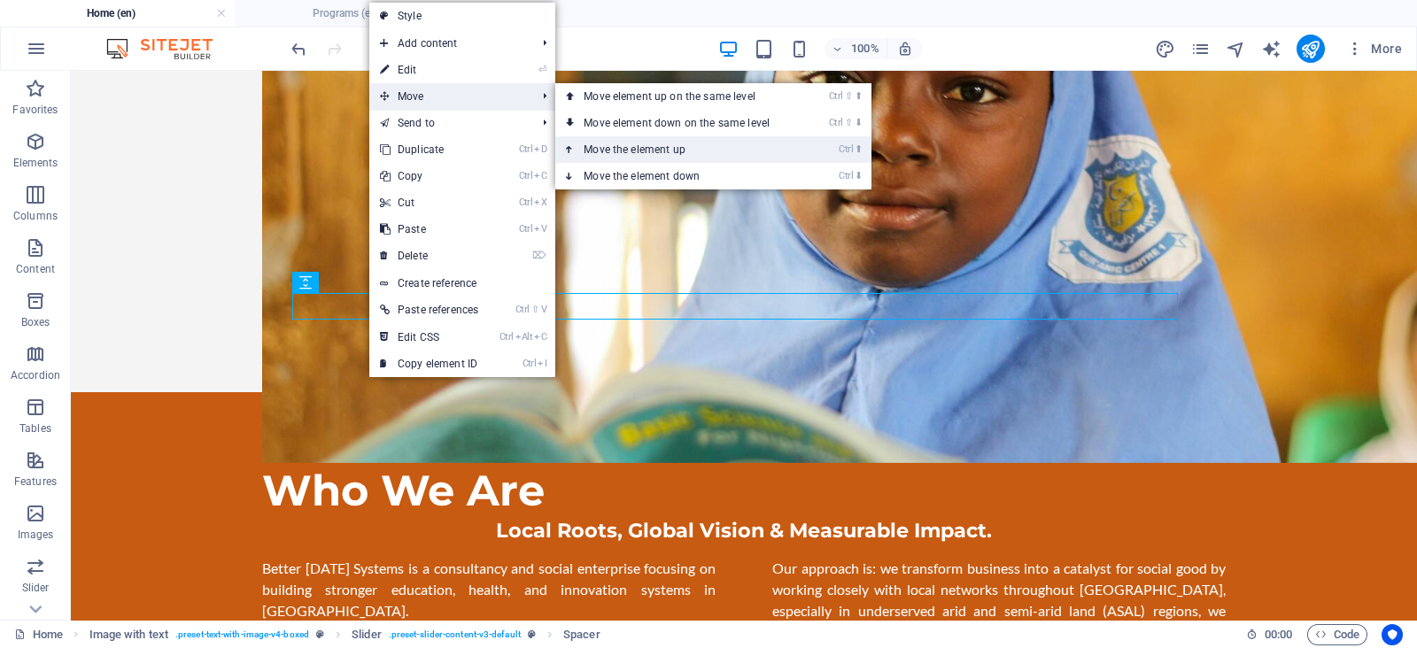
click at [665, 152] on link "Ctrl ⬆ Move the element up" at bounding box center [680, 149] width 250 height 27
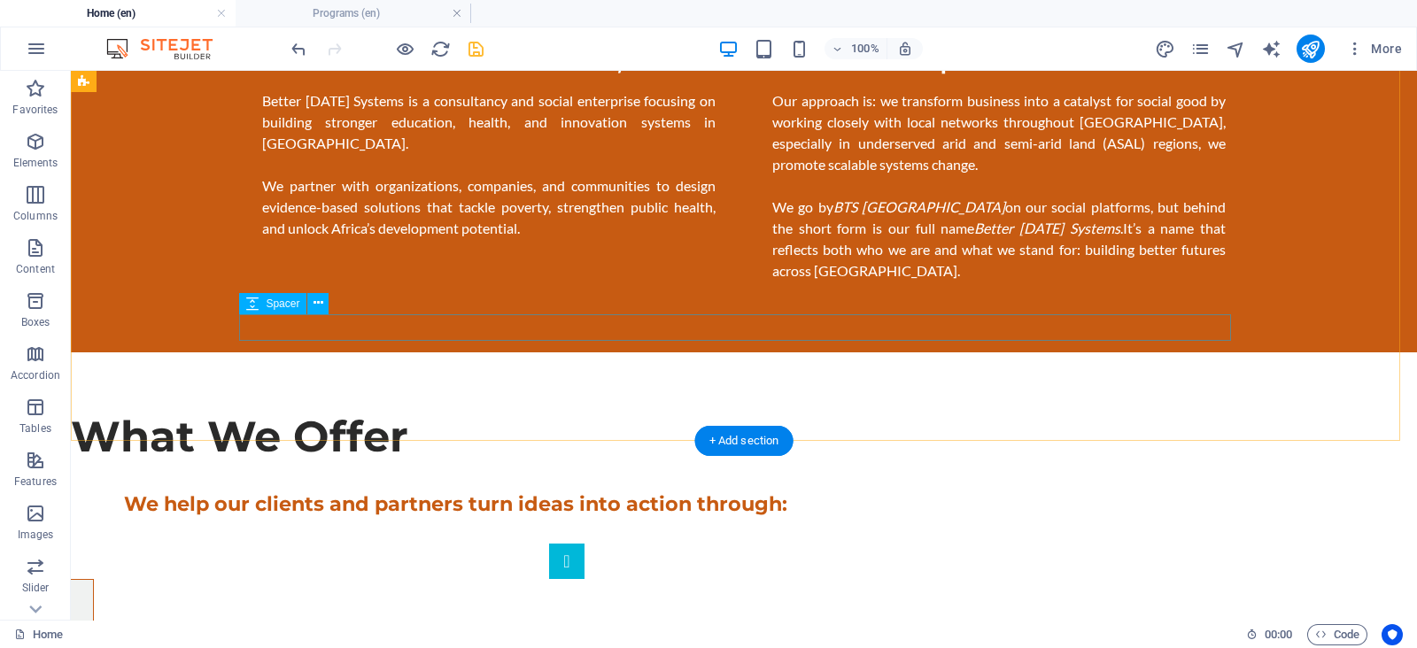
scroll to position [1303, 0]
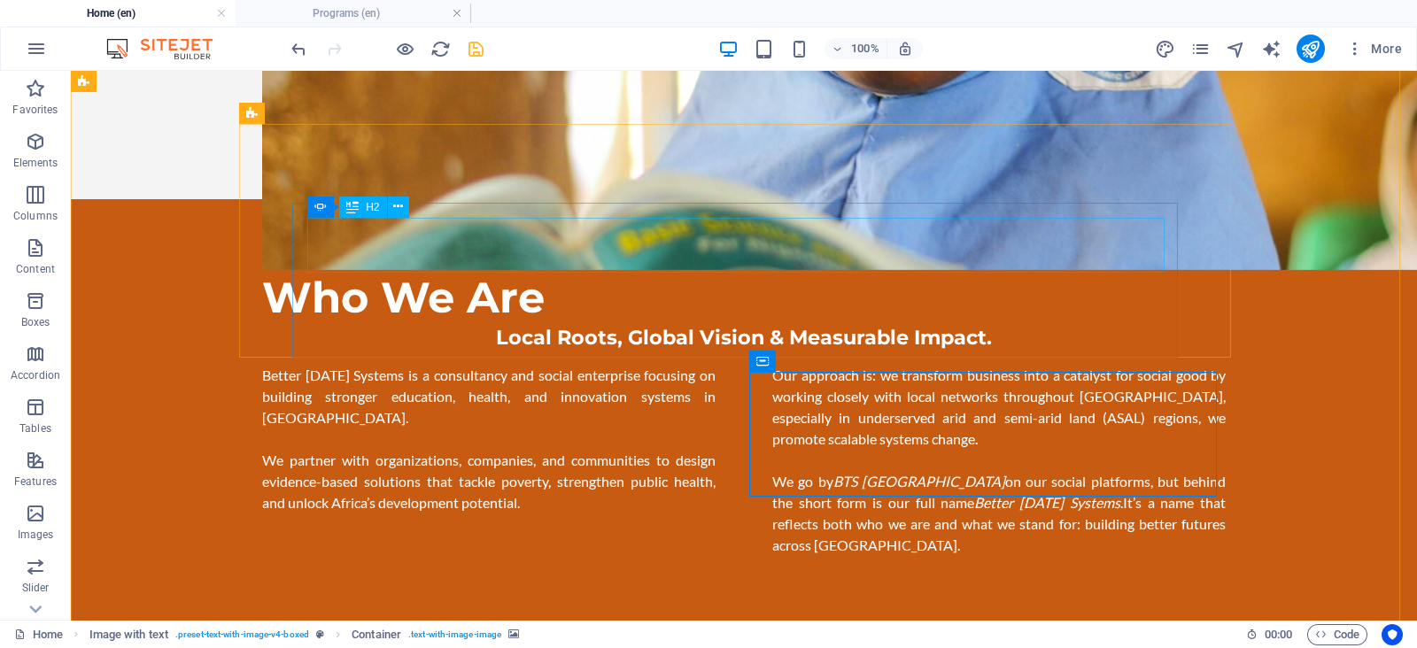
scroll to position [1082, 0]
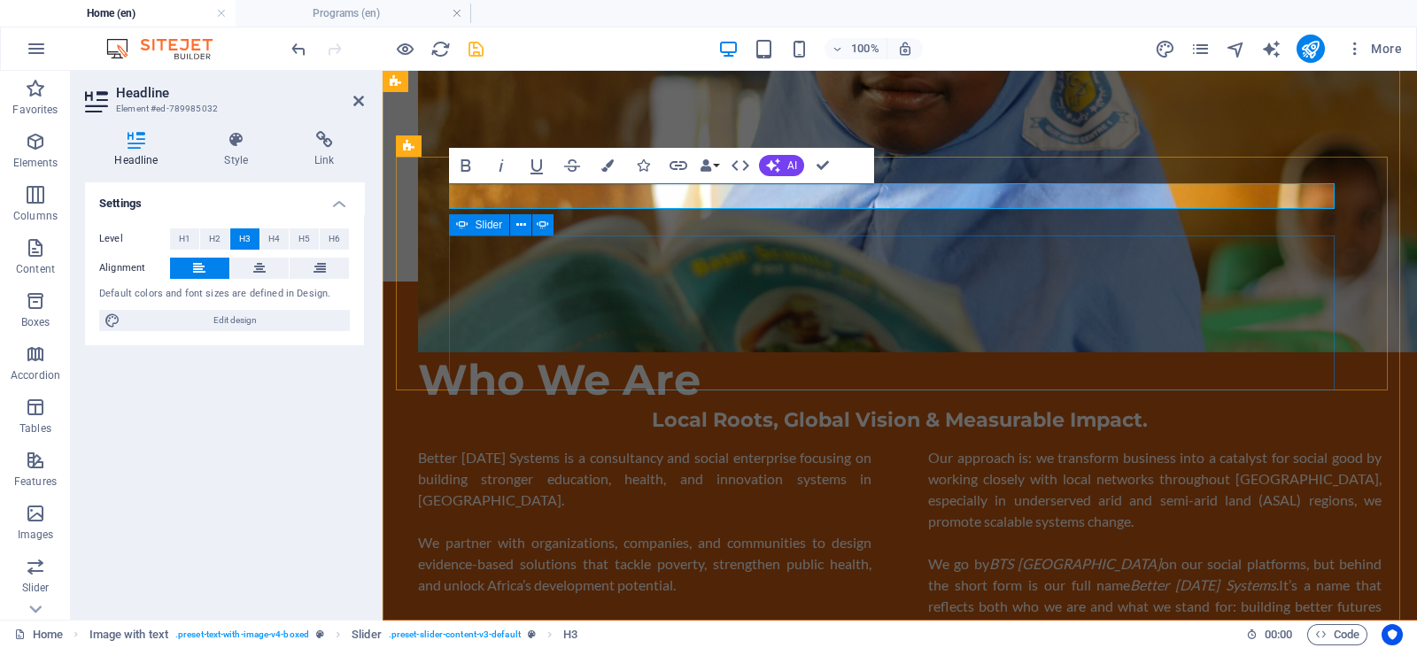
scroll to position [5397, 1]
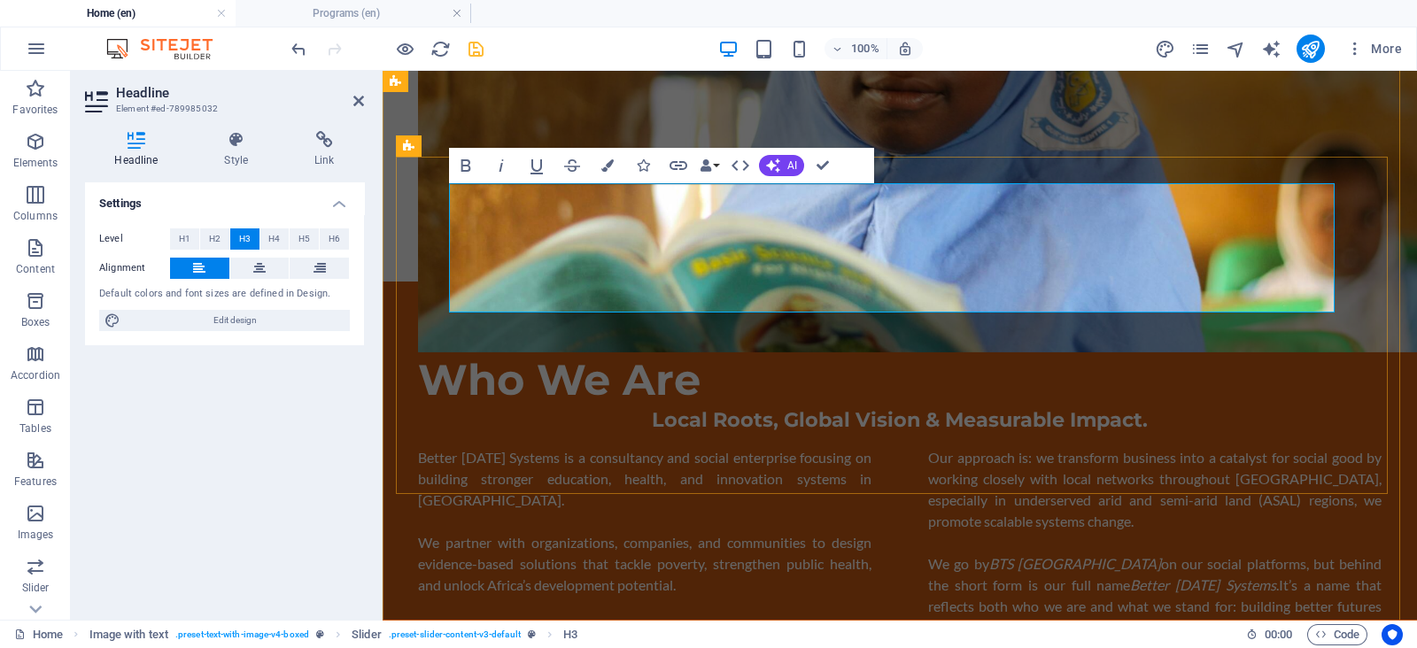
drag, startPoint x: 1111, startPoint y: 301, endPoint x: 456, endPoint y: 197, distance: 662.9
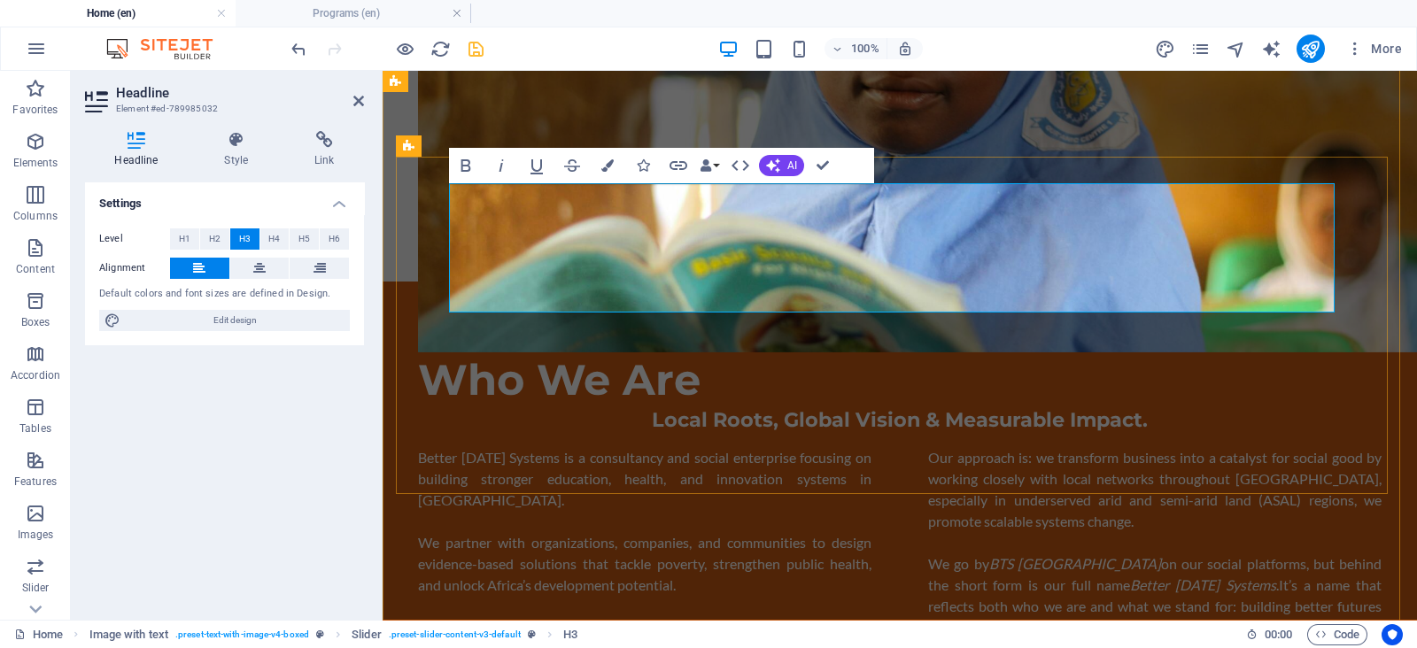
drag, startPoint x: 1125, startPoint y: 299, endPoint x: 447, endPoint y: 190, distance: 686.5
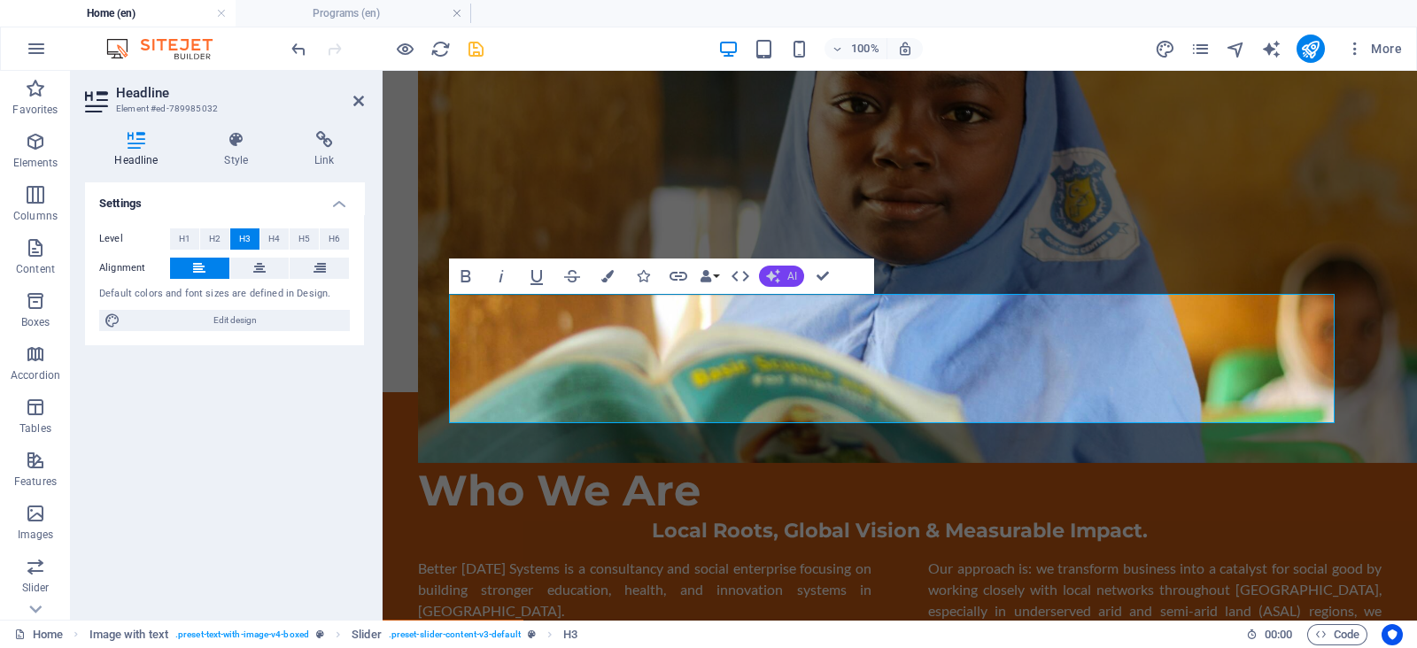
click at [787, 279] on span "AI" at bounding box center [792, 276] width 10 height 11
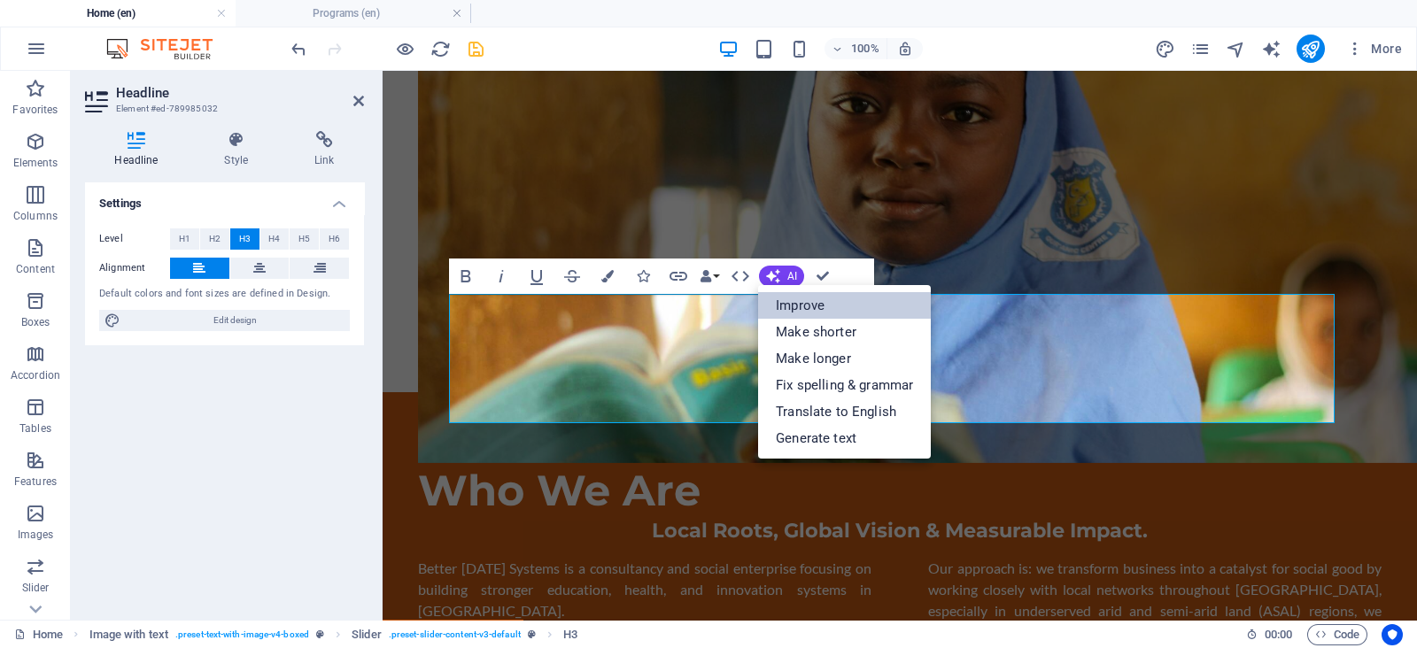
click at [805, 302] on link "Improve" at bounding box center [844, 305] width 173 height 27
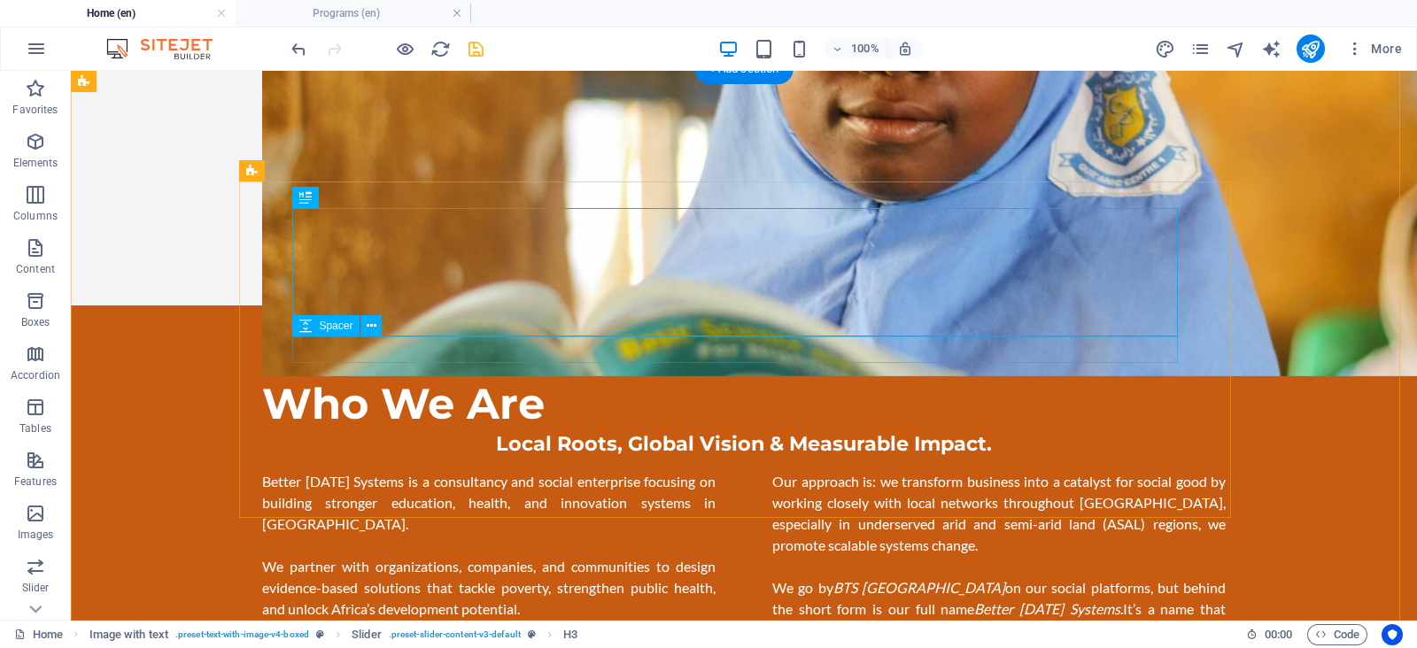
scroll to position [1082, 0]
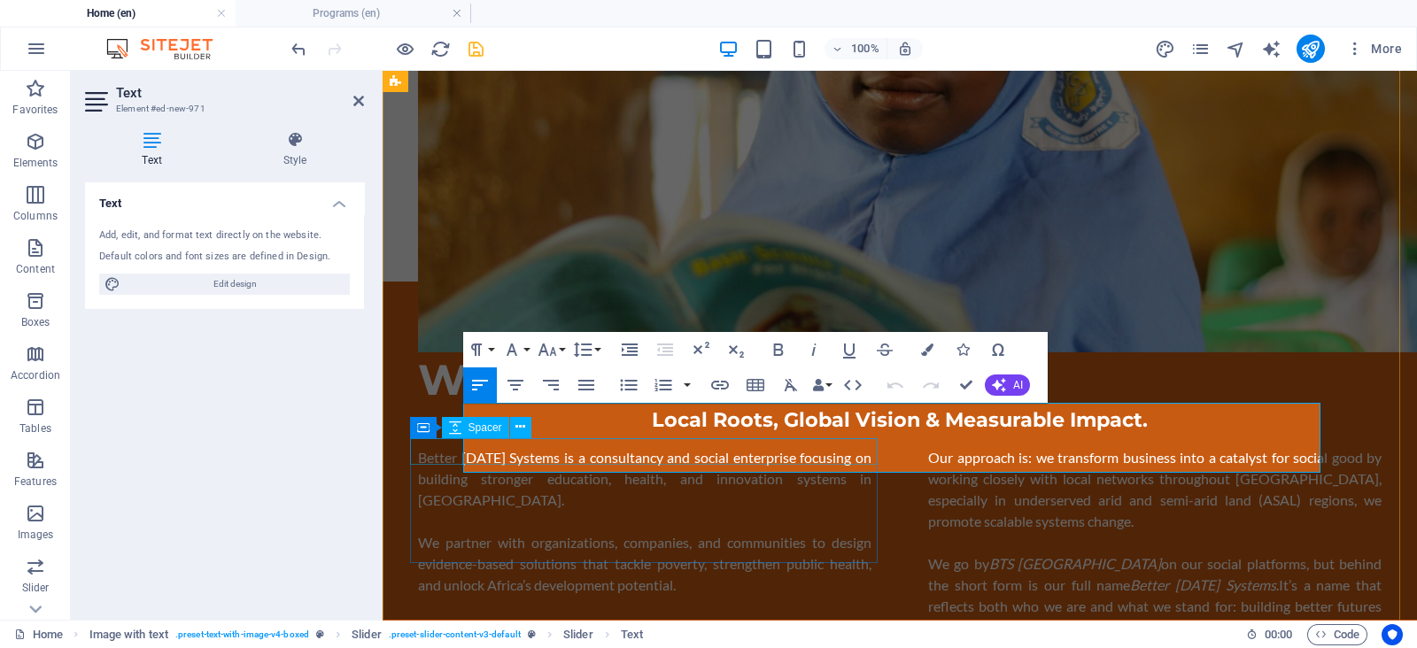
scroll to position [0, 0]
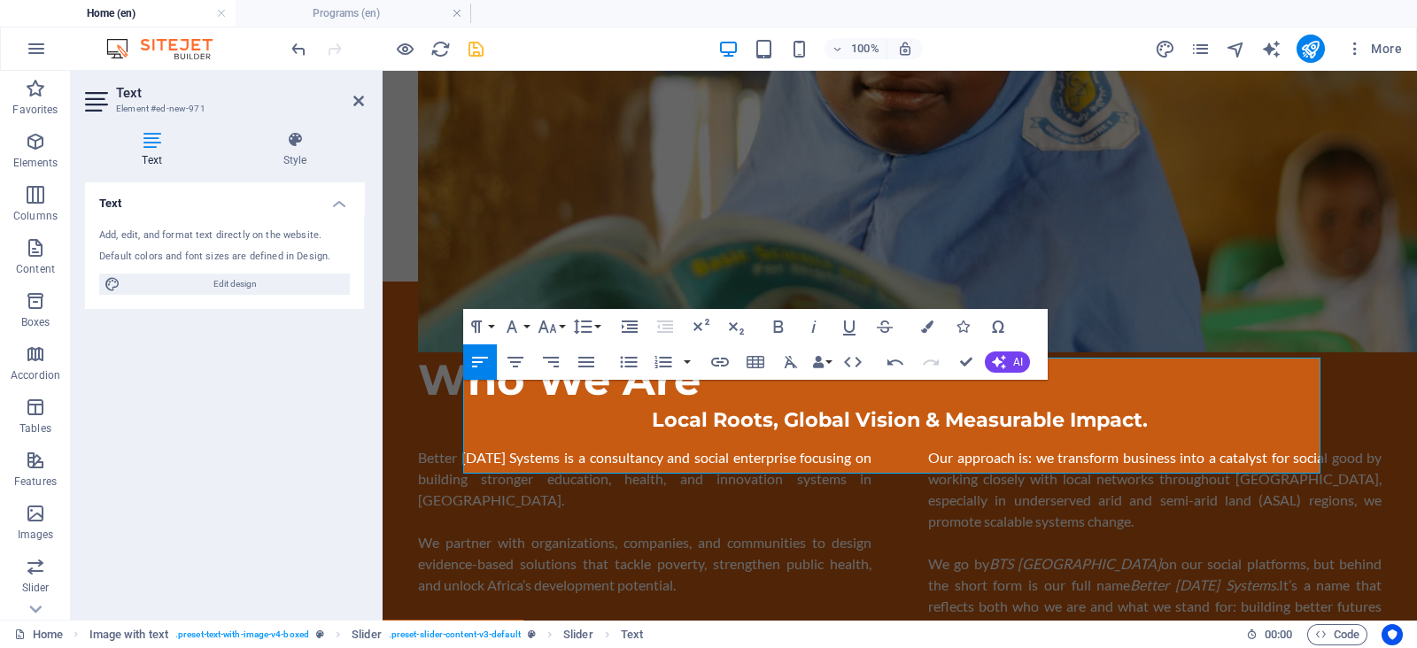
scroll to position [51, 0]
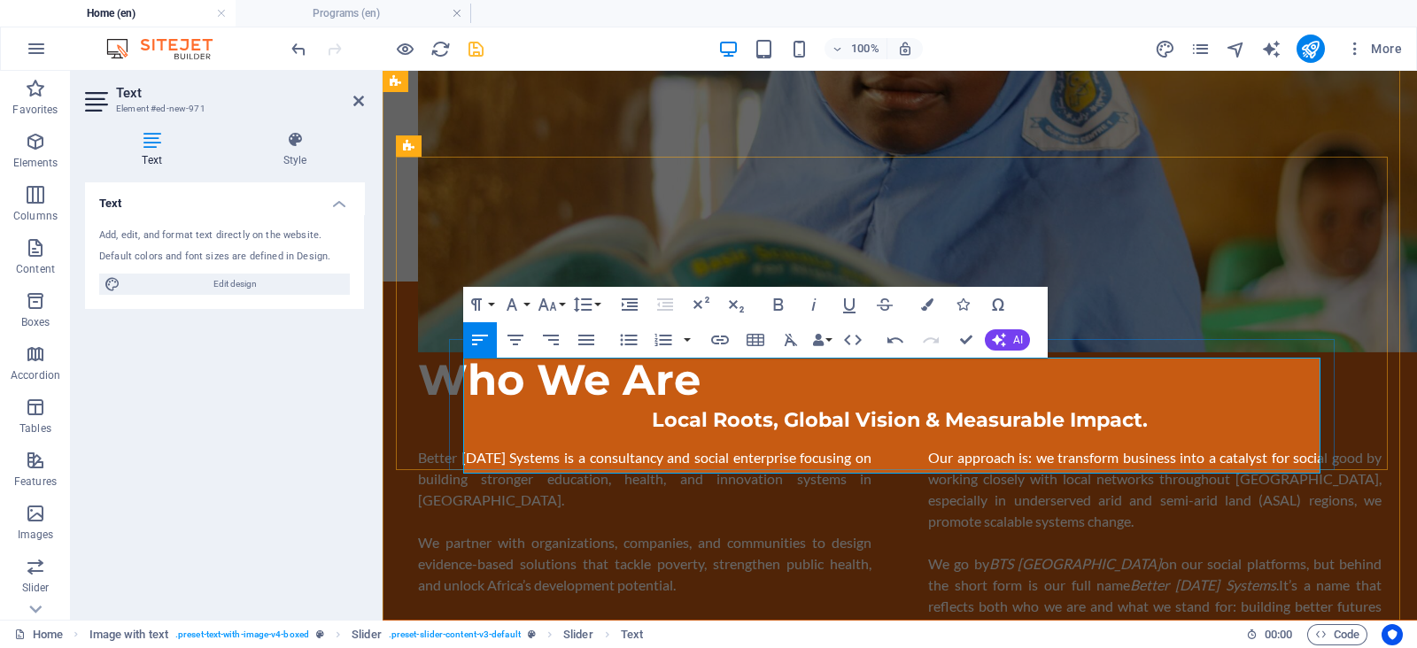
drag, startPoint x: 602, startPoint y: 455, endPoint x: 465, endPoint y: 371, distance: 161.0
copy p "We have a team of experts who have experience across programs delivery, procure…"
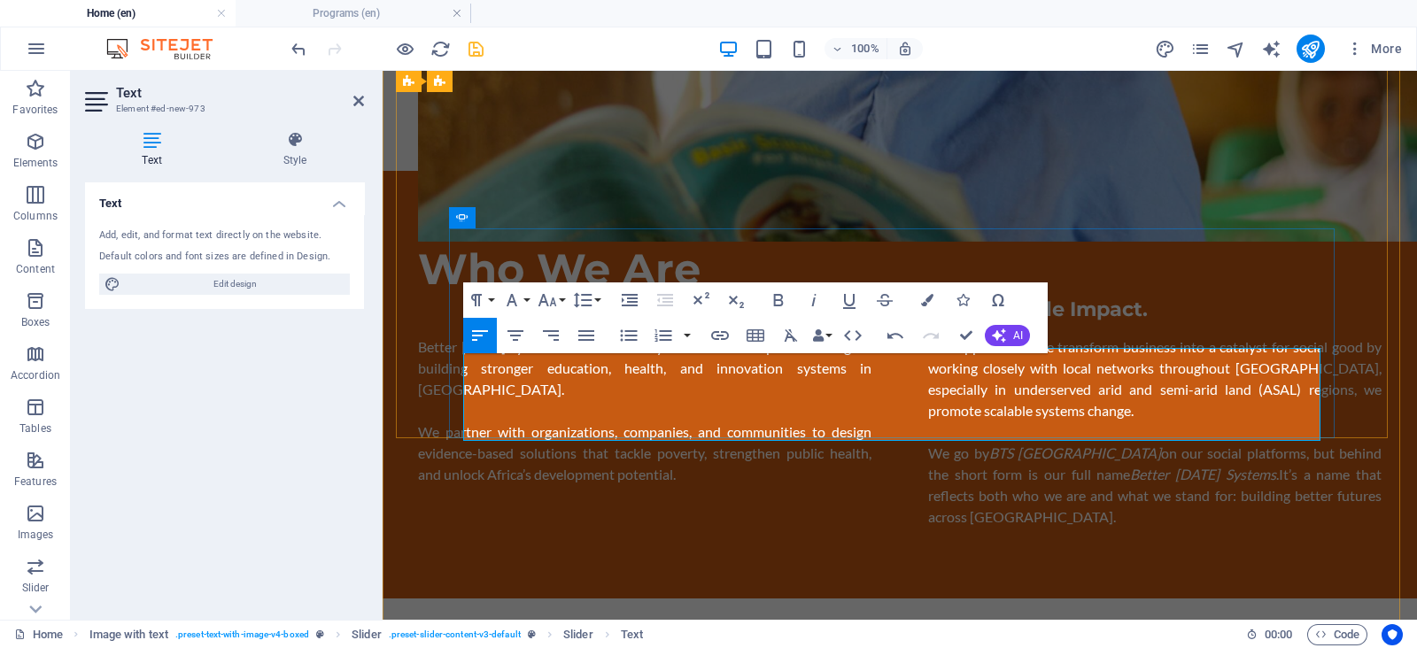
scroll to position [5, 0]
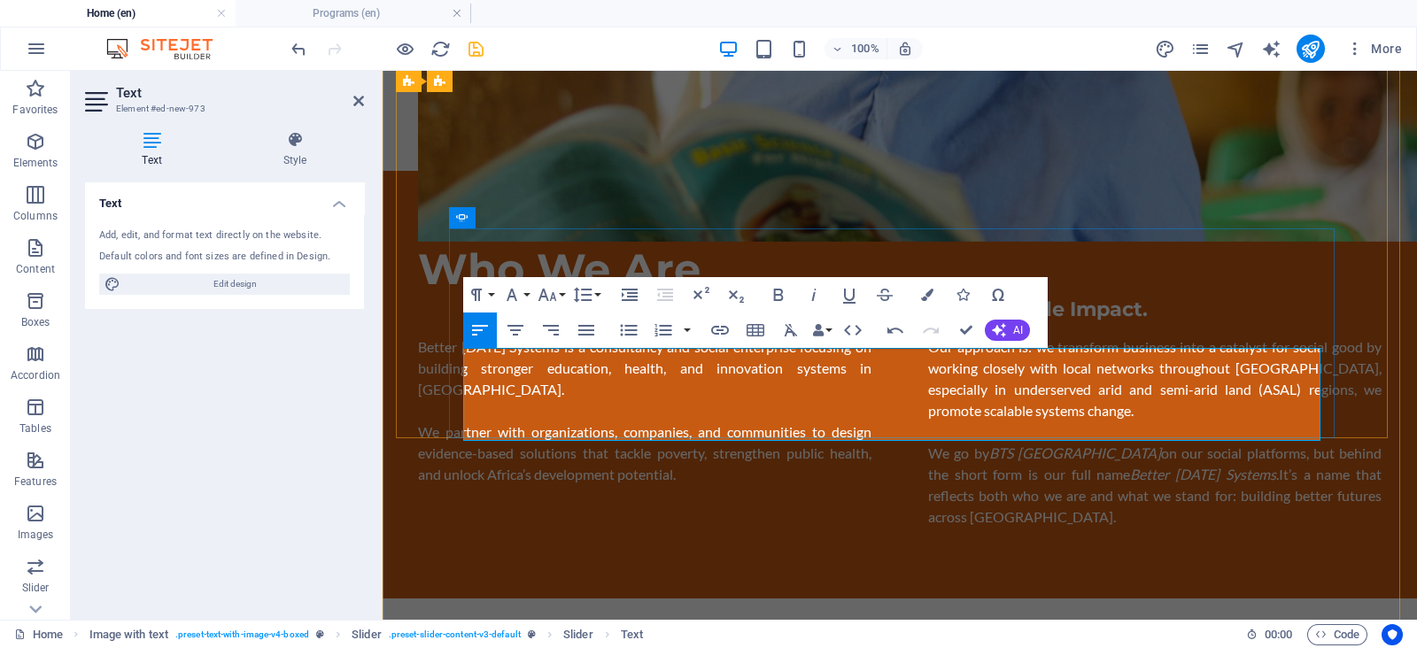
copy p "We thrive on bringing people for learning. Our methods are creative and centere…"
click at [992, 323] on icon "button" at bounding box center [999, 330] width 14 height 14
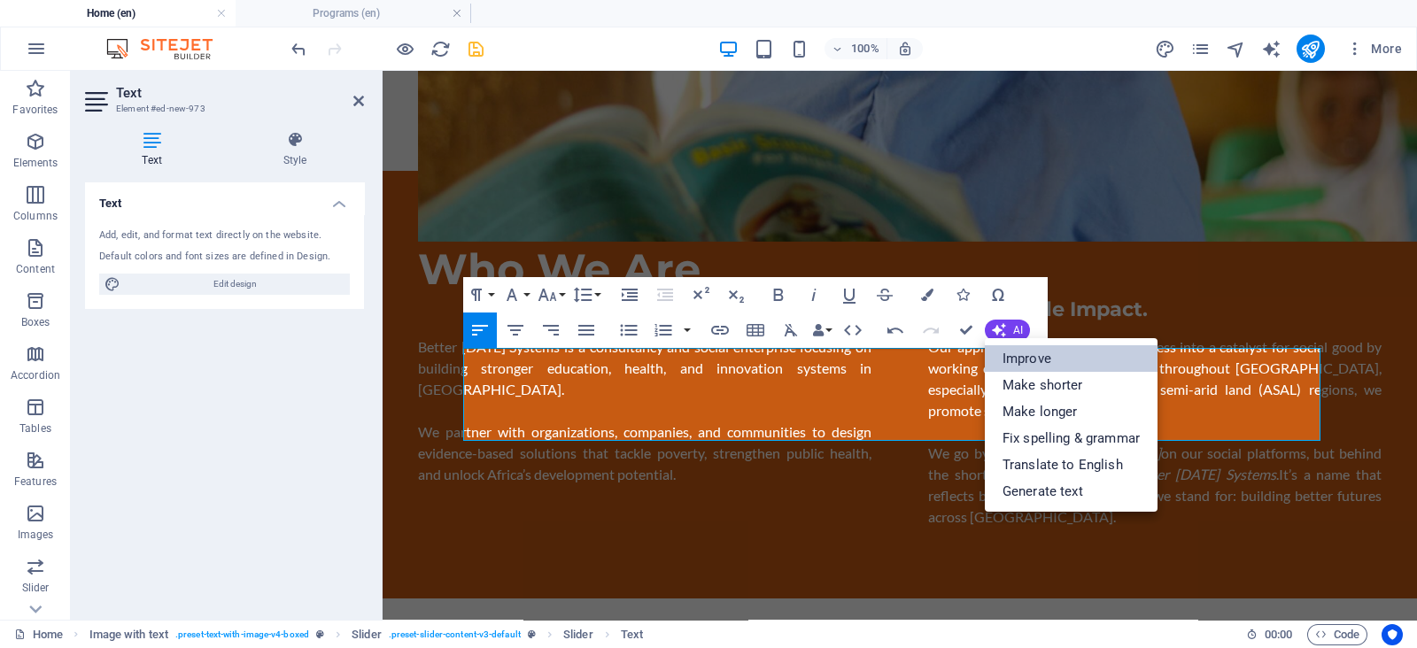
click at [1012, 362] on link "Improve" at bounding box center [1071, 358] width 173 height 27
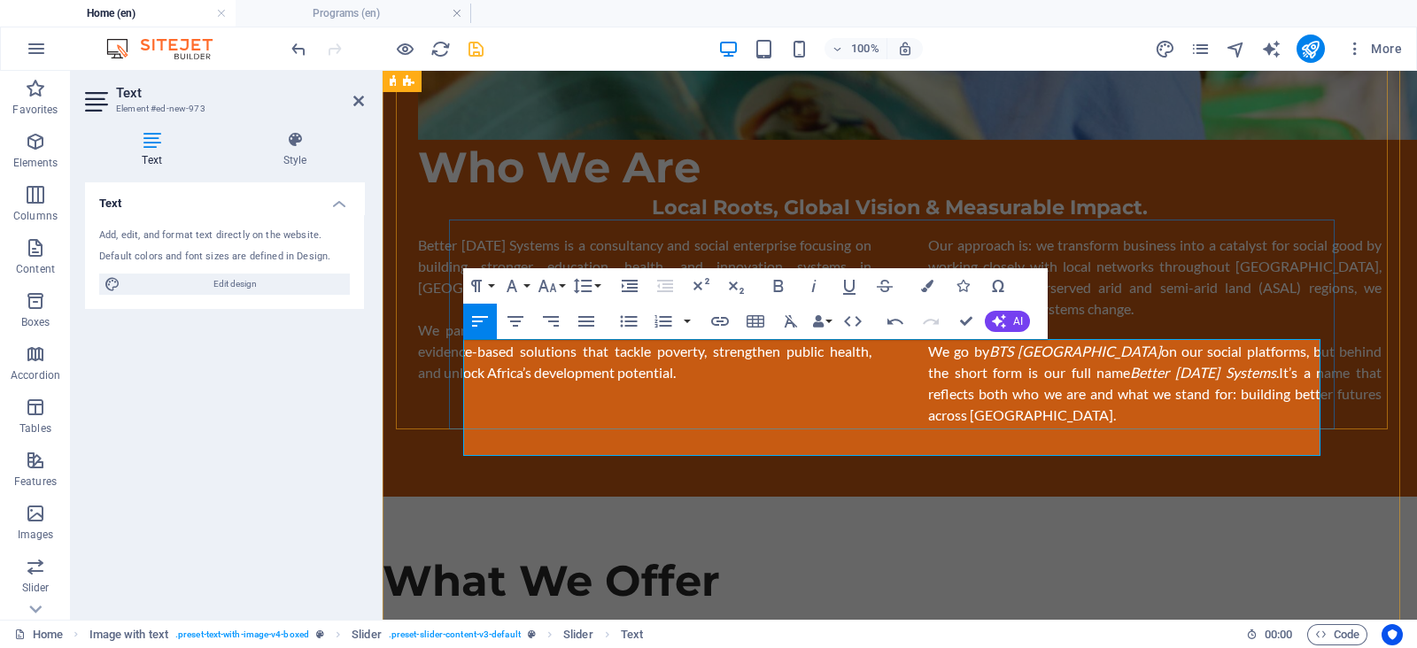
scroll to position [1303, 0]
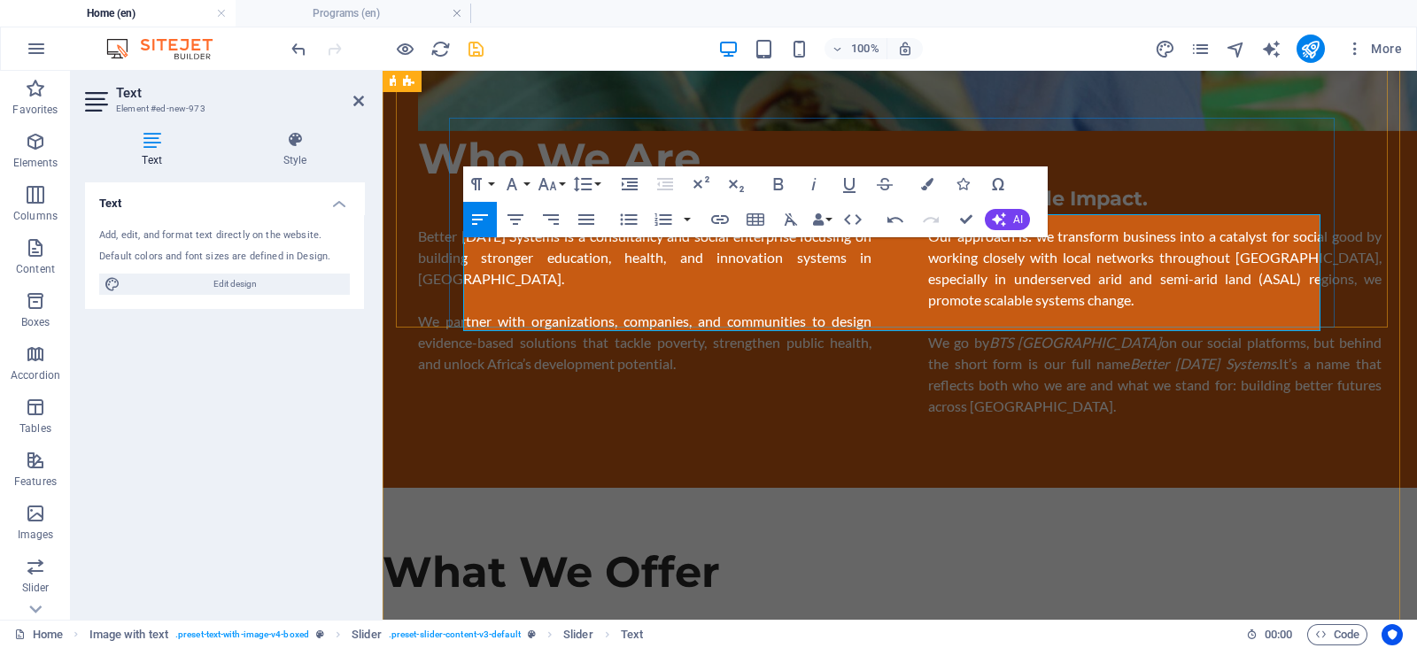
scroll to position [28, 0]
